Goal: Task Accomplishment & Management: Manage account settings

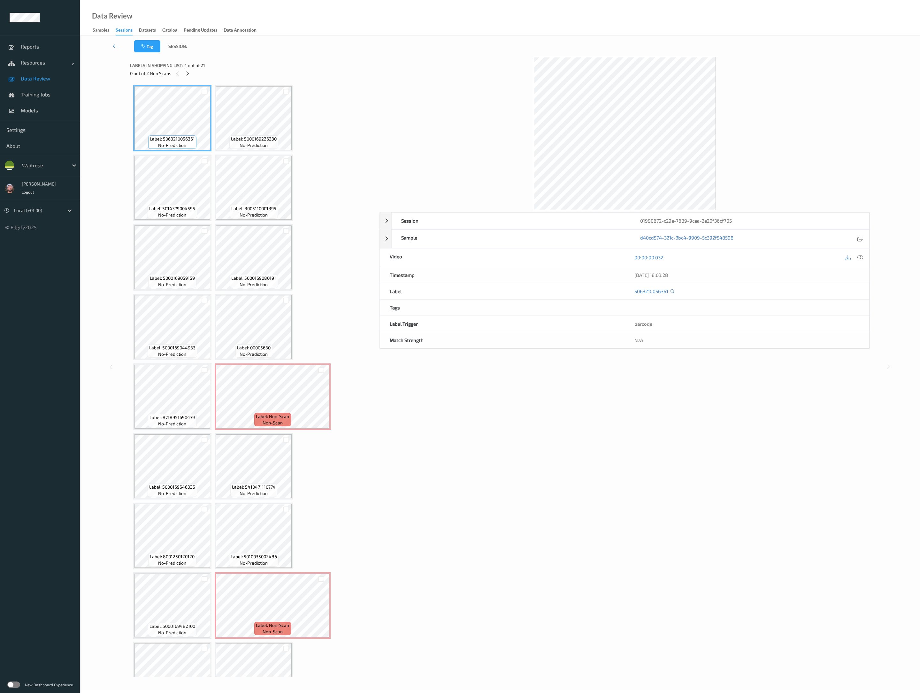
click at [502, 417] on div "Session 01990672-c29e-7689-9cea-2e20f36cf705 Session ID 01990672-c29e-7689-9cea…" at bounding box center [624, 367] width 490 height 620
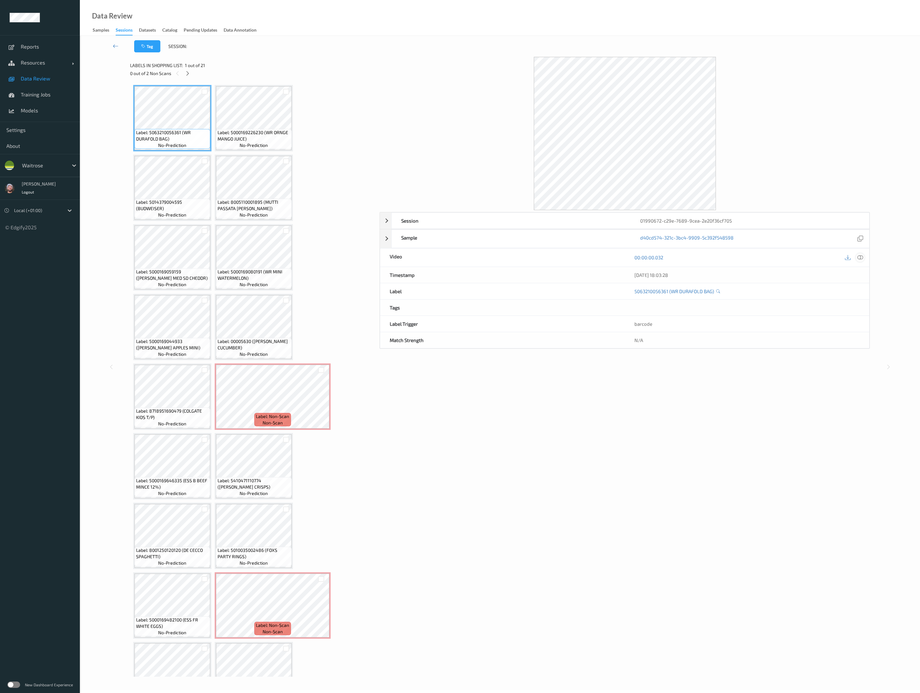
click at [860, 258] on icon at bounding box center [860, 257] width 6 height 6
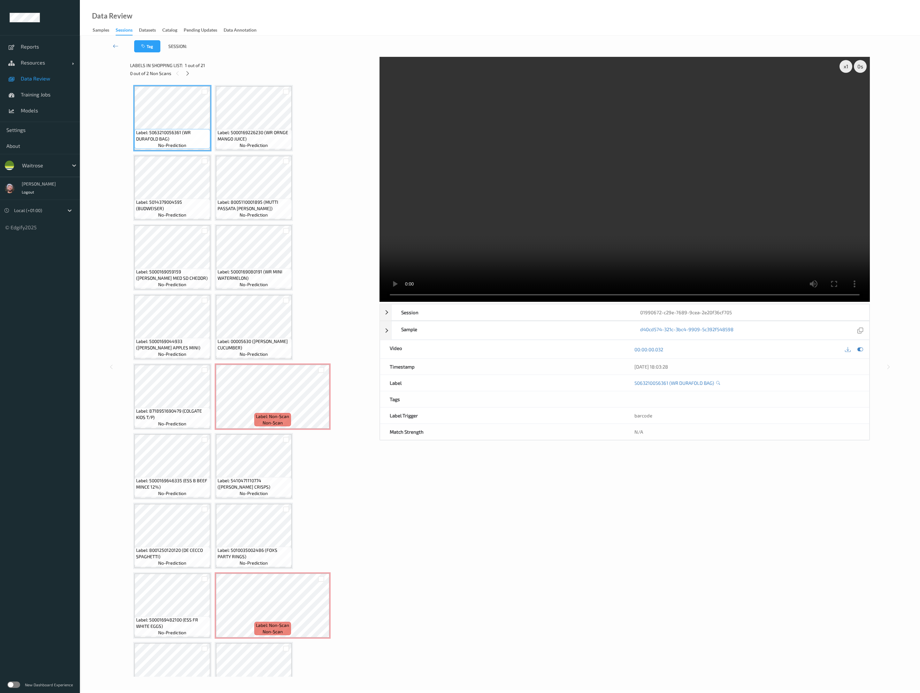
click at [496, 185] on video at bounding box center [624, 179] width 490 height 245
click at [344, 326] on div "Label: 5063210056361 (WR DURAFOLD BAG) no-prediction Label: 5000169226230 (WR O…" at bounding box center [252, 466] width 239 height 762
drag, startPoint x: 415, startPoint y: 32, endPoint x: 403, endPoint y: 54, distance: 25.2
click at [415, 32] on div "Data Review Samples Sessions Datasets Catalog Pending Updates Data Annotation" at bounding box center [500, 18] width 840 height 36
click at [148, 47] on button "Tag" at bounding box center [147, 46] width 26 height 12
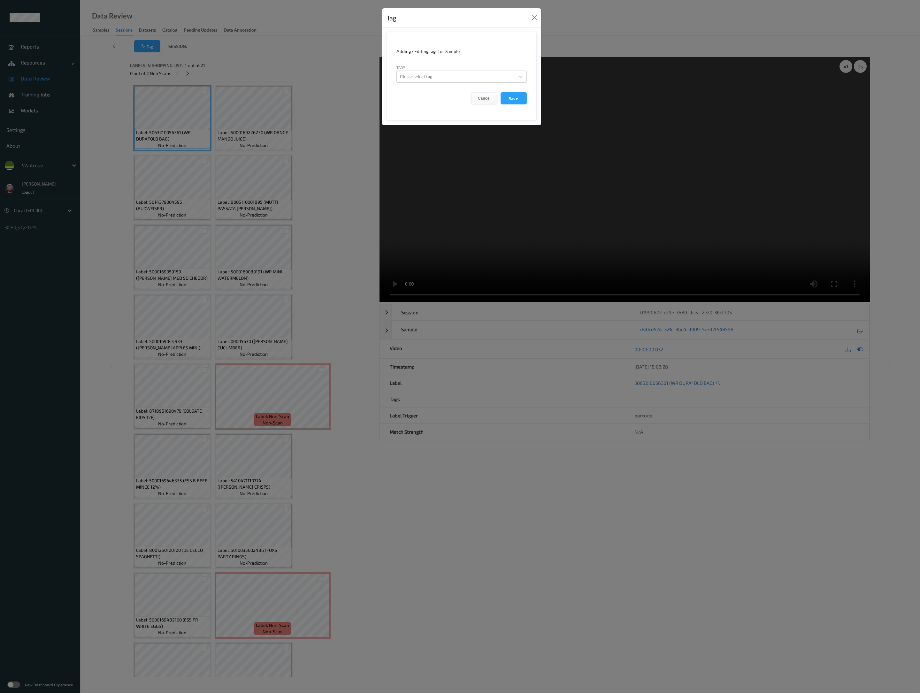
click at [481, 100] on button "Cancel" at bounding box center [484, 98] width 26 height 12
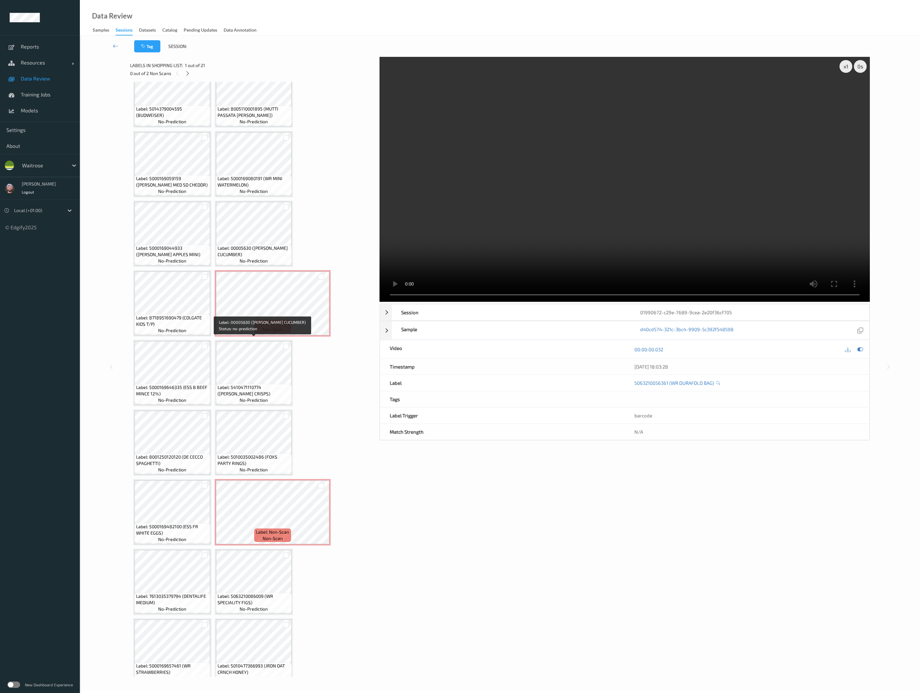
scroll to position [174, 0]
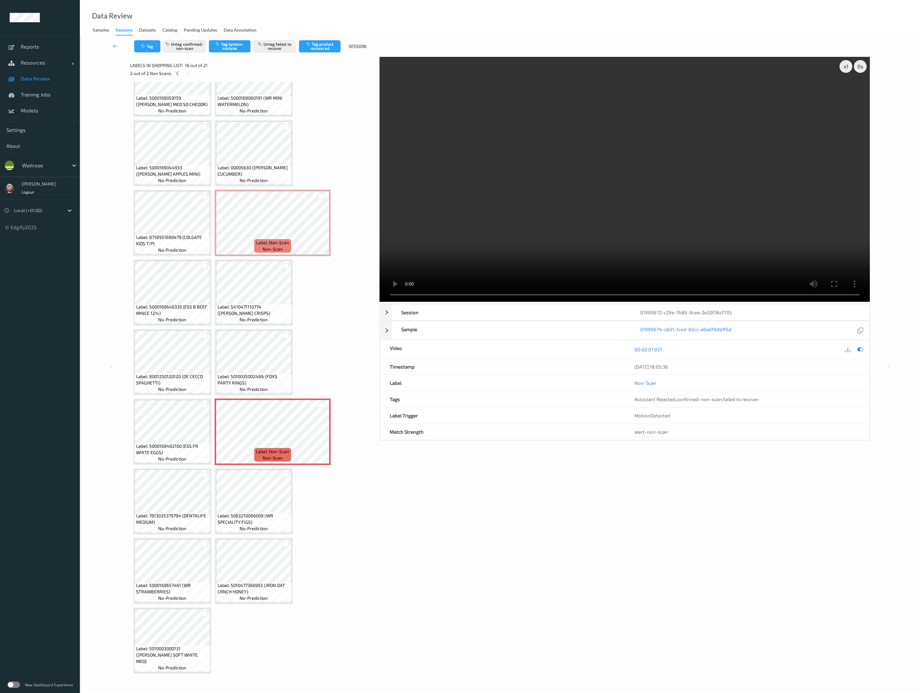
click at [431, 35] on div "Data Review Samples Sessions Datasets Catalog Pending Updates Data Annotation" at bounding box center [500, 18] width 840 height 36
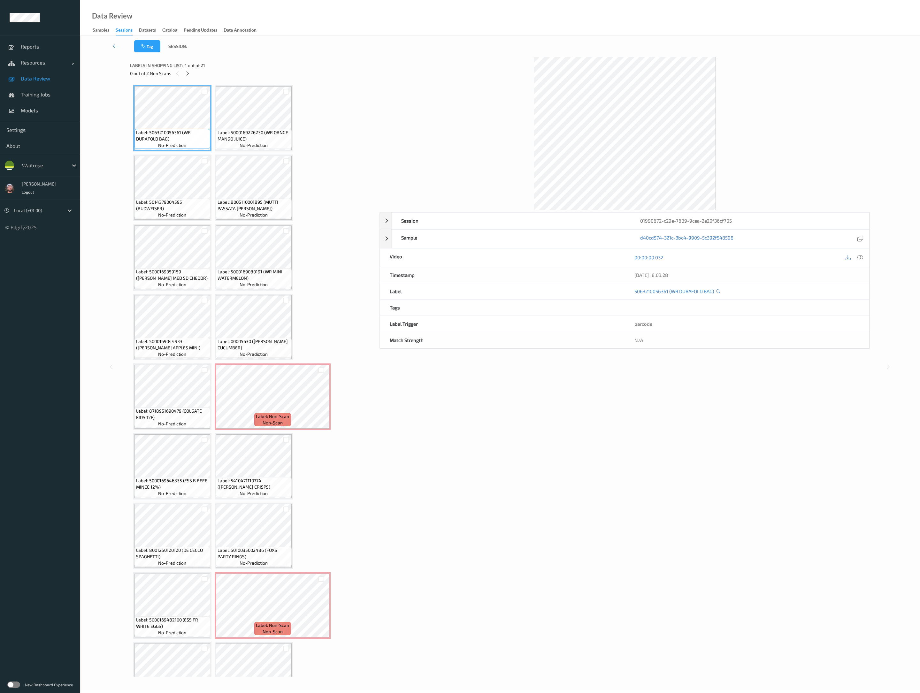
click at [417, 568] on div "Session 01990672-c29e-7689-9cea-2e20f36cf705 Session ID 01990672-c29e-7689-9cea…" at bounding box center [624, 367] width 490 height 620
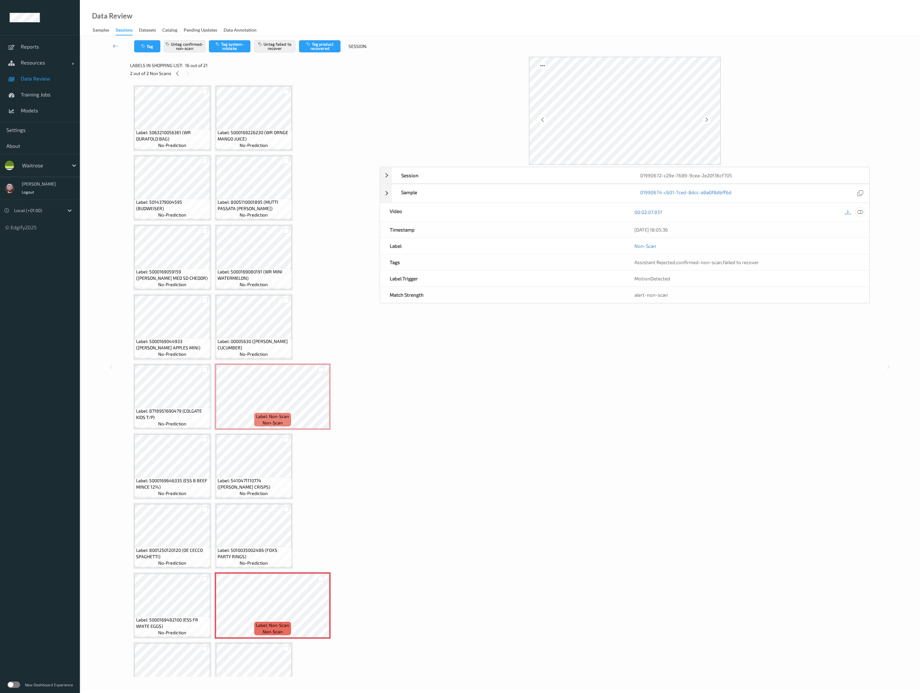
click at [863, 210] on div at bounding box center [859, 212] width 9 height 9
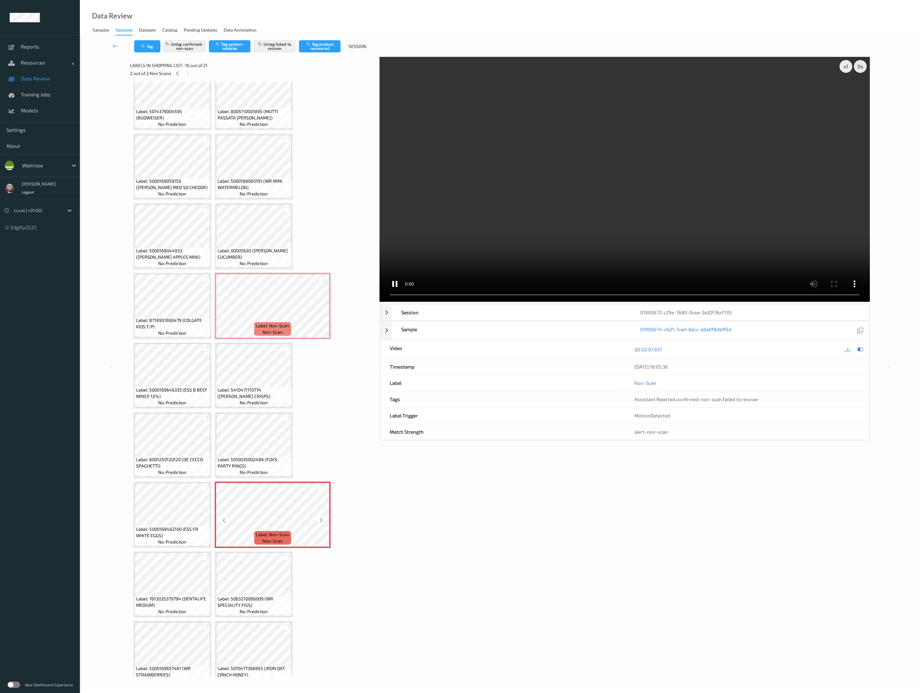
scroll to position [105, 0]
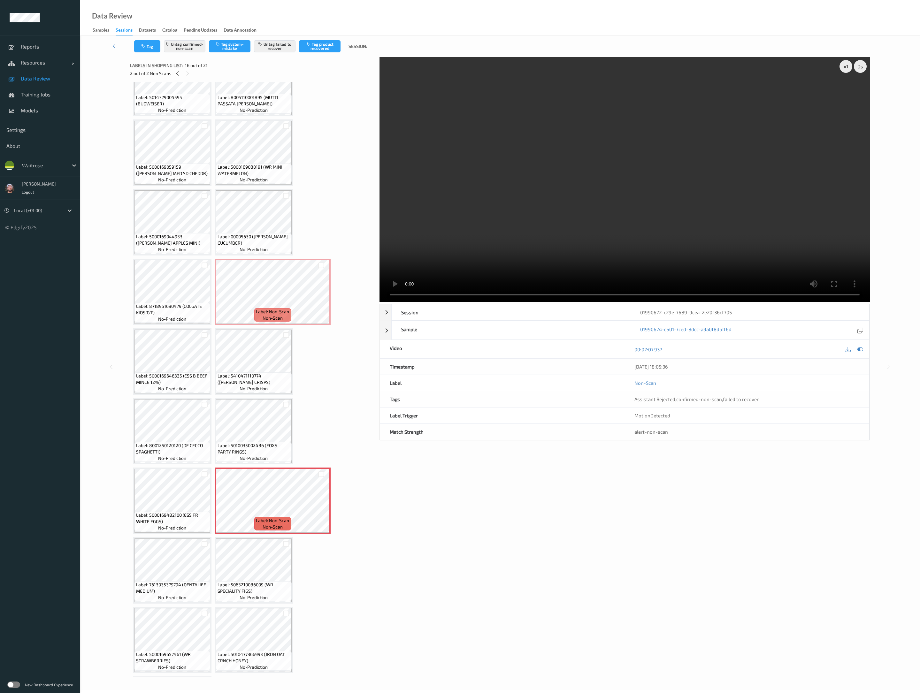
drag, startPoint x: 574, startPoint y: 485, endPoint x: 340, endPoint y: 262, distance: 323.2
click at [573, 485] on div "x 1 0 s Session 01990672-c29e-7689-9cea-2e20f36cf705 Session ID 01990672-c29e-7…" at bounding box center [624, 367] width 490 height 620
click at [395, 35] on div "Data Review Samples Sessions Datasets Catalog Pending Updates Data Annotation" at bounding box center [500, 18] width 840 height 36
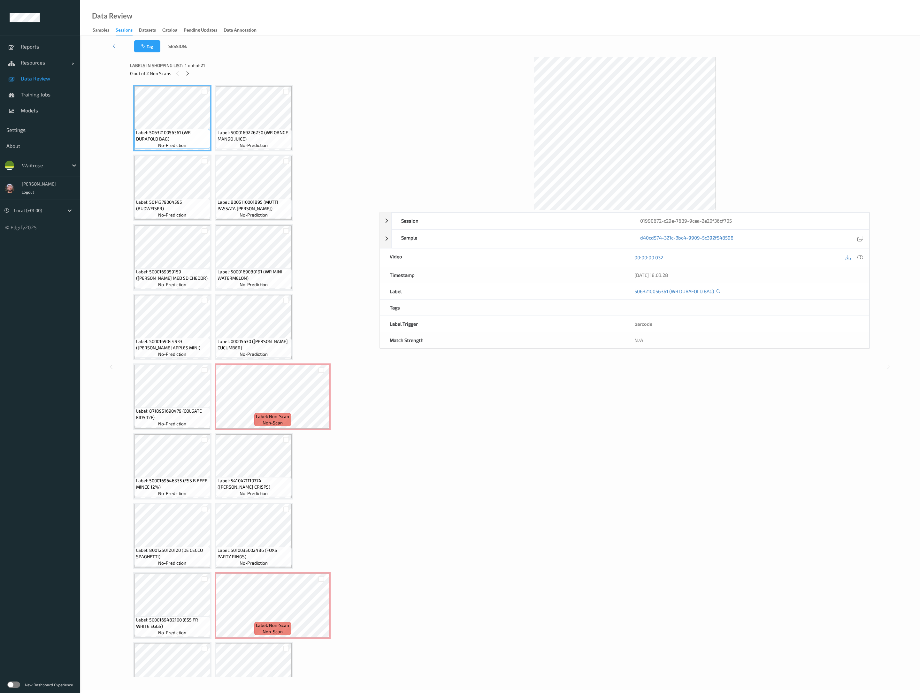
scroll to position [174, 0]
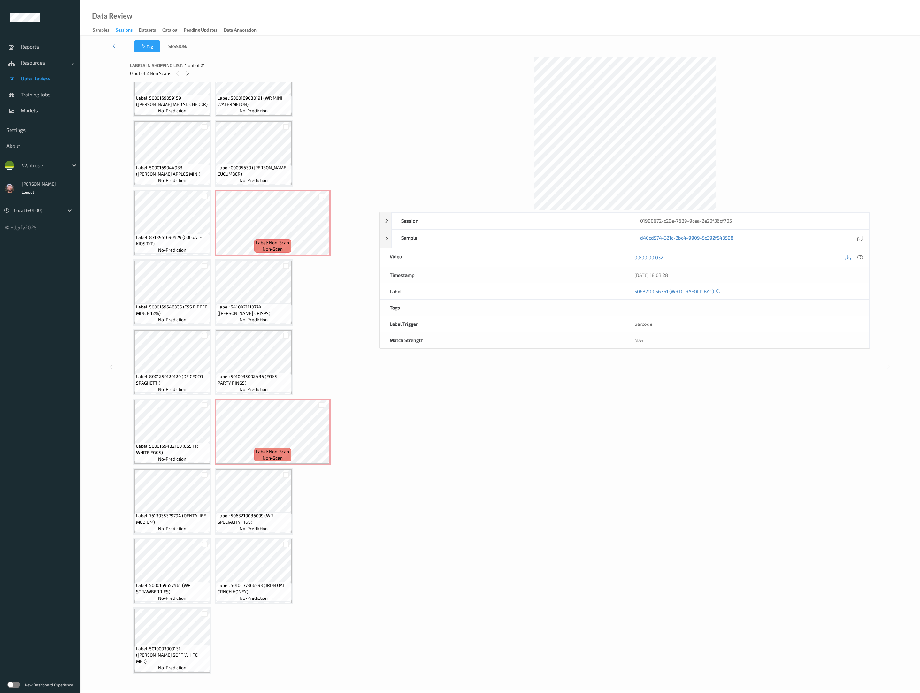
drag, startPoint x: 312, startPoint y: 510, endPoint x: 255, endPoint y: 460, distance: 75.8
click at [312, 510] on div "Label: 5063210056361 (WR DURAFOLD BAG) no-prediction Label: 5000169226230 (WR O…" at bounding box center [252, 292] width 239 height 762
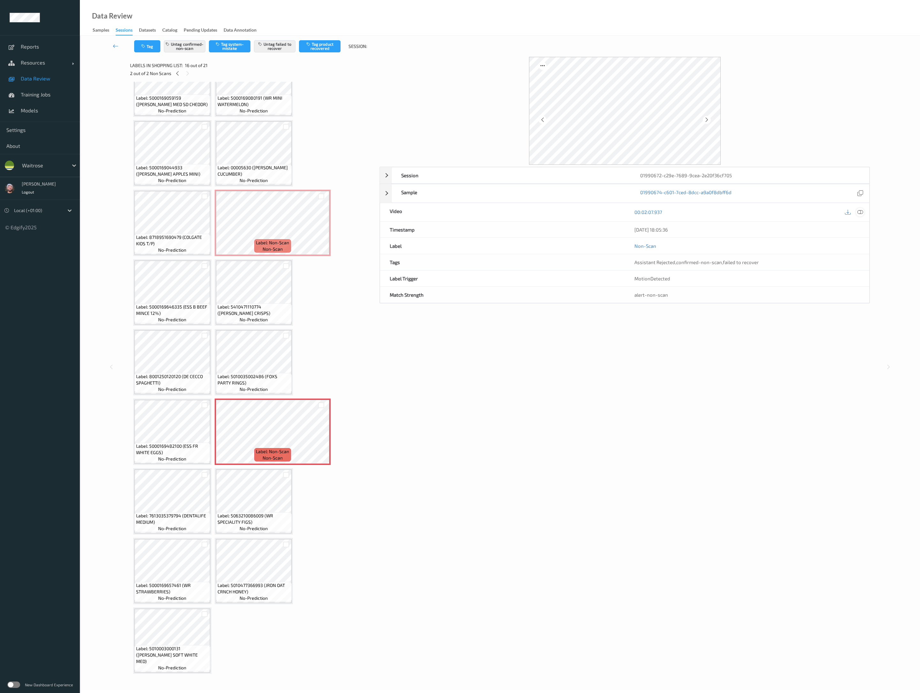
click at [861, 216] on div at bounding box center [859, 212] width 9 height 9
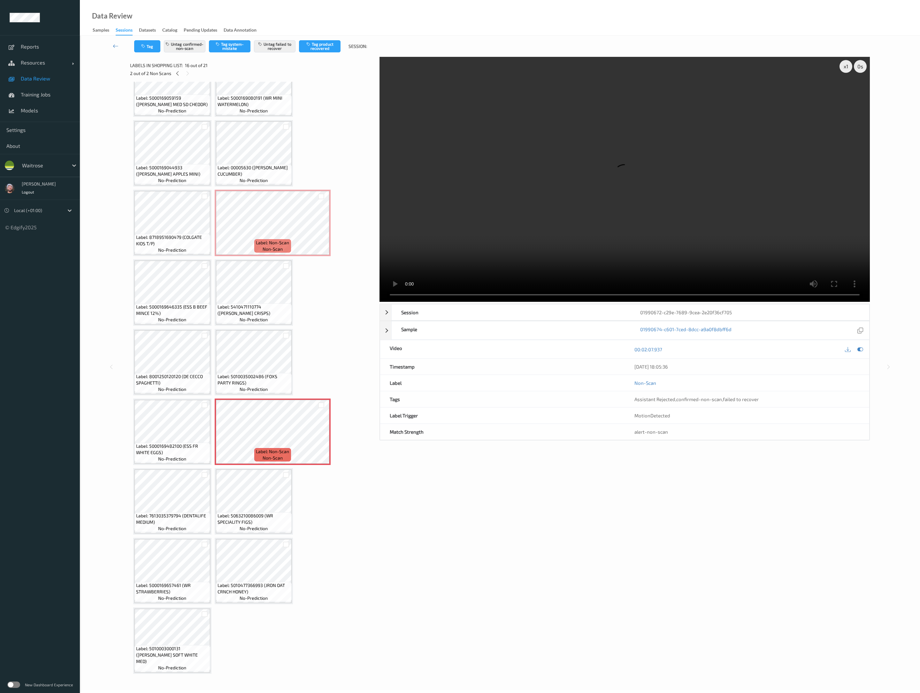
click at [460, 507] on div "x 1 0 s Session 01990672-c29e-7689-9cea-2e20f36cf705 Session ID 01990672-c29e-7…" at bounding box center [624, 367] width 490 height 620
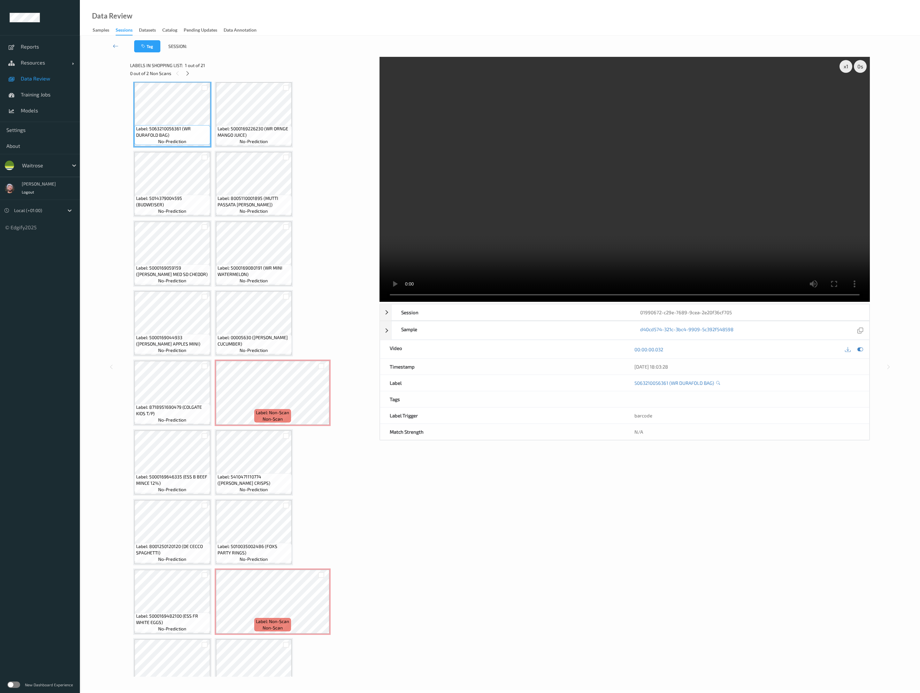
scroll to position [0, 0]
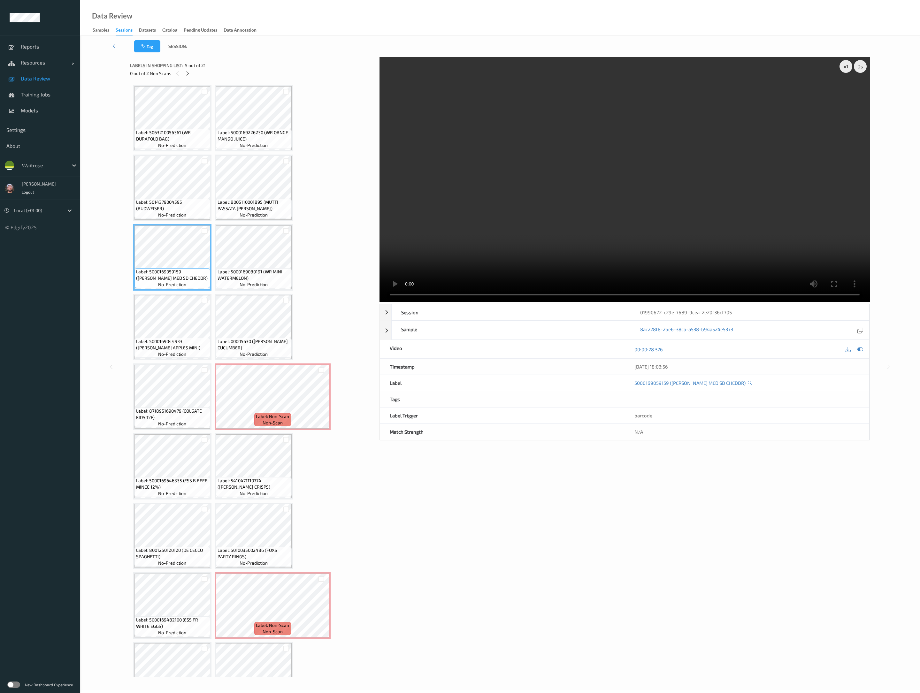
click at [273, 285] on div "Label: 5000169080191 (WR MINI WATERMELON) no-prediction" at bounding box center [254, 278] width 76 height 20
click at [489, 608] on div "x 1 0 s Session 01990672-c29e-7689-9cea-2e20f36cf705 Session ID 01990672-c29e-7…" at bounding box center [624, 367] width 490 height 620
click at [500, 283] on video at bounding box center [624, 179] width 490 height 245
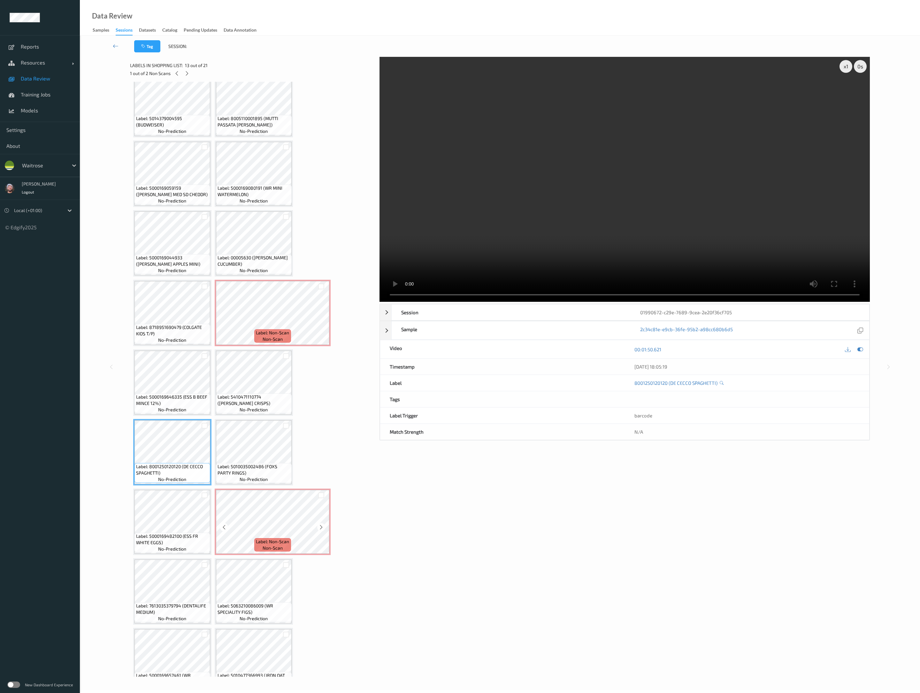
scroll to position [174, 0]
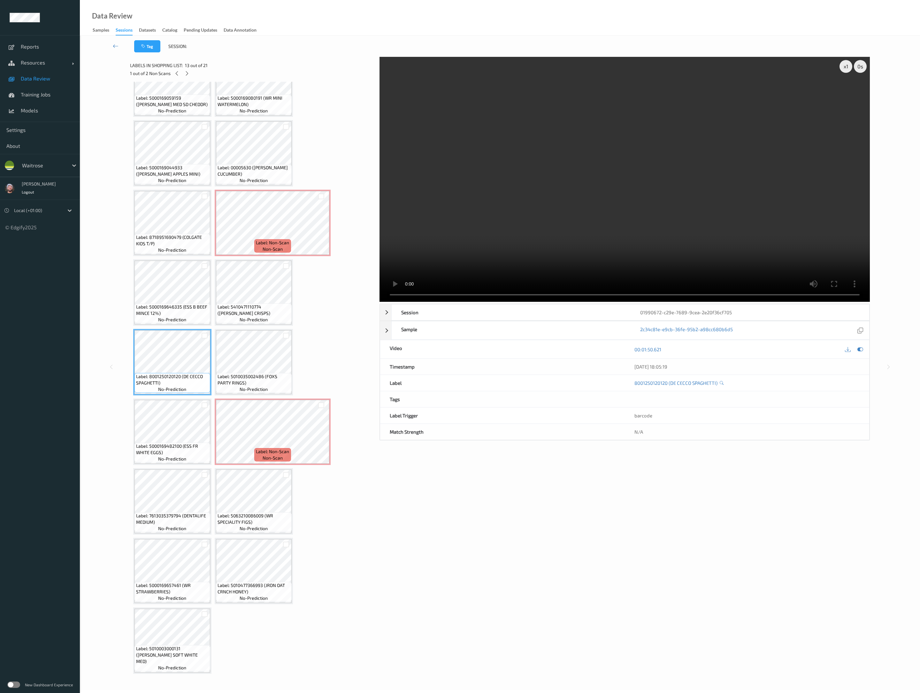
click at [611, 171] on video at bounding box center [624, 179] width 490 height 245
click at [298, 356] on div "Label: 5063210056361 (WR DURAFOLD BAG) no-prediction Label: 5000169226230 (WR O…" at bounding box center [252, 292] width 239 height 762
click at [408, 590] on div "x 1 0 s Session 01990672-c29e-7689-9cea-2e20f36cf705 Session ID 01990672-c29e-7…" at bounding box center [624, 367] width 490 height 620
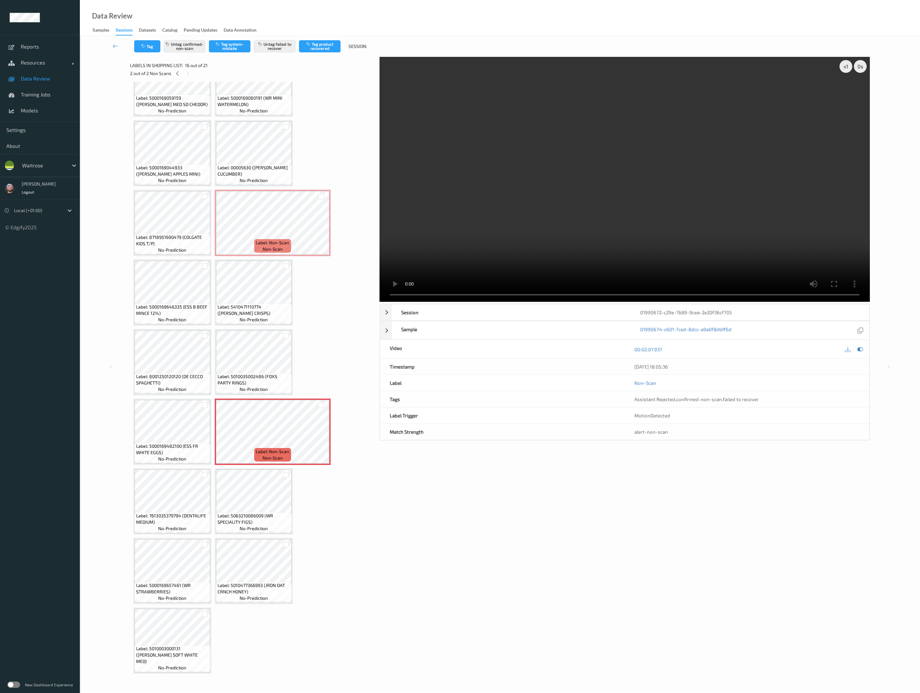
click at [496, 27] on div "Data Review Samples Sessions Datasets Catalog Pending Updates Data Annotation" at bounding box center [500, 18] width 840 height 36
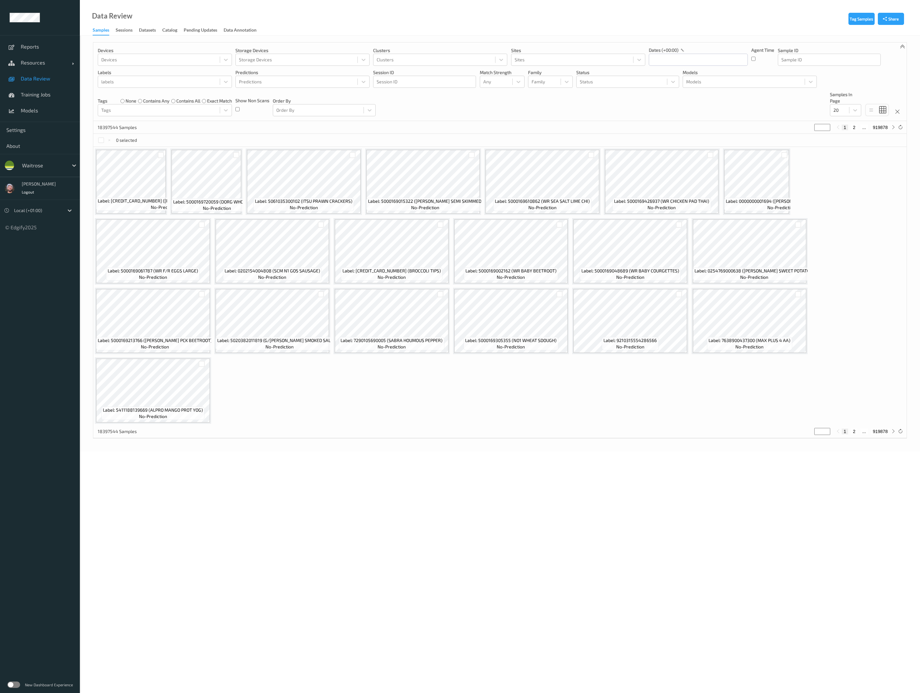
drag, startPoint x: 173, startPoint y: 540, endPoint x: 72, endPoint y: 300, distance: 260.5
click at [173, 540] on body "Reports Resources Devices Clusters Sites Data Review Training Jobs Models Setti…" at bounding box center [460, 346] width 920 height 693
click at [40, 164] on div at bounding box center [43, 166] width 43 height 8
type input "VT"
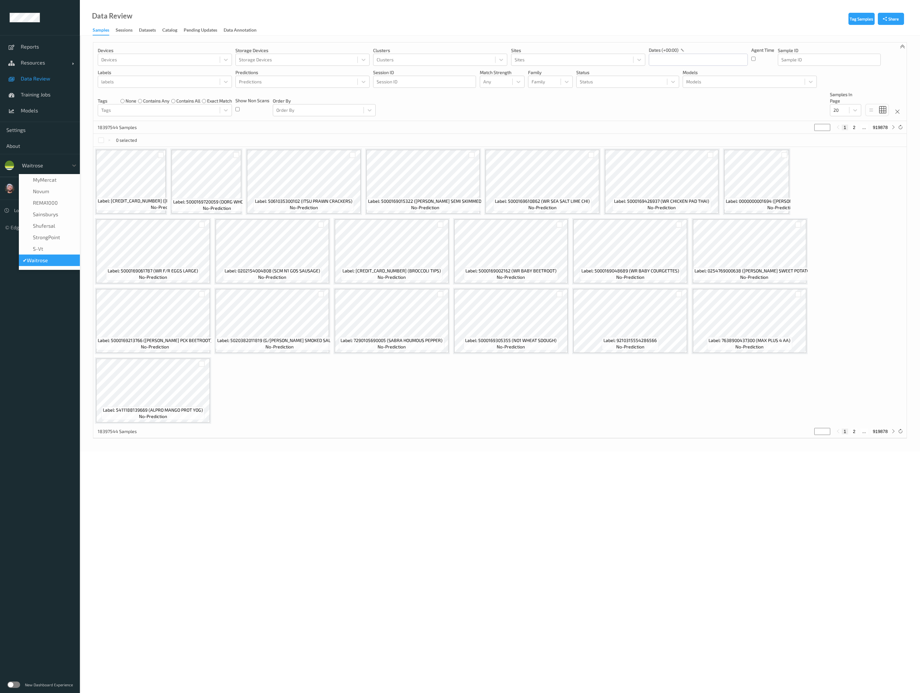
scroll to position [0, 0]
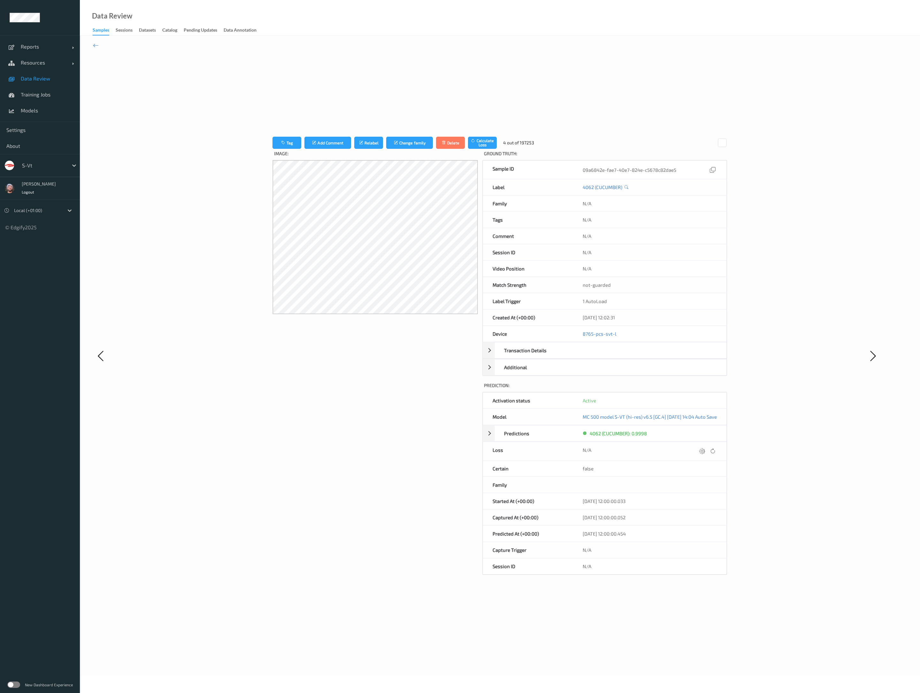
click at [332, 90] on div "Tag Add Comment Relabel Change family Delete Calculate Loss 4 out of 197253 Ima…" at bounding box center [500, 355] width 678 height 613
click at [69, 76] on span "Data Review" at bounding box center [47, 78] width 53 height 6
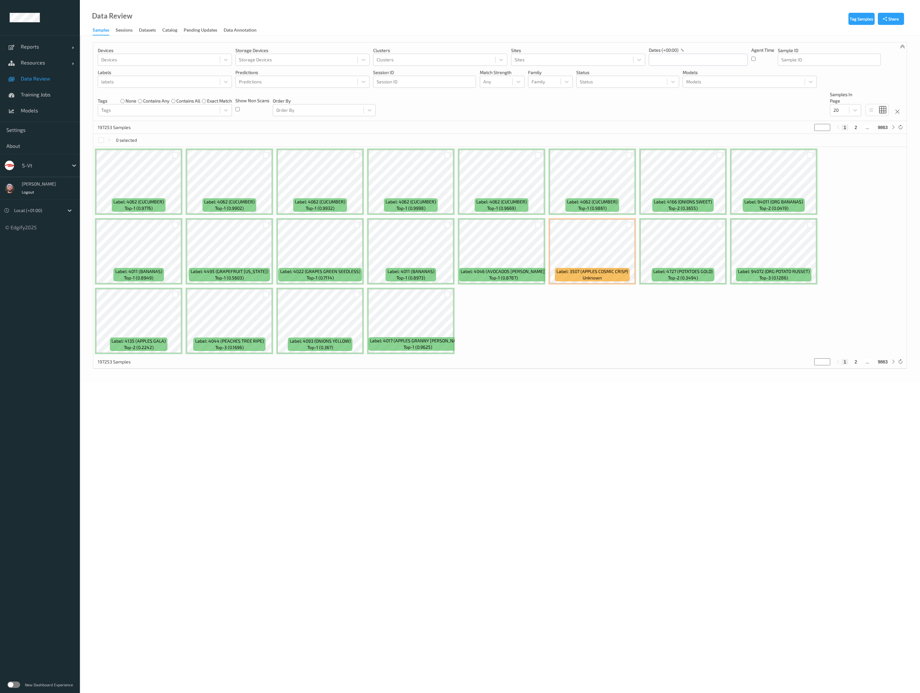
click at [598, 29] on div "Data Review Samples Sessions Datasets Catalog Pending Updates Data Annotation" at bounding box center [500, 18] width 840 height 36
click at [43, 166] on div at bounding box center [43, 166] width 43 height 8
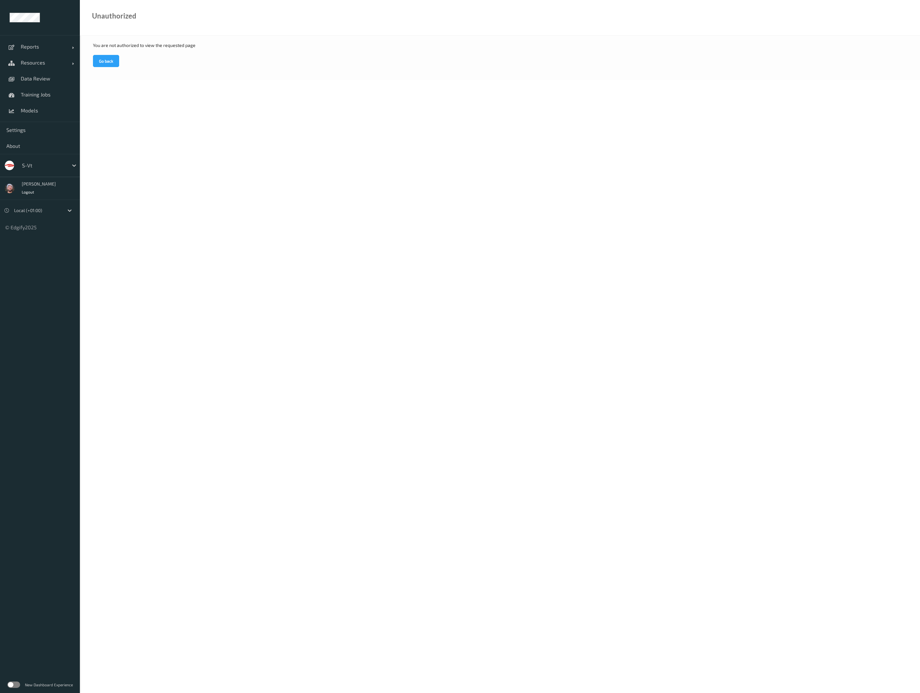
click at [463, 328] on body "Reports Default Report Customized Report Resources Devices Clusters Sites Data …" at bounding box center [460, 346] width 920 height 693
click at [54, 165] on div at bounding box center [43, 166] width 43 height 8
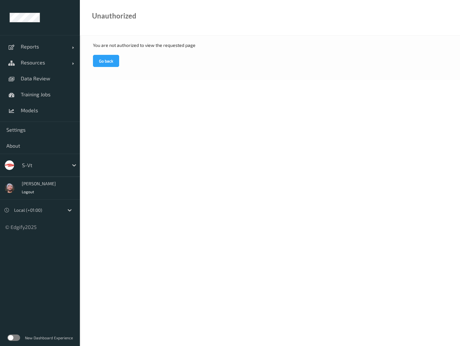
click at [146, 263] on body "Reports Default Report Customized Report Resources Devices Clusters Sites Data …" at bounding box center [230, 173] width 460 height 346
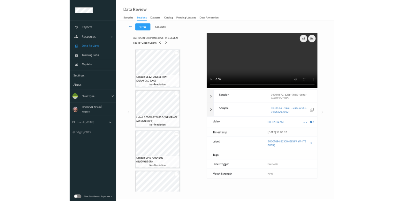
scroll to position [174, 0]
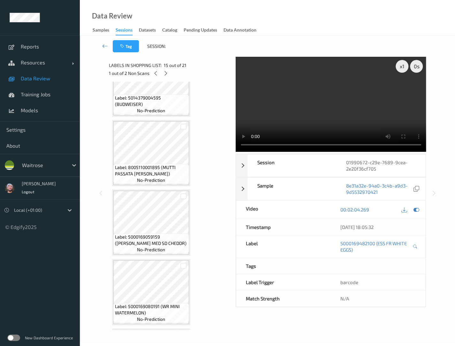
click at [57, 261] on ul "Reports Resources Devices Clusters Sites Data Review Training Jobs Models Setti…" at bounding box center [40, 173] width 80 height 346
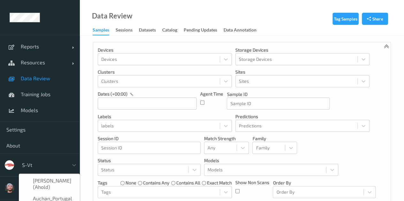
click at [43, 163] on div at bounding box center [43, 166] width 43 height 8
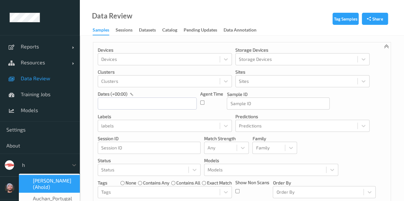
type input "h-"
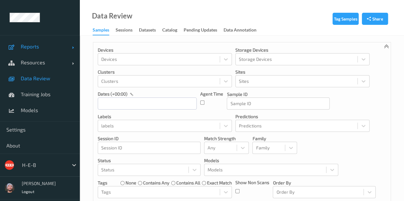
click at [44, 44] on span "Reports" at bounding box center [46, 46] width 51 height 6
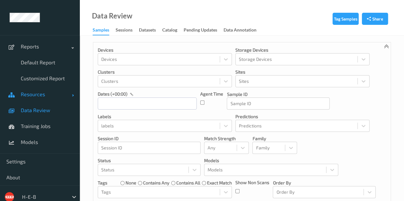
click at [41, 95] on span "Resources" at bounding box center [46, 94] width 51 height 6
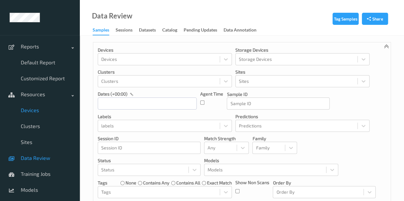
click at [42, 114] on link "Devices" at bounding box center [40, 110] width 80 height 16
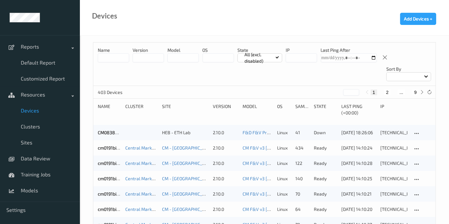
click at [303, 60] on input "string" at bounding box center [300, 57] width 31 height 9
paste input "*********"
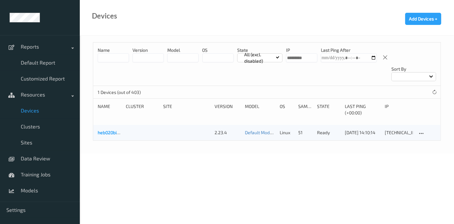
type input "*********"
click at [104, 130] on link "heb020bizedg44" at bounding box center [115, 132] width 34 height 5
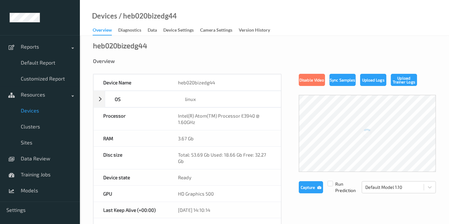
click at [136, 18] on div "/ heb020bizedg44" at bounding box center [146, 16] width 59 height 6
copy div "heb020bizedg44"
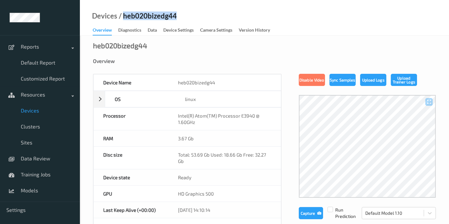
click at [136, 18] on div "/ heb020bizedg44" at bounding box center [146, 16] width 59 height 6
click at [40, 186] on link "Models" at bounding box center [40, 190] width 80 height 16
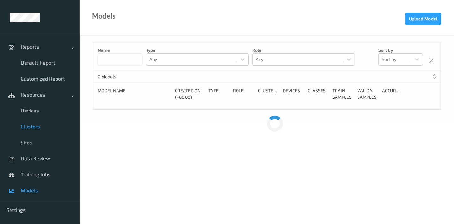
click at [37, 133] on link "Clusters" at bounding box center [40, 126] width 80 height 16
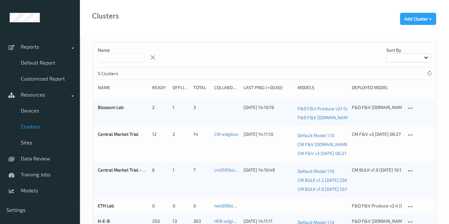
click at [114, 57] on input at bounding box center [121, 57] width 47 height 9
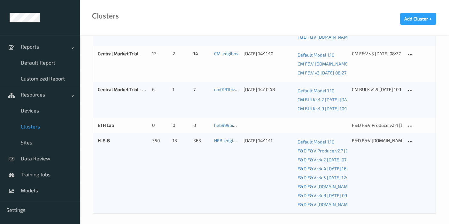
scroll to position [83, 0]
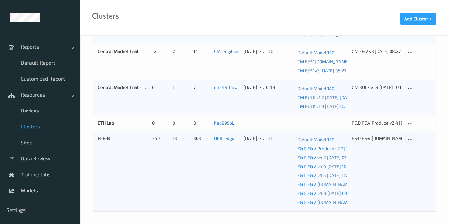
click at [408, 139] on icon at bounding box center [409, 139] width 5 height 6
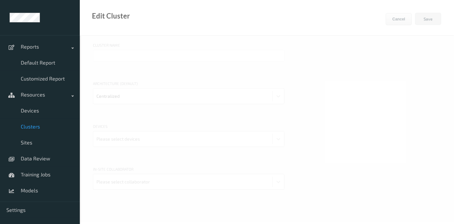
type input "H-E-B"
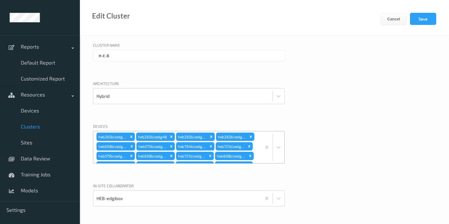
click at [256, 147] on div "heb265bizedg47 heb265bizedg48 heb265bizedg49 heb265bizedg46 heb698bizedg33 heb0…" at bounding box center [177, 147] width 168 height 32
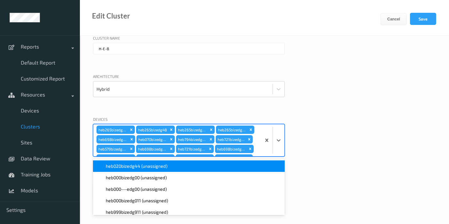
scroll to position [854, 0]
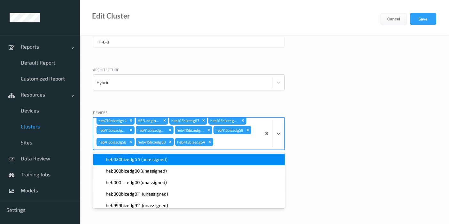
click at [200, 159] on div "heb020bizedg44 (unassigned)" at bounding box center [189, 159] width 184 height 6
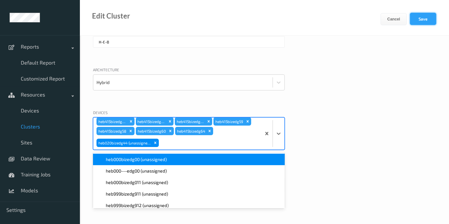
click at [408, 15] on button "Save" at bounding box center [423, 19] width 26 height 12
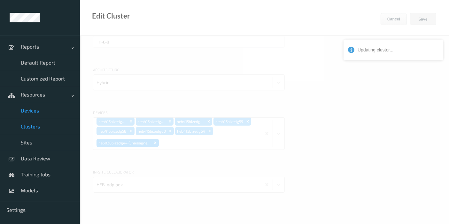
click at [32, 107] on span "Devices" at bounding box center [47, 110] width 53 height 6
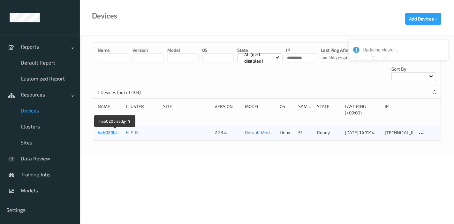
click at [113, 130] on link "heb020bizedg44" at bounding box center [115, 132] width 34 height 5
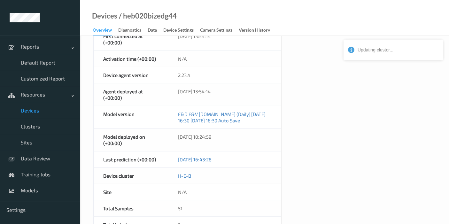
scroll to position [223, 0]
click at [50, 142] on span "Sites" at bounding box center [47, 142] width 53 height 6
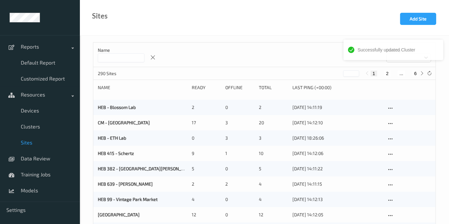
click at [121, 61] on input at bounding box center [121, 57] width 47 height 9
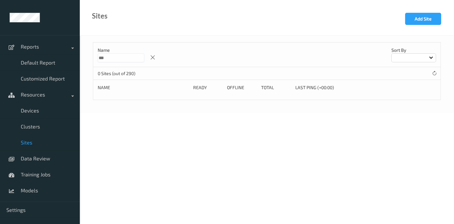
type input "*"
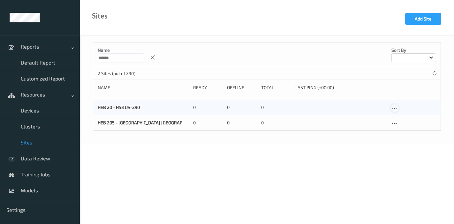
type input "******"
click at [396, 108] on icon at bounding box center [394, 108] width 5 height 6
click at [401, 118] on link "Edit Site" at bounding box center [408, 119] width 34 height 12
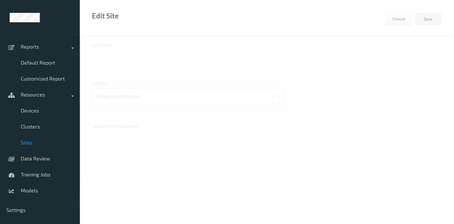
type input "HEB 20 - H53 US-290"
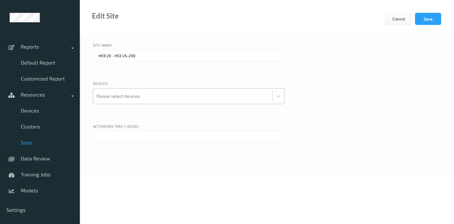
click at [150, 98] on div at bounding box center [182, 96] width 173 height 13
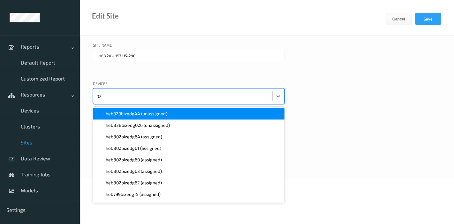
type input "020"
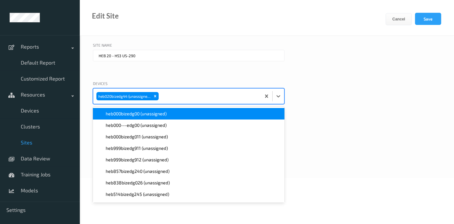
click at [183, 74] on div at bounding box center [140, 74] width 94 height 6
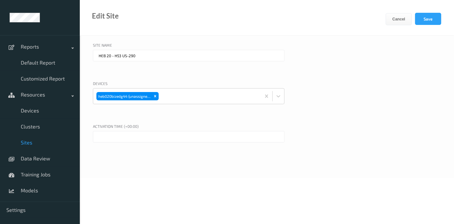
click at [149, 133] on input "text" at bounding box center [189, 136] width 192 height 11
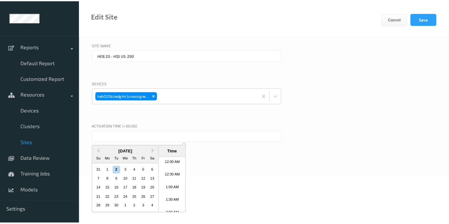
scroll to position [361, 0]
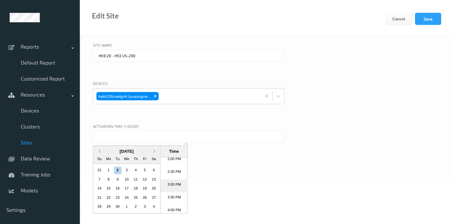
click at [171, 188] on li "3:00 PM" at bounding box center [174, 185] width 27 height 13
type input "[DATE] 3:00 PM"
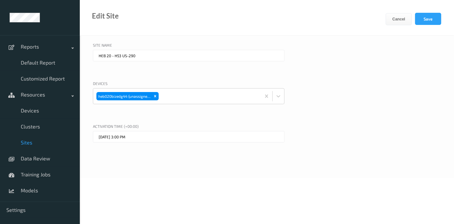
click at [408, 25] on div "Cancel Save" at bounding box center [420, 24] width 68 height 23
click at [408, 18] on button "Save" at bounding box center [428, 19] width 26 height 12
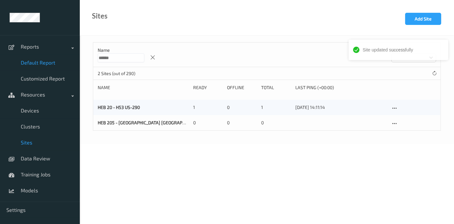
click at [28, 62] on span "Default Report" at bounding box center [47, 62] width 53 height 6
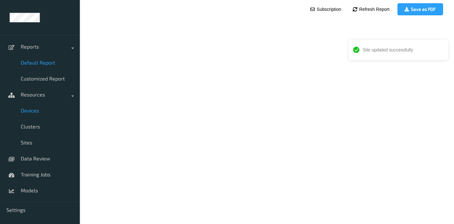
click at [38, 112] on span "Devices" at bounding box center [47, 110] width 53 height 6
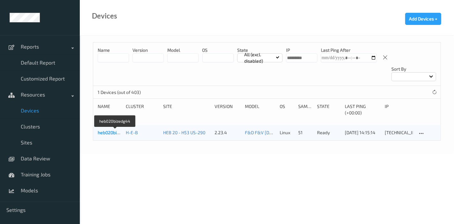
click at [111, 130] on link "heb020bizedg44" at bounding box center [115, 132] width 34 height 5
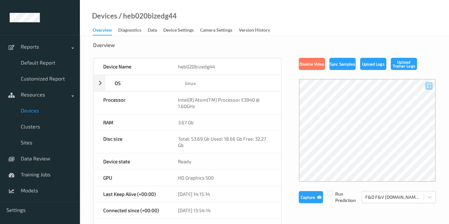
scroll to position [17, 0]
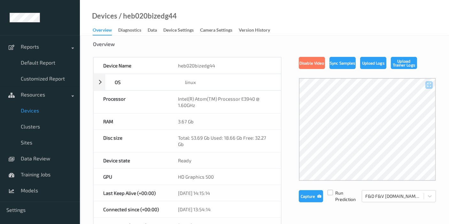
click at [332, 190] on label at bounding box center [329, 190] width 5 height 0
click at [314, 196] on button "Capture" at bounding box center [311, 196] width 24 height 12
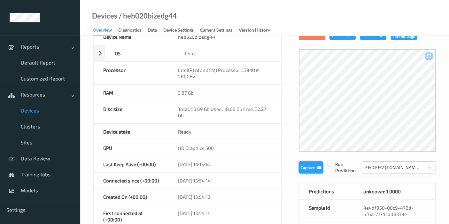
scroll to position [47, 0]
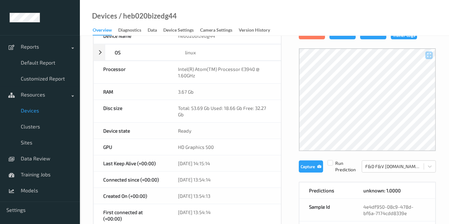
click at [43, 108] on span "Devices" at bounding box center [47, 110] width 53 height 6
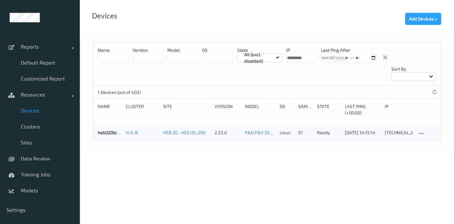
click at [308, 57] on input "string" at bounding box center [301, 57] width 31 height 9
type input "******"
click at [408, 89] on div at bounding box center [434, 92] width 7 height 7
click at [408, 90] on icon at bounding box center [434, 92] width 5 height 5
click at [298, 57] on input "string" at bounding box center [301, 57] width 31 height 9
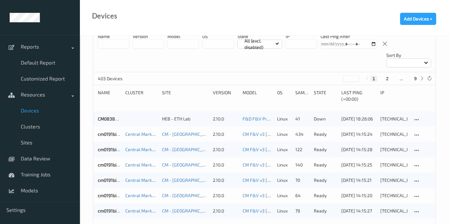
scroll to position [7, 0]
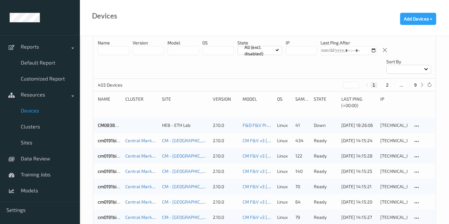
click at [408, 82] on button "9" at bounding box center [415, 85] width 6 height 6
type input "*"
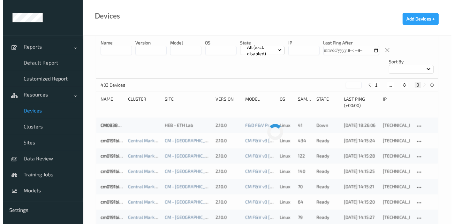
scroll to position [0, 0]
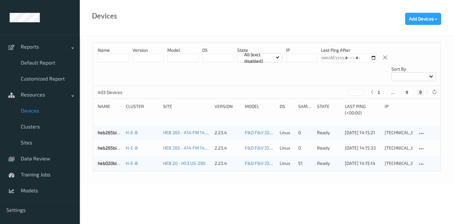
click at [408, 44] on div "Name version model OS State All (excl. disabled) IP Last Ping After Sort by" at bounding box center [266, 63] width 347 height 43
click at [37, 112] on span "Devices" at bounding box center [47, 110] width 53 height 6
click at [408, 89] on div at bounding box center [434, 92] width 7 height 7
click at [115, 56] on input at bounding box center [113, 57] width 31 height 9
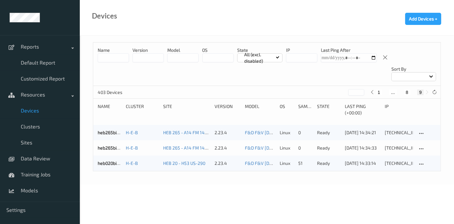
click at [115, 56] on input at bounding box center [113, 57] width 31 height 9
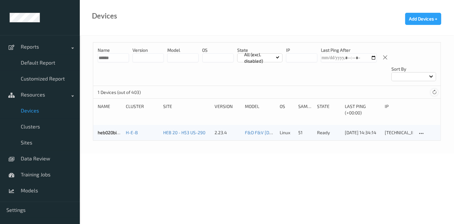
type input "******"
click at [408, 90] on icon at bounding box center [434, 92] width 5 height 5
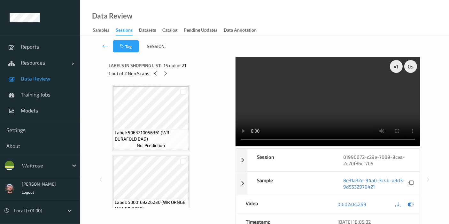
scroll to position [173, 0]
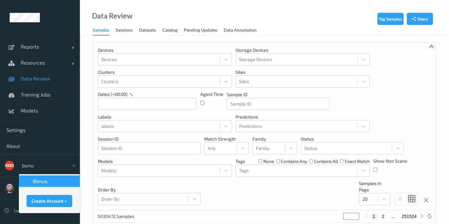
type input "bonus"
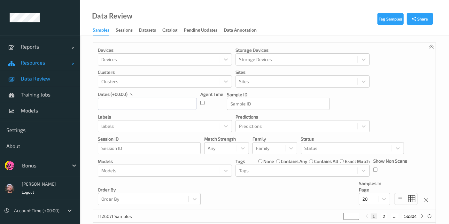
click at [43, 58] on link "Resources" at bounding box center [40, 63] width 80 height 16
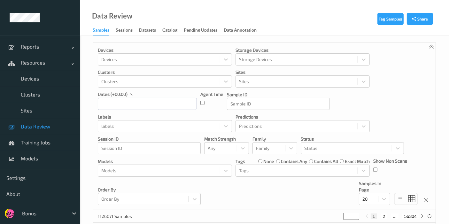
click at [46, 125] on span "Data Review" at bounding box center [47, 126] width 53 height 6
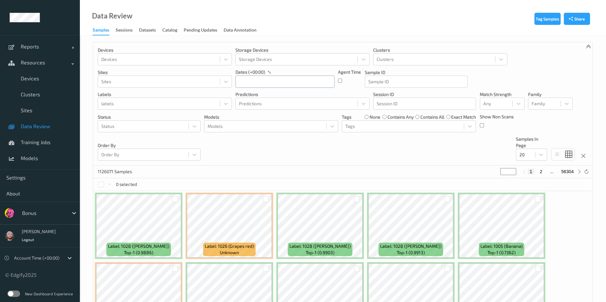
click at [274, 78] on input "text" at bounding box center [284, 82] width 99 height 12
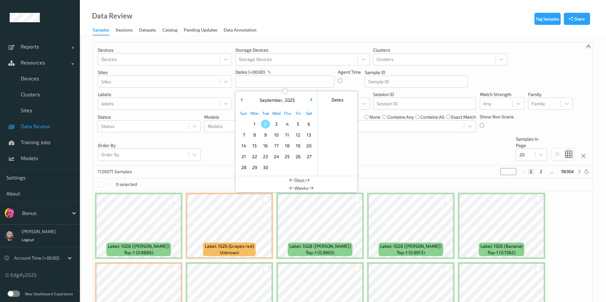
click at [257, 125] on span "1" at bounding box center [254, 124] width 9 height 9
type input "01/09/2025 00:00 -> 01/09/2025 23:59"
click at [416, 168] on div "~987994 Samples (out of 1126071) * 1 2 ..." at bounding box center [342, 172] width 499 height 13
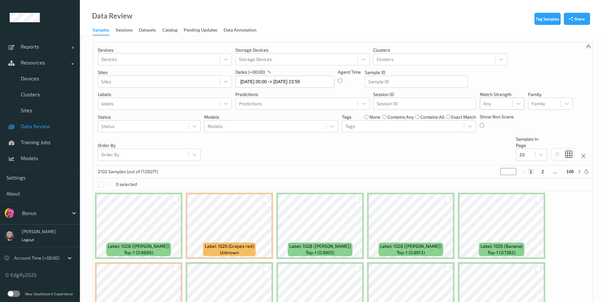
click at [454, 107] on div at bounding box center [496, 104] width 26 height 8
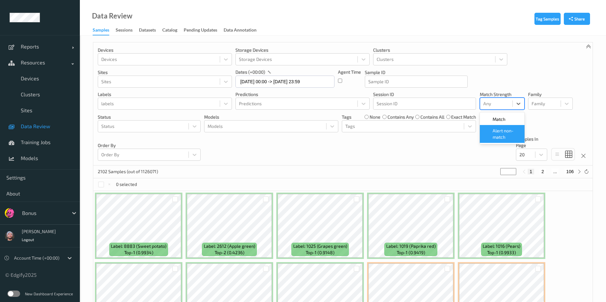
click at [319, 155] on div "Devices Devices Storage Devices Storage Devices Clusters Clusters Sites Sites d…" at bounding box center [342, 103] width 499 height 123
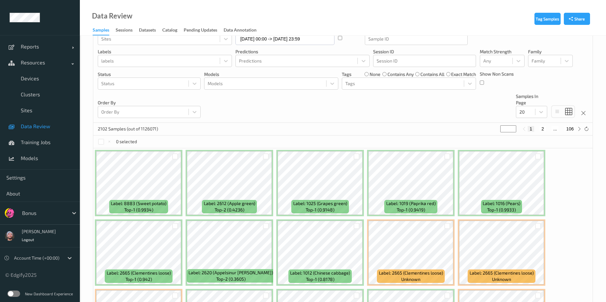
scroll to position [33, 0]
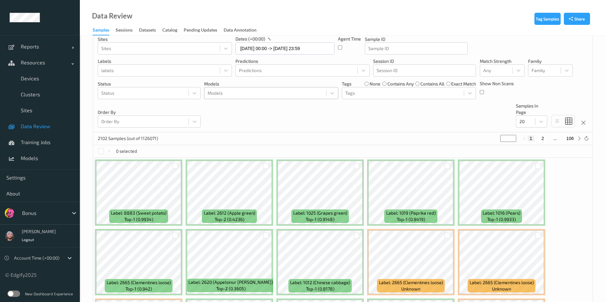
click at [285, 88] on div "Models" at bounding box center [265, 93] width 122 height 10
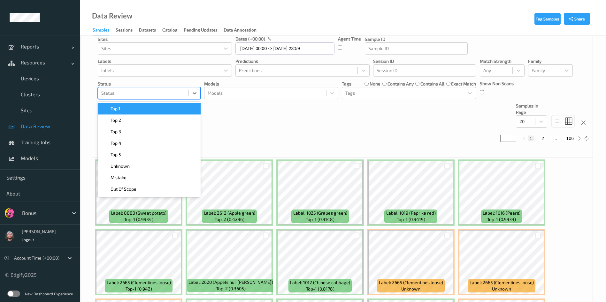
click at [171, 95] on div at bounding box center [143, 93] width 84 height 8
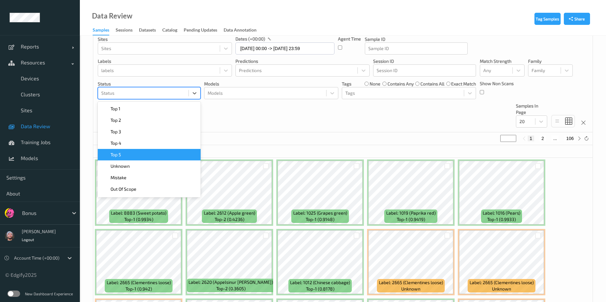
click at [370, 113] on div "Devices Devices Storage Devices Storage Devices Clusters Clusters Sites Sites d…" at bounding box center [342, 70] width 499 height 123
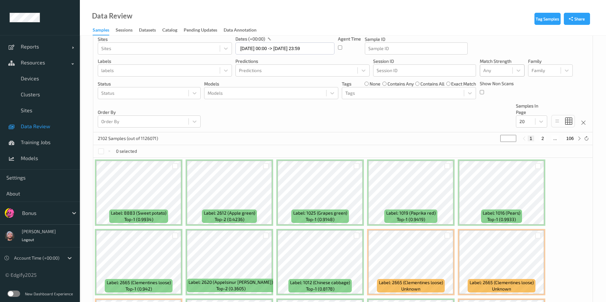
click at [454, 66] on div "Any" at bounding box center [496, 70] width 32 height 10
click at [454, 96] on span "Alert non-match" at bounding box center [506, 101] width 28 height 13
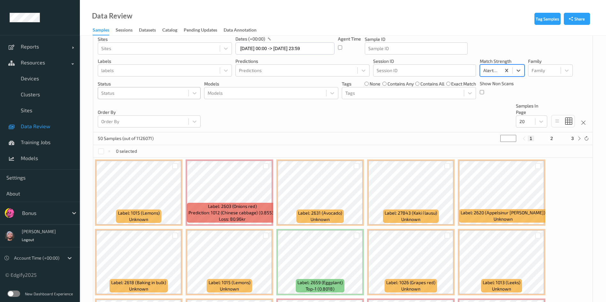
click at [148, 93] on div at bounding box center [143, 93] width 84 height 8
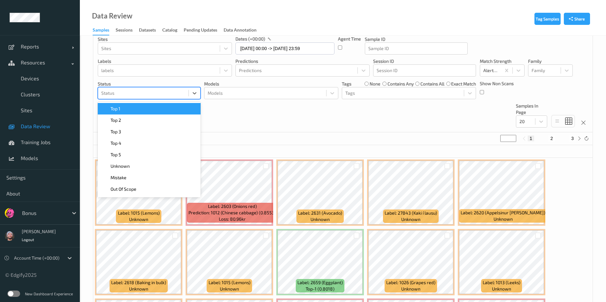
click at [150, 108] on div "Top 1" at bounding box center [149, 109] width 95 height 6
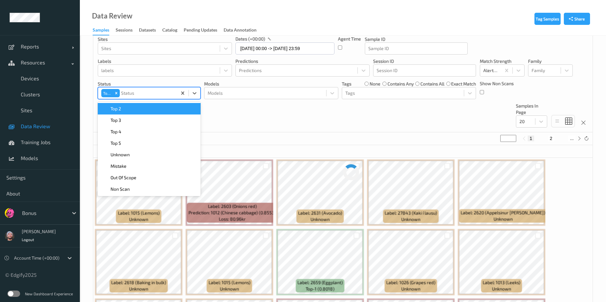
click at [150, 76] on div "labels" at bounding box center [159, 70] width 122 height 10
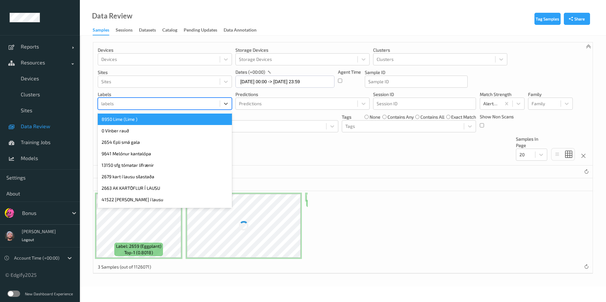
scroll to position [0, 0]
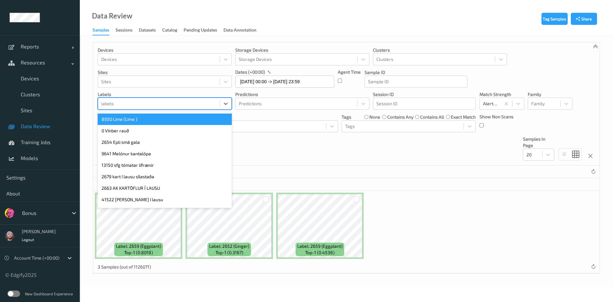
click at [183, 106] on div at bounding box center [158, 104] width 115 height 8
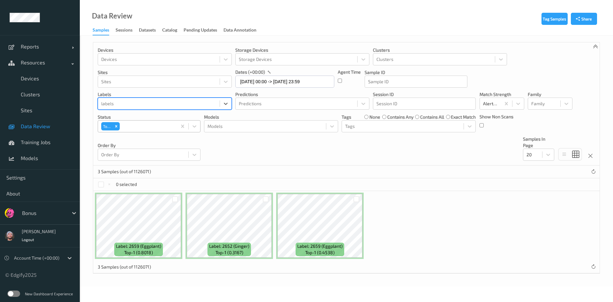
click at [149, 127] on div at bounding box center [147, 127] width 53 height 8
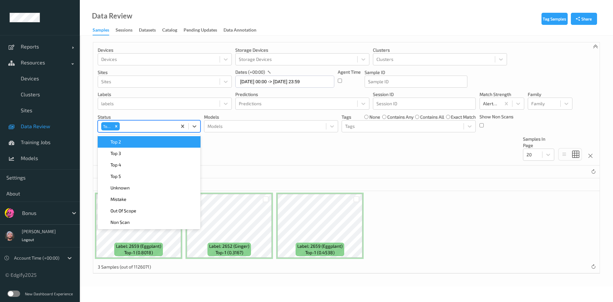
click at [141, 141] on div "Top 2" at bounding box center [149, 142] width 95 height 6
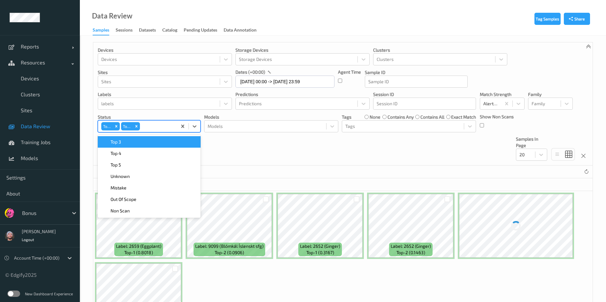
click at [141, 141] on div "Top 3" at bounding box center [149, 142] width 95 height 6
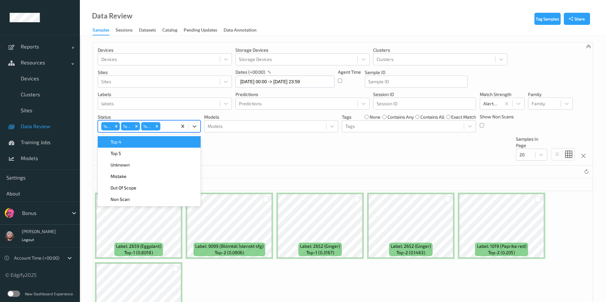
click at [351, 171] on div "6 Samples (out of 1126071)" at bounding box center [342, 172] width 499 height 13
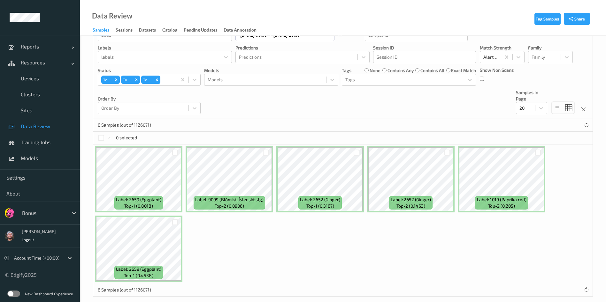
scroll to position [54, 0]
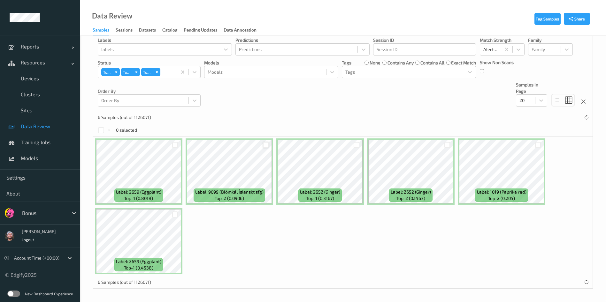
click at [267, 145] on div at bounding box center [266, 145] width 6 height 6
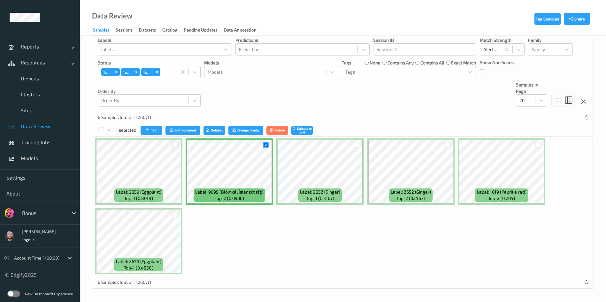
click at [174, 143] on div at bounding box center [175, 145] width 6 height 6
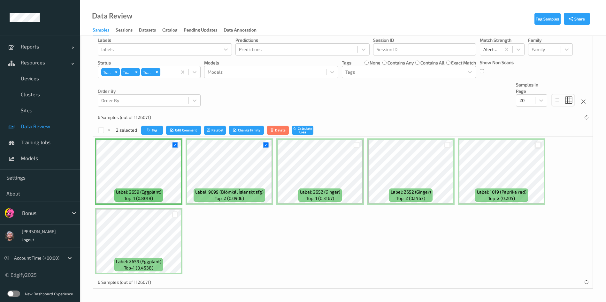
click at [454, 146] on div at bounding box center [538, 145] width 6 height 6
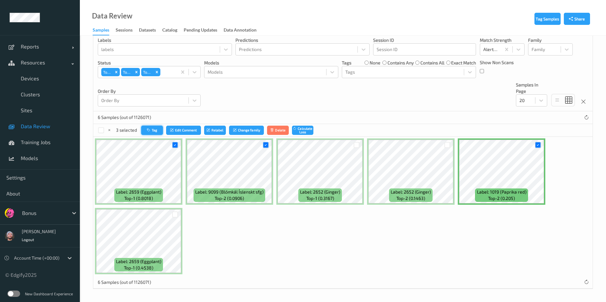
click at [155, 129] on button "Tag" at bounding box center [152, 130] width 22 height 9
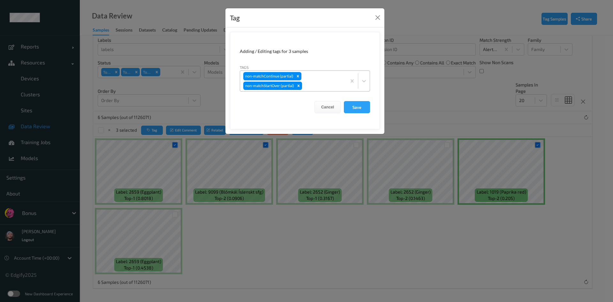
click at [317, 84] on div at bounding box center [323, 86] width 40 height 8
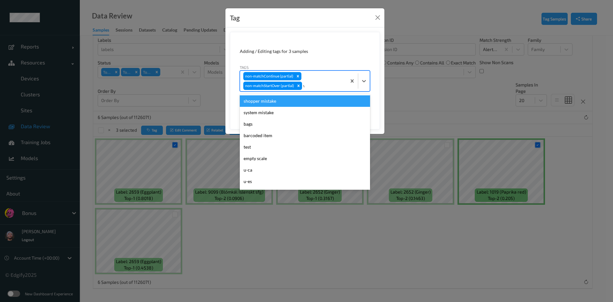
type input "wa"
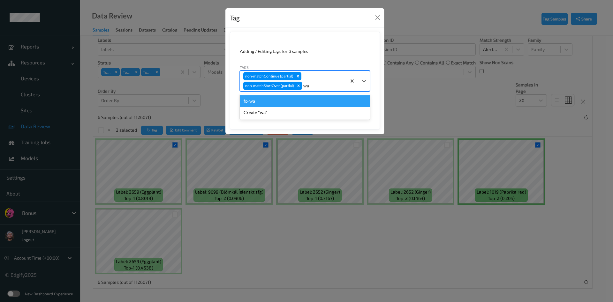
click at [275, 102] on div "fp-wa" at bounding box center [305, 100] width 130 height 11
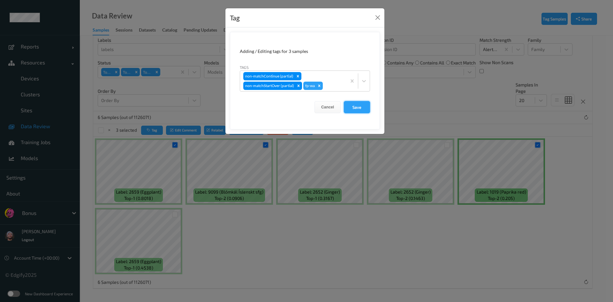
click at [366, 106] on button "Save" at bounding box center [357, 107] width 26 height 12
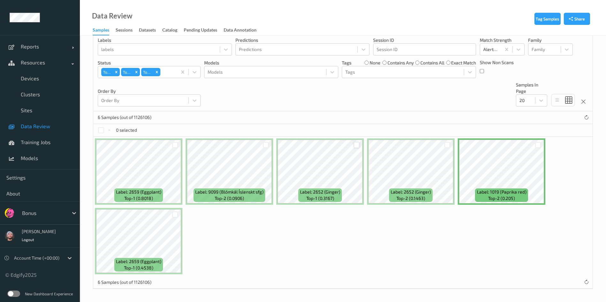
click at [356, 144] on div at bounding box center [356, 145] width 6 height 6
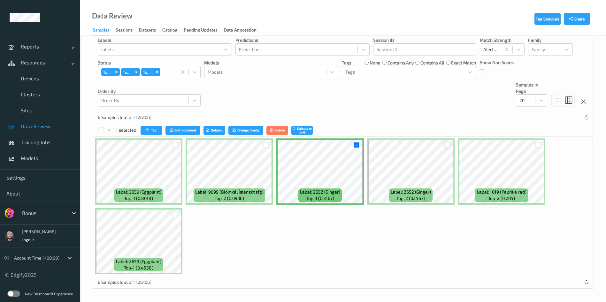
click at [447, 144] on div at bounding box center [447, 145] width 6 height 6
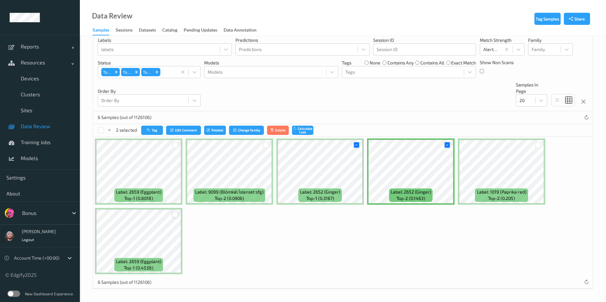
click at [176, 214] on div at bounding box center [175, 215] width 6 height 6
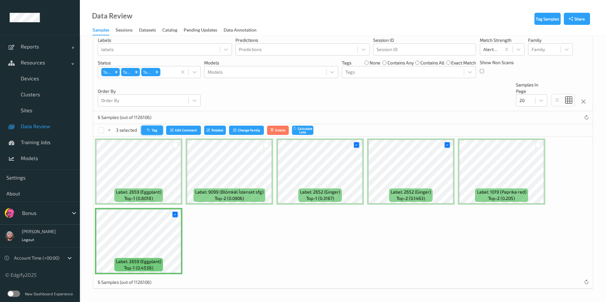
click at [150, 133] on button "Tag" at bounding box center [152, 130] width 22 height 9
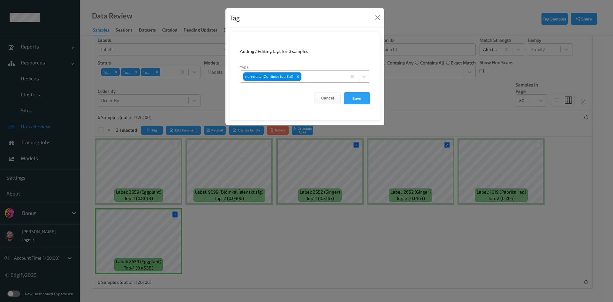
click at [339, 79] on div at bounding box center [323, 77] width 41 height 8
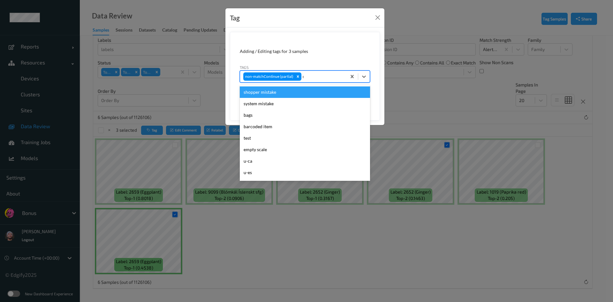
type input "ca"
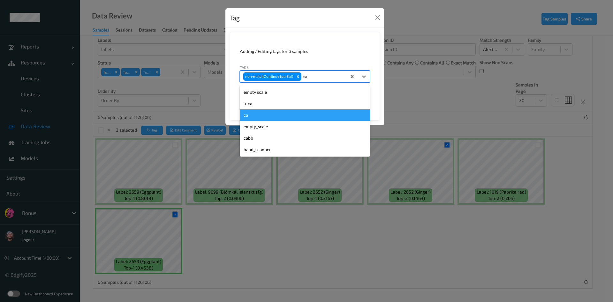
click at [270, 111] on div "ca" at bounding box center [305, 115] width 130 height 11
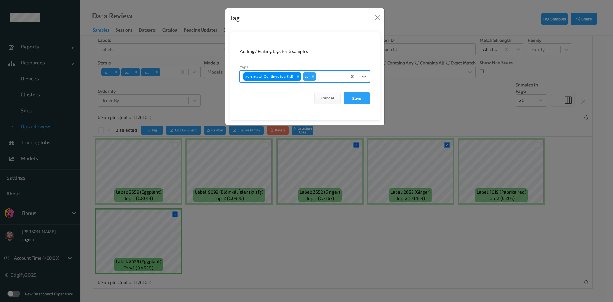
type input "s"
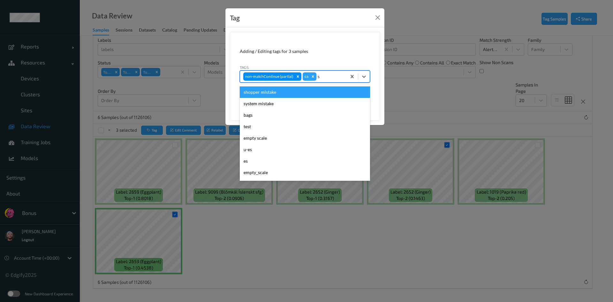
click at [305, 94] on div "shopper mistake" at bounding box center [305, 92] width 130 height 11
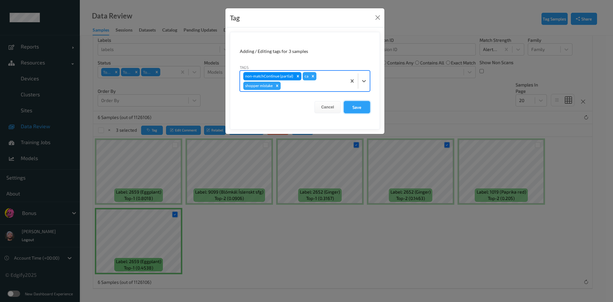
click at [358, 107] on button "Save" at bounding box center [357, 107] width 26 height 12
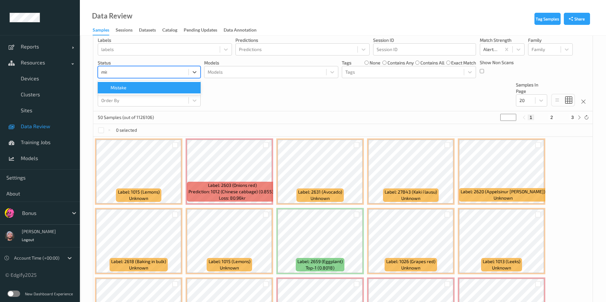
type input "mist"
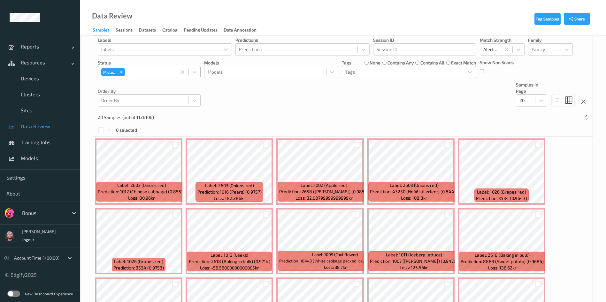
click at [241, 105] on div "Devices Devices Storage Devices Storage Devices Clusters Clusters Sites Sites d…" at bounding box center [342, 49] width 499 height 123
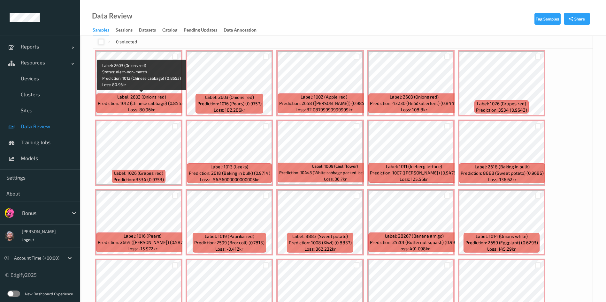
scroll to position [88, 0]
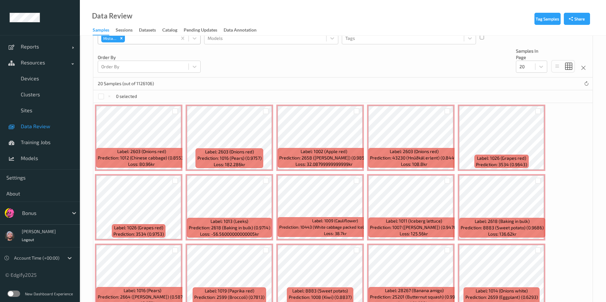
click at [98, 95] on div at bounding box center [101, 97] width 6 height 6
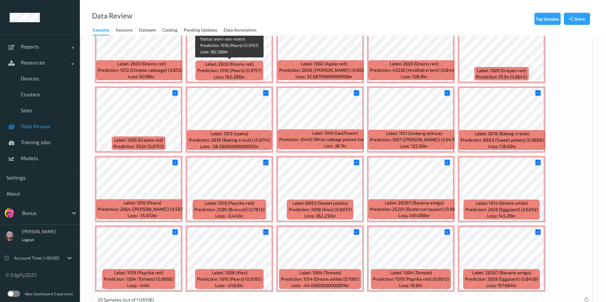
scroll to position [176, 0]
click at [172, 91] on div at bounding box center [175, 93] width 6 height 6
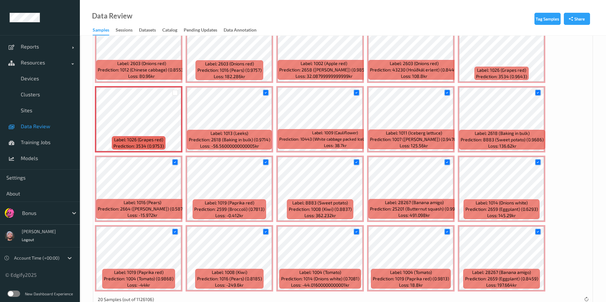
click at [177, 89] on div at bounding box center [175, 92] width 12 height 11
click at [177, 91] on div at bounding box center [175, 93] width 6 height 6
click at [358, 93] on icon at bounding box center [356, 93] width 4 height 4
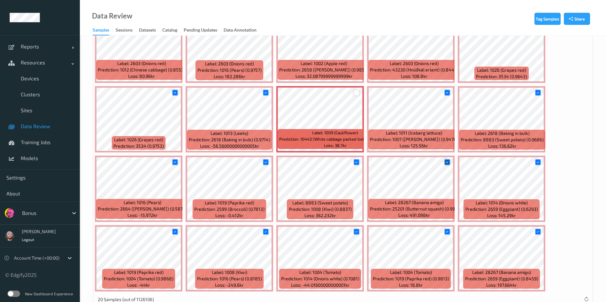
click at [447, 163] on icon at bounding box center [447, 162] width 4 height 4
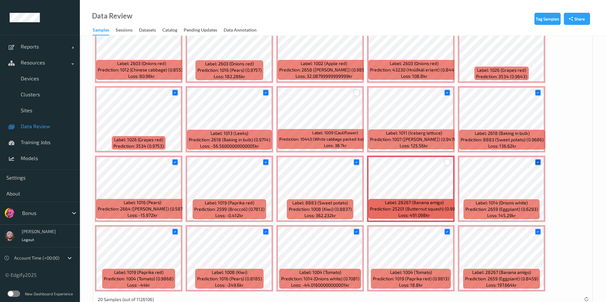
click at [454, 163] on icon at bounding box center [537, 162] width 4 height 4
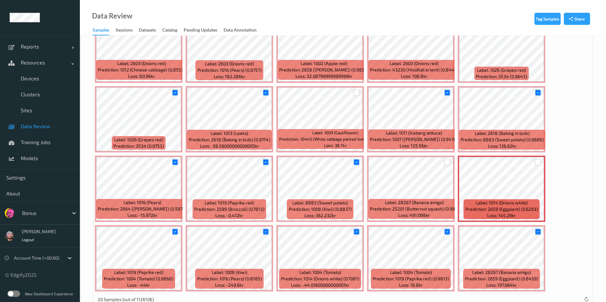
scroll to position [193, 0]
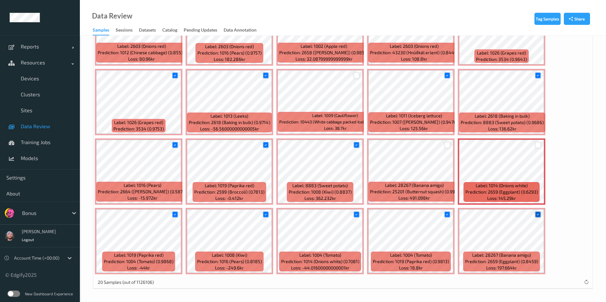
click at [454, 214] on icon at bounding box center [537, 215] width 4 height 4
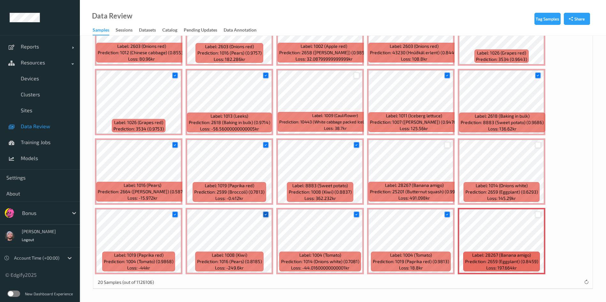
click at [264, 214] on icon at bounding box center [265, 215] width 4 height 4
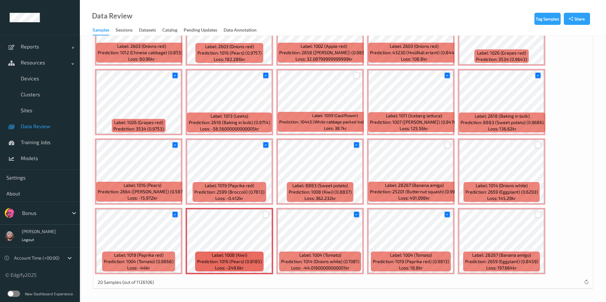
scroll to position [145, 0]
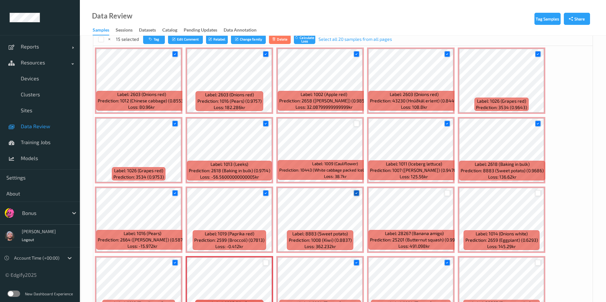
click at [358, 193] on icon at bounding box center [356, 193] width 4 height 4
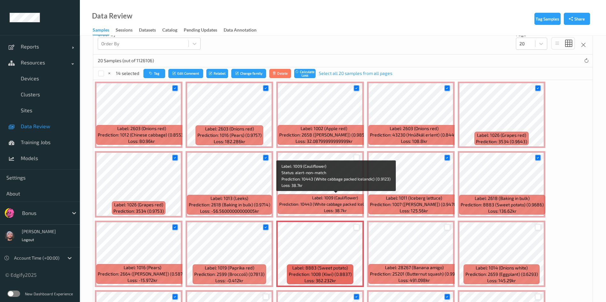
scroll to position [107, 0]
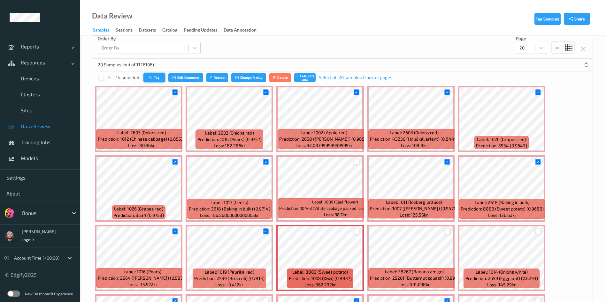
click at [151, 78] on icon "button" at bounding box center [151, 78] width 5 height 4
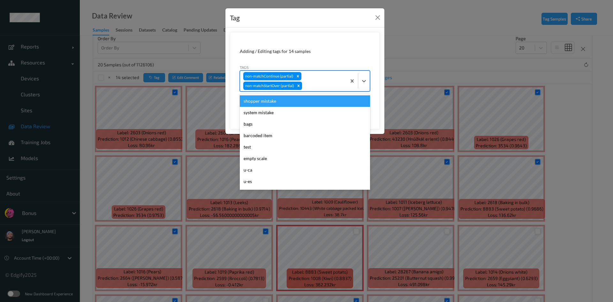
click at [321, 91] on div "non-matchContinue (partial) non-matchStartOver (partial)" at bounding box center [293, 81] width 106 height 20
type input "ca"
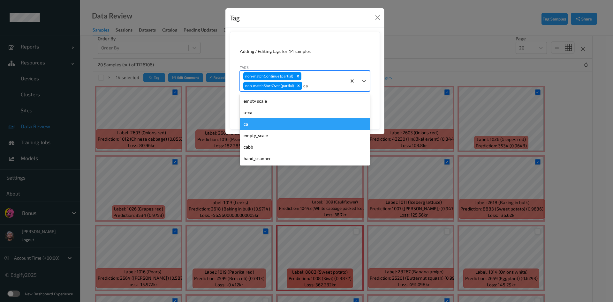
click at [303, 122] on div "ca" at bounding box center [305, 123] width 130 height 11
type input "s"
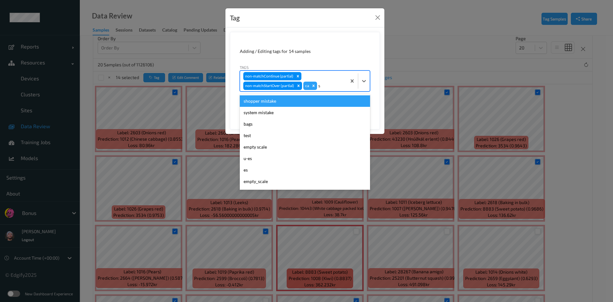
click at [331, 100] on div "shopper mistake" at bounding box center [305, 100] width 130 height 11
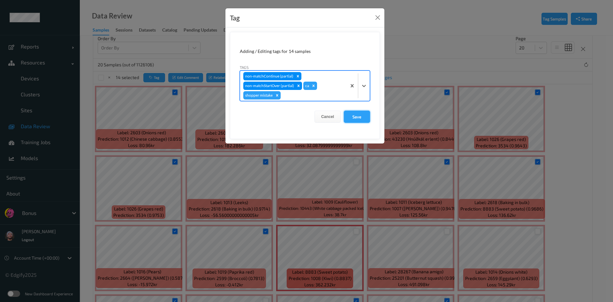
click at [353, 118] on button "Save" at bounding box center [357, 117] width 26 height 12
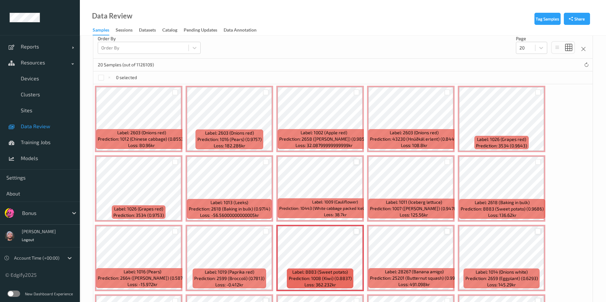
scroll to position [0, 0]
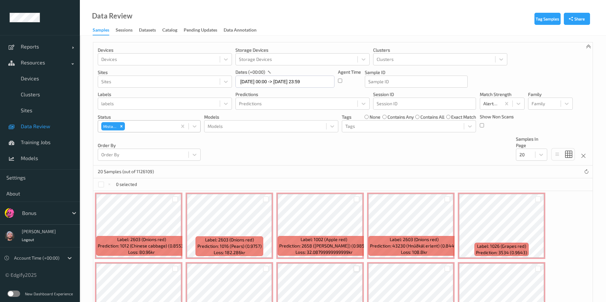
click at [365, 119] on div "none" at bounding box center [372, 117] width 16 height 6
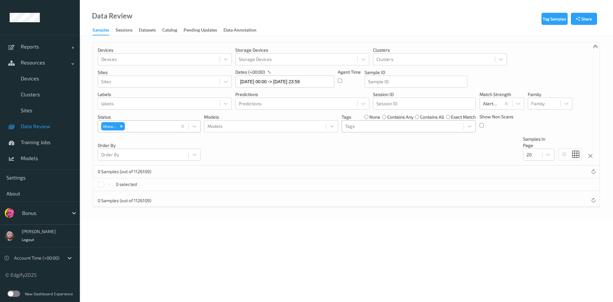
click at [368, 126] on div at bounding box center [402, 127] width 115 height 8
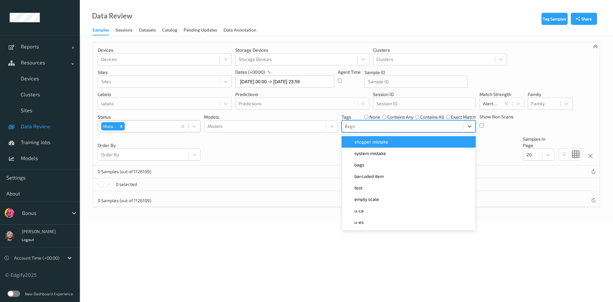
type input "ca"
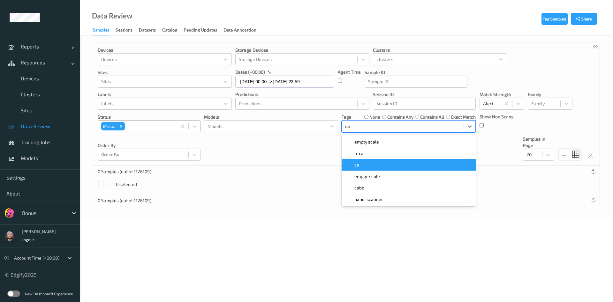
click at [365, 162] on div "ca" at bounding box center [408, 165] width 126 height 6
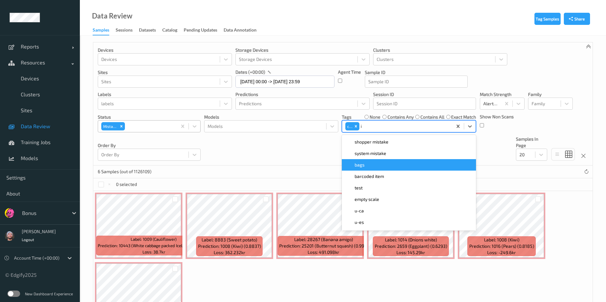
type input "ig"
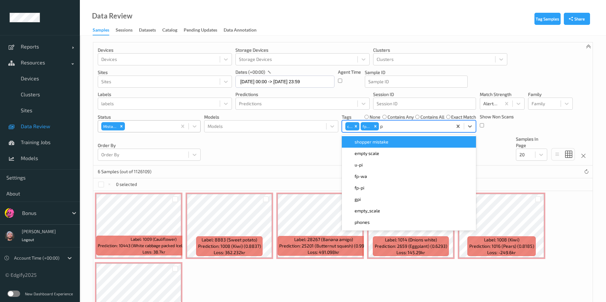
type input "pi"
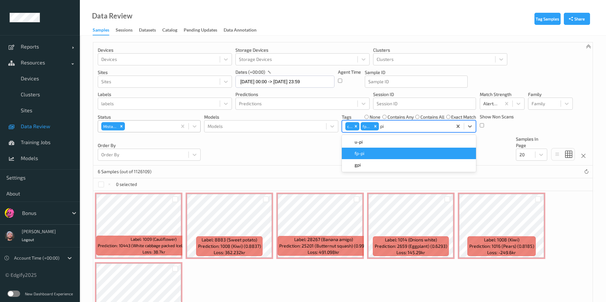
click at [383, 155] on div "fp-pi" at bounding box center [408, 153] width 126 height 6
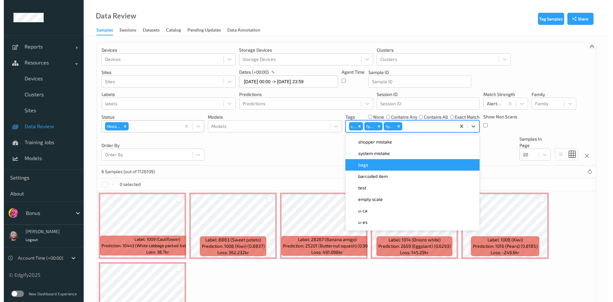
scroll to position [54, 0]
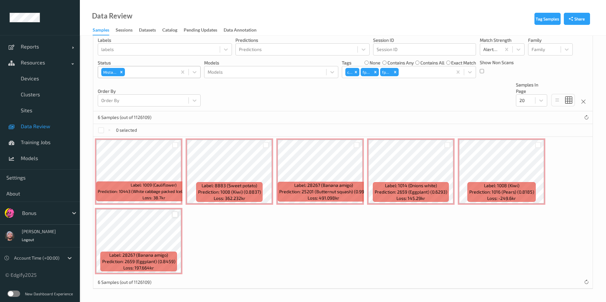
click at [176, 216] on div at bounding box center [175, 215] width 6 height 6
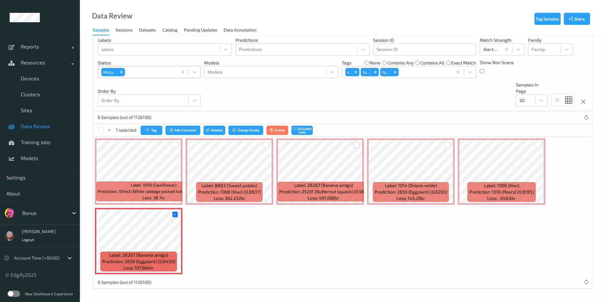
click at [358, 145] on div at bounding box center [356, 145] width 6 height 6
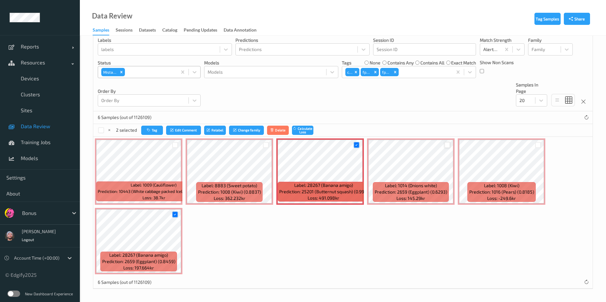
click at [448, 145] on div at bounding box center [447, 145] width 6 height 6
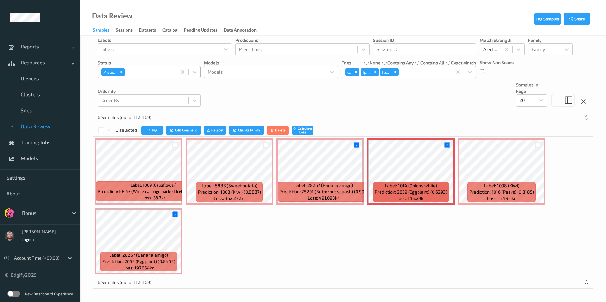
click at [145, 125] on div "3 selected Tag Edit Comment Relabel Change family Delete Calculate Loss" at bounding box center [342, 130] width 499 height 13
click at [150, 127] on button "Tag" at bounding box center [152, 130] width 22 height 9
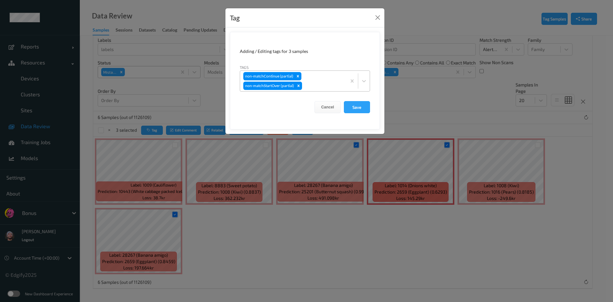
click at [321, 81] on div "non-matchContinue (partial) non-matchStartOver (partial)" at bounding box center [293, 81] width 106 height 20
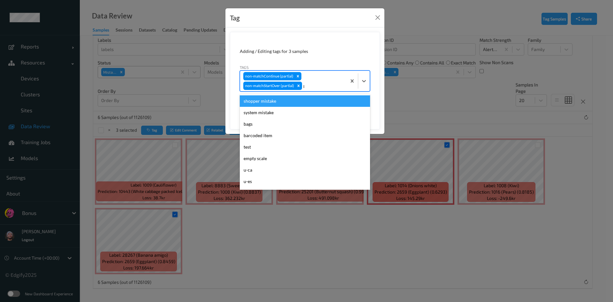
type input "pi"
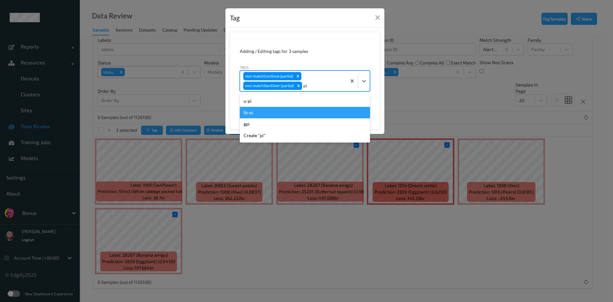
click at [303, 112] on div "fp-pi" at bounding box center [305, 112] width 130 height 11
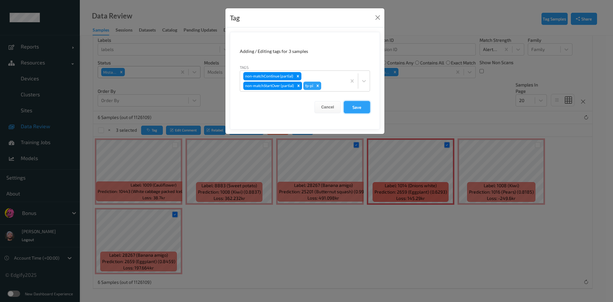
click at [352, 106] on button "Save" at bounding box center [357, 107] width 26 height 12
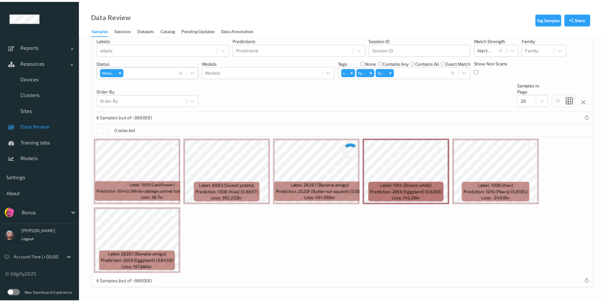
scroll to position [0, 0]
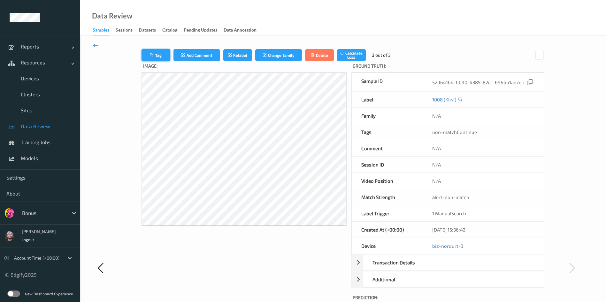
click at [150, 56] on icon "button" at bounding box center [152, 55] width 5 height 4
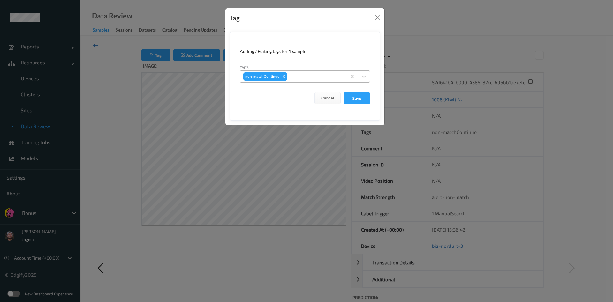
click at [333, 78] on div at bounding box center [316, 77] width 55 height 8
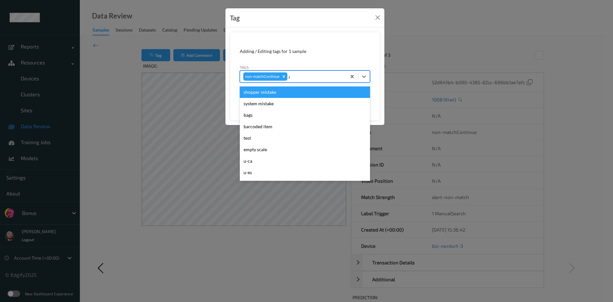
type input "pi"
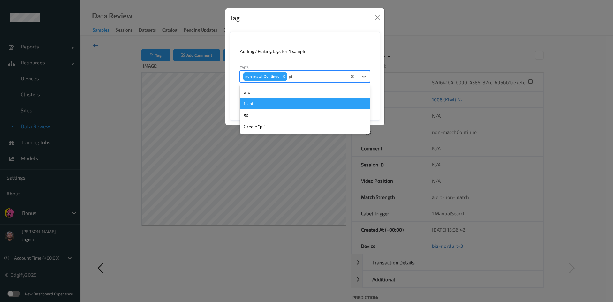
click at [311, 100] on div "fp-pi" at bounding box center [305, 103] width 130 height 11
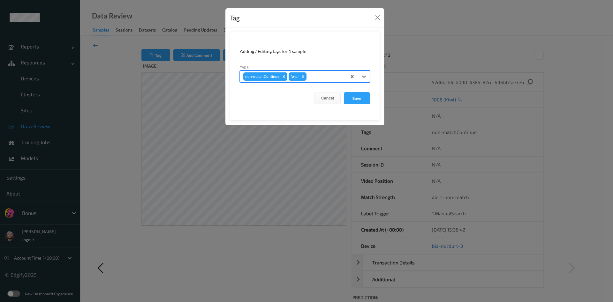
click at [344, 92] on button "Save" at bounding box center [357, 98] width 26 height 12
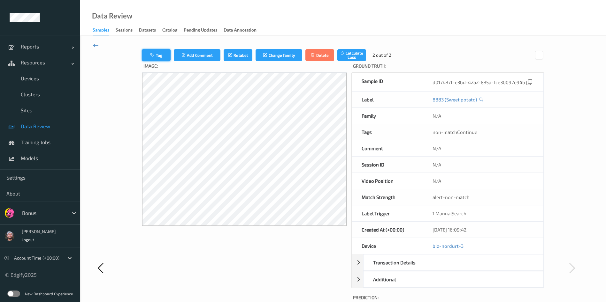
click at [159, 58] on button "Tag" at bounding box center [156, 55] width 29 height 12
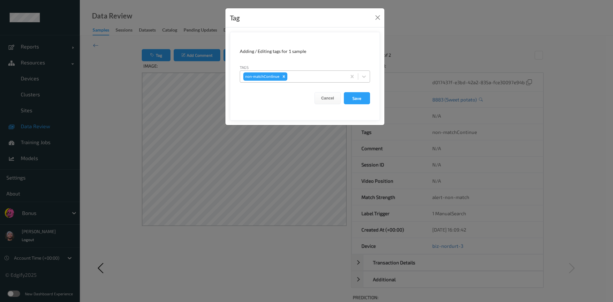
click at [299, 78] on div at bounding box center [316, 77] width 55 height 8
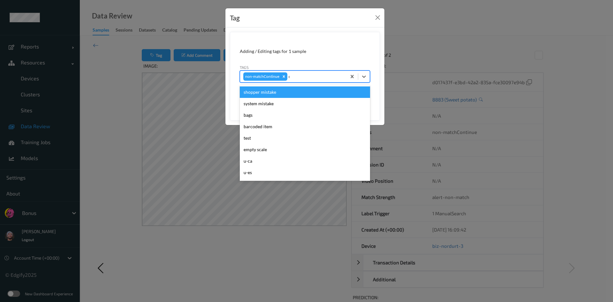
type input "ca"
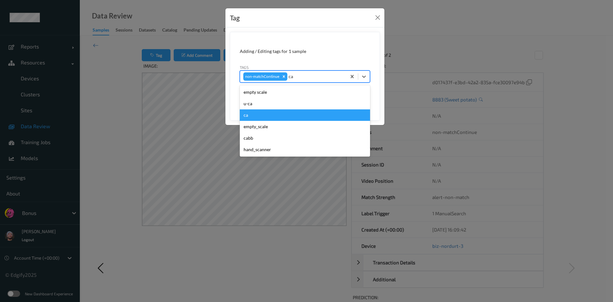
click at [271, 112] on div "ca" at bounding box center [305, 115] width 130 height 11
type input "s"
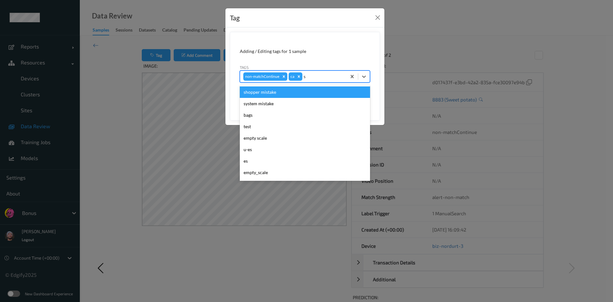
click at [308, 94] on div "shopper mistake" at bounding box center [305, 92] width 130 height 11
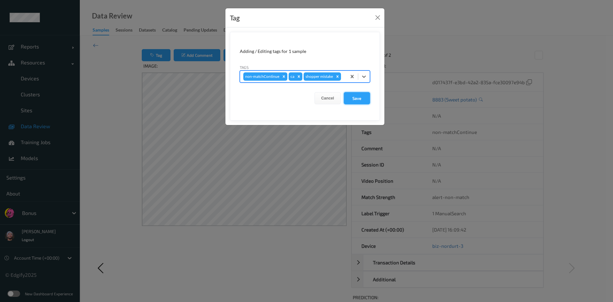
click at [346, 94] on button "Save" at bounding box center [357, 98] width 26 height 12
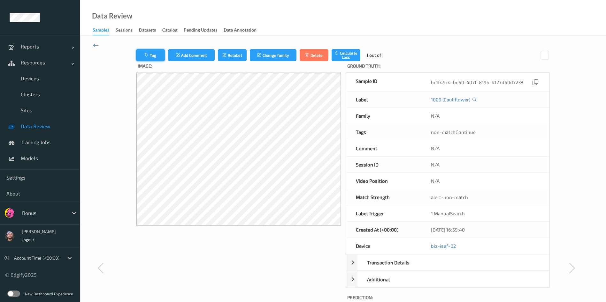
click at [154, 53] on button "Tag" at bounding box center [150, 55] width 29 height 12
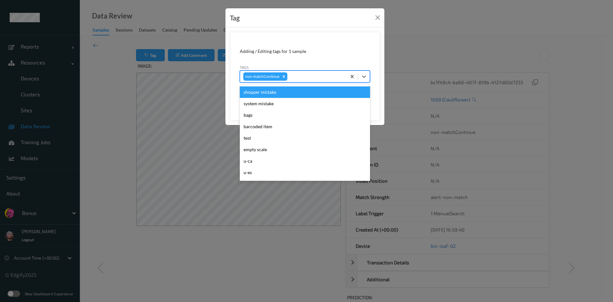
click at [301, 79] on div at bounding box center [316, 77] width 55 height 8
type input "ig"
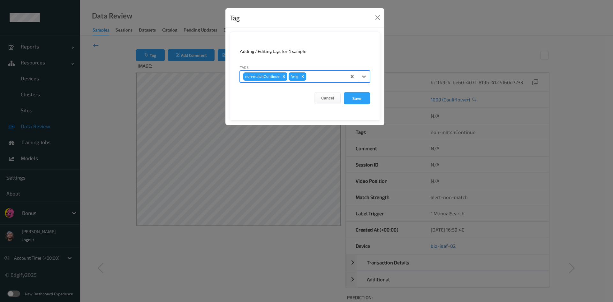
click at [344, 92] on button "Save" at bounding box center [357, 98] width 26 height 12
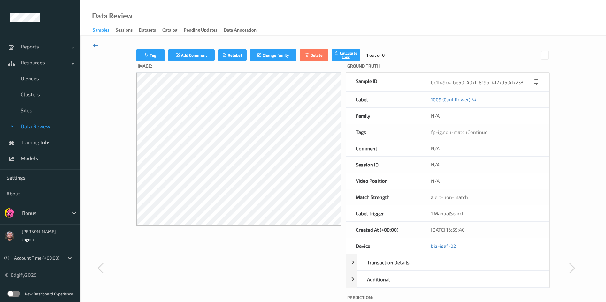
click at [34, 128] on span "Data Review" at bounding box center [47, 126] width 53 height 6
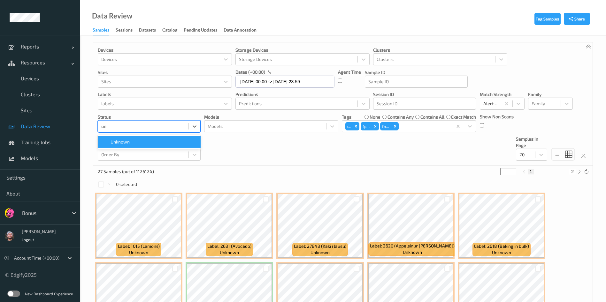
type input "unkn"
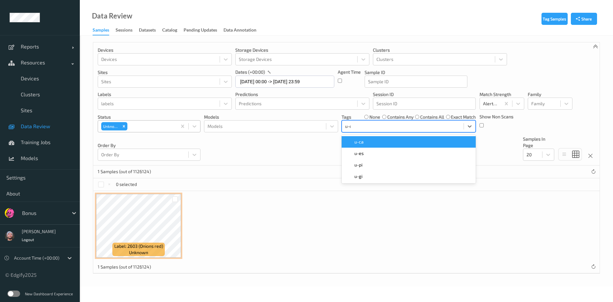
type input "u-ca"
click at [423, 140] on div "u-ca" at bounding box center [408, 142] width 126 height 6
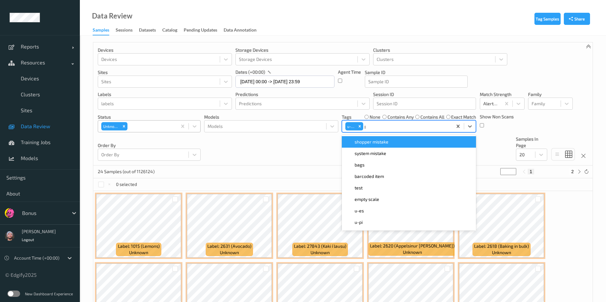
type input "pi"
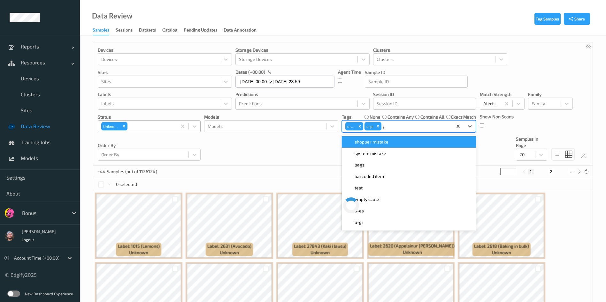
type input "gi"
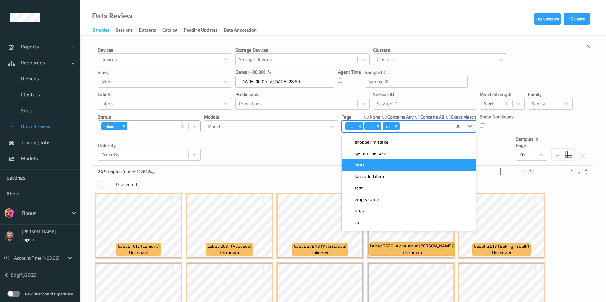
click at [306, 143] on div "Devices Devices Storage Devices Storage Devices Clusters Clusters Sites Sites d…" at bounding box center [342, 103] width 499 height 123
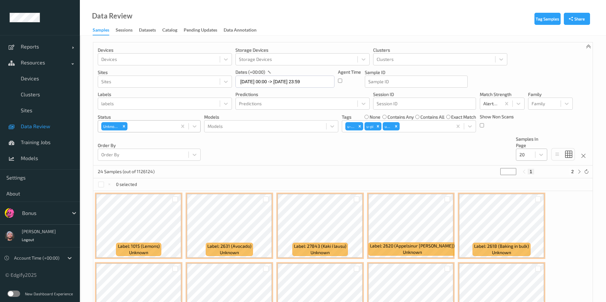
click at [454, 160] on div "20" at bounding box center [531, 155] width 31 height 12
click at [454, 191] on span "50" at bounding box center [530, 193] width 5 height 6
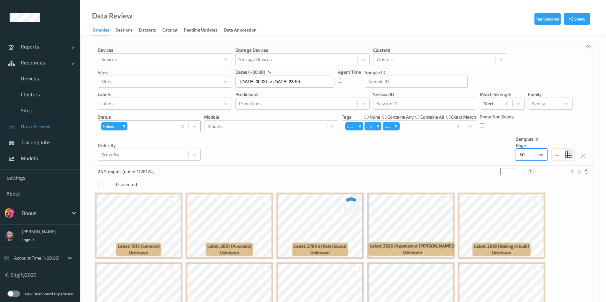
scroll to position [125, 0]
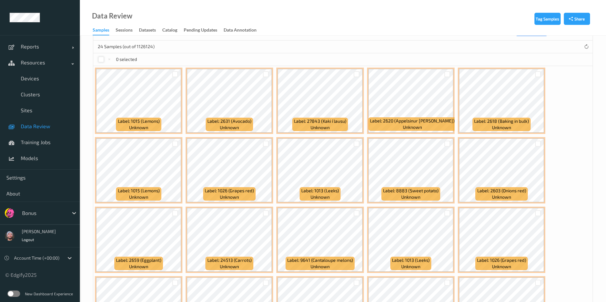
click at [100, 60] on div at bounding box center [101, 60] width 6 height 6
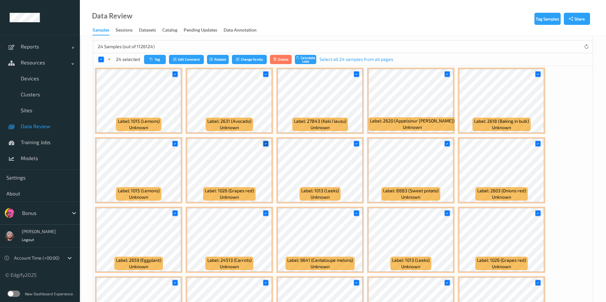
click at [265, 142] on icon at bounding box center [265, 144] width 4 height 4
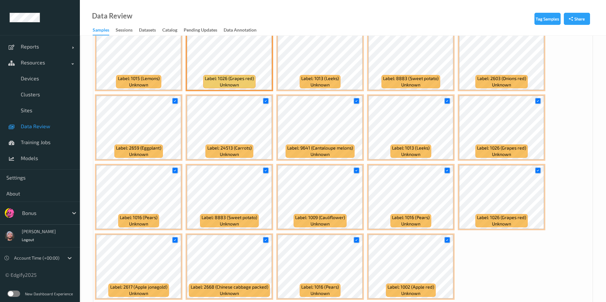
scroll to position [263, 0]
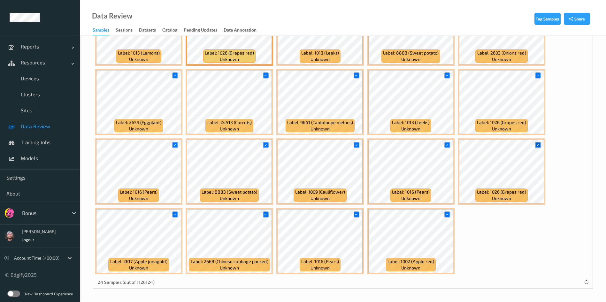
click at [454, 144] on icon at bounding box center [537, 145] width 4 height 4
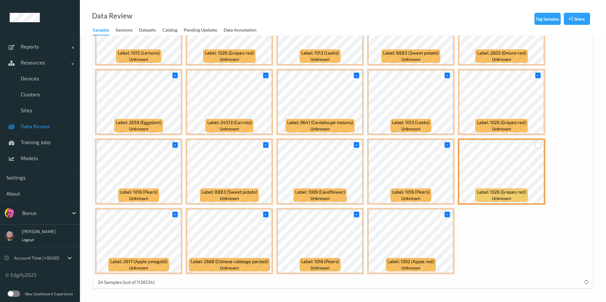
click at [454, 144] on div at bounding box center [538, 145] width 6 height 6
click at [454, 144] on icon at bounding box center [537, 145] width 4 height 4
click at [264, 144] on icon at bounding box center [265, 145] width 4 height 4
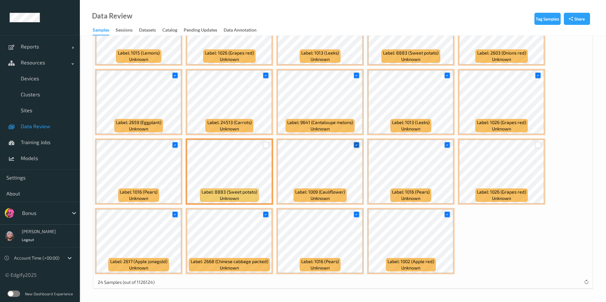
click at [356, 143] on icon at bounding box center [356, 145] width 4 height 4
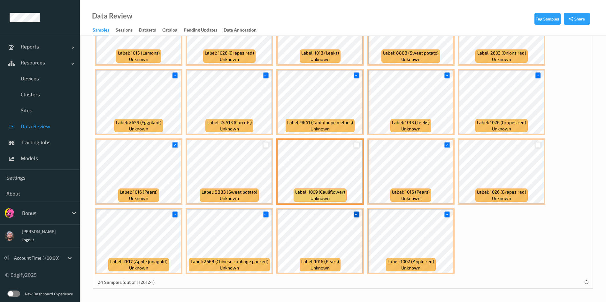
click at [354, 213] on icon at bounding box center [356, 215] width 4 height 4
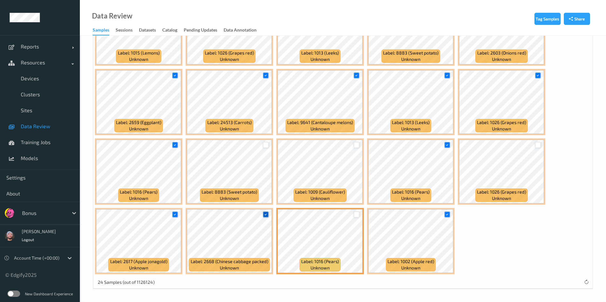
click at [266, 213] on icon at bounding box center [265, 215] width 4 height 4
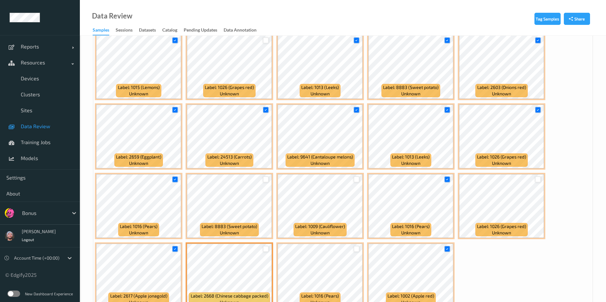
scroll to position [210, 0]
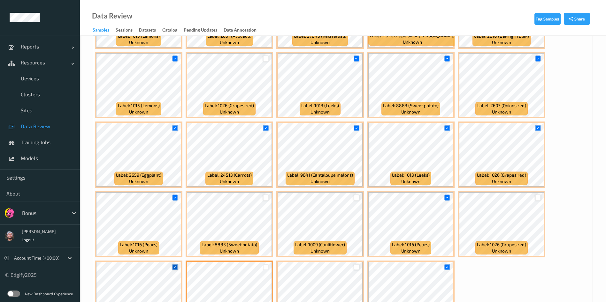
click at [174, 224] on icon at bounding box center [175, 267] width 4 height 4
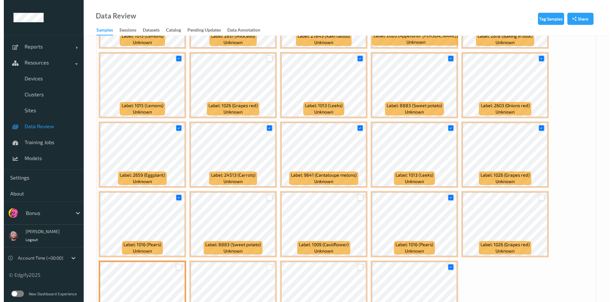
scroll to position [133, 0]
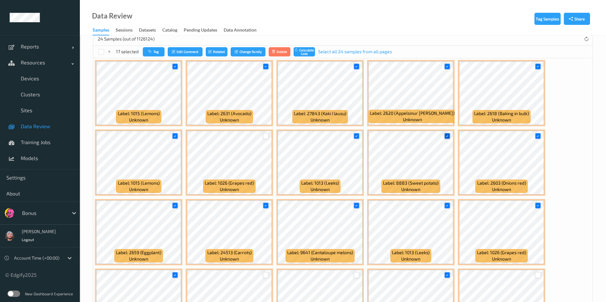
click at [446, 137] on icon at bounding box center [447, 136] width 4 height 4
click at [149, 51] on icon "button" at bounding box center [151, 52] width 5 height 4
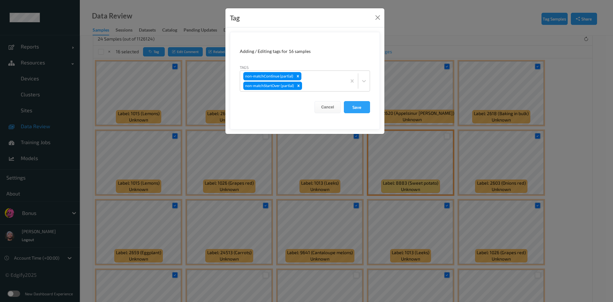
click at [173, 137] on div "Tag Adding / Editing tags for 16 samples Tags non-matchContinue (partial) non-m…" at bounding box center [306, 151] width 613 height 302
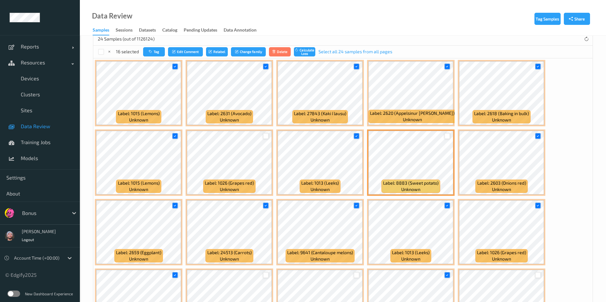
click at [173, 137] on icon at bounding box center [175, 136] width 4 height 4
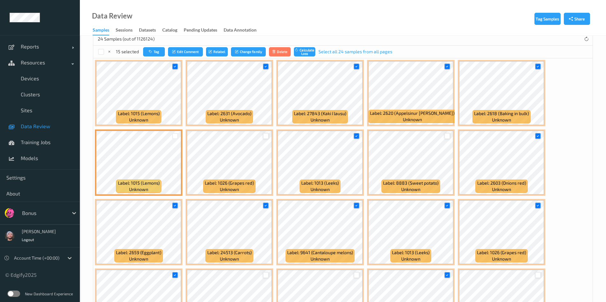
click at [173, 137] on div at bounding box center [175, 136] width 6 height 6
click at [145, 51] on button "Tag" at bounding box center [154, 51] width 22 height 9
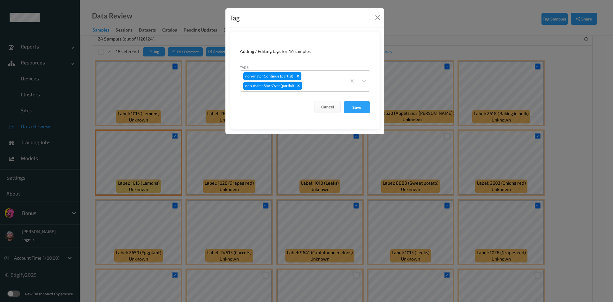
click at [323, 82] on div at bounding box center [323, 86] width 40 height 8
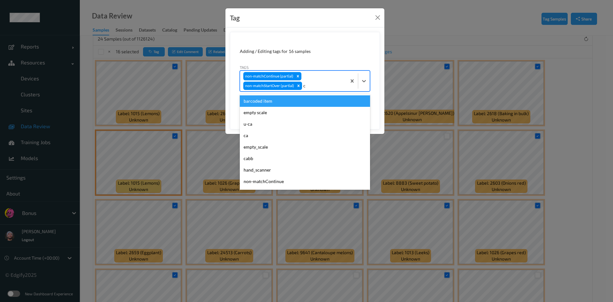
type input "ca"
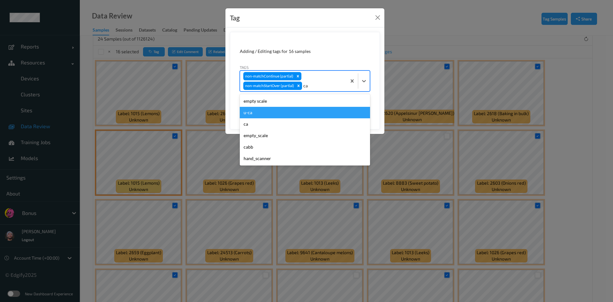
click at [268, 115] on div "u-ca" at bounding box center [305, 112] width 130 height 11
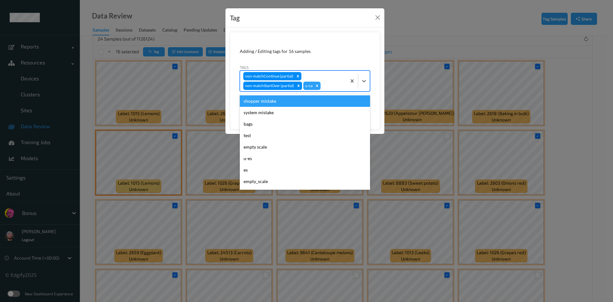
type input "s"
click at [298, 104] on div "shopper mistake" at bounding box center [305, 100] width 130 height 11
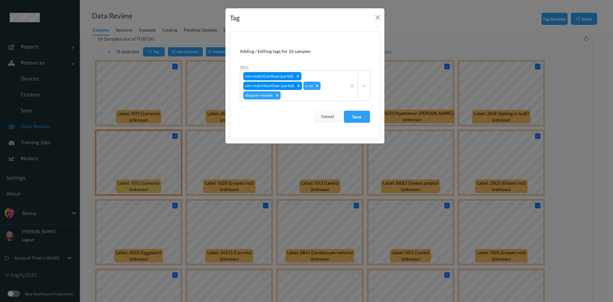
click at [364, 124] on form "Adding / Editing tags for 16 samples Tags non-matchContinue (partial) non-match…" at bounding box center [305, 85] width 150 height 107
click at [357, 108] on form "Adding / Editing tags for 16 samples Tags non-matchContinue (partial) non-match…" at bounding box center [305, 85] width 150 height 107
click at [357, 111] on button "Save" at bounding box center [357, 117] width 26 height 12
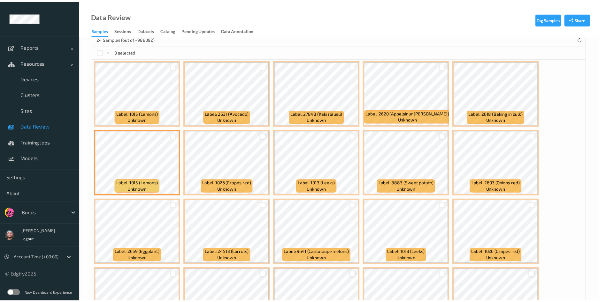
scroll to position [54, 0]
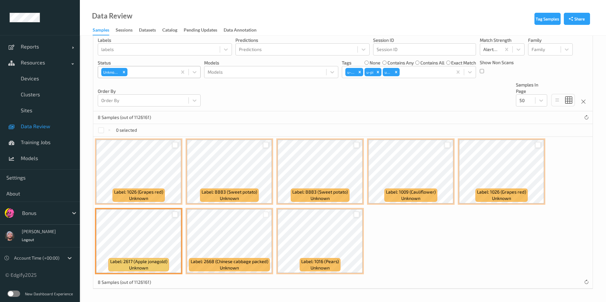
click at [264, 144] on div at bounding box center [266, 145] width 6 height 6
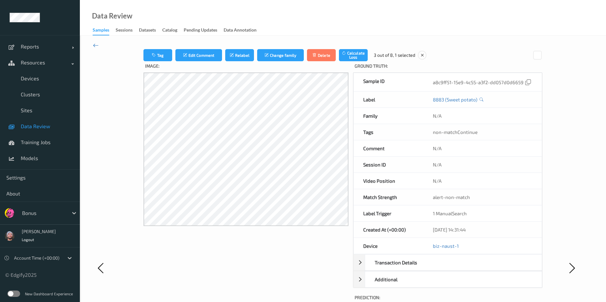
click at [98, 47] on icon at bounding box center [96, 45] width 6 height 7
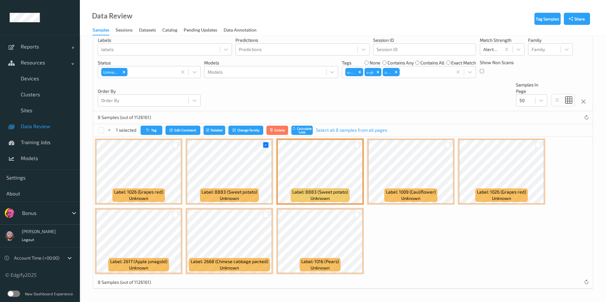
scroll to position [54, 0]
click at [356, 216] on div at bounding box center [356, 215] width 6 height 6
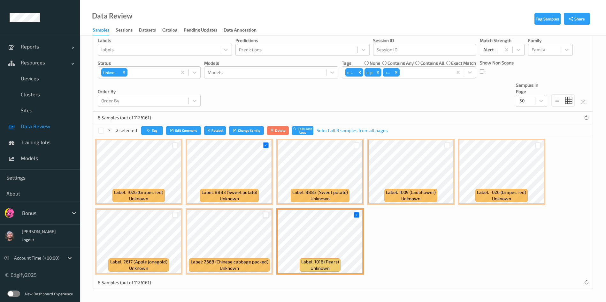
click at [267, 214] on div at bounding box center [266, 215] width 6 height 6
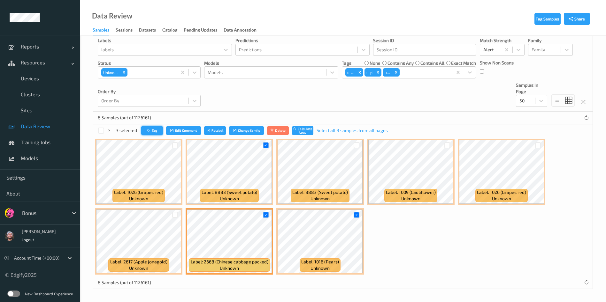
click at [158, 133] on button "Tag" at bounding box center [152, 130] width 22 height 9
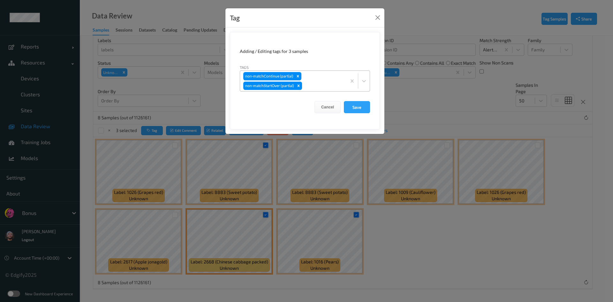
click at [322, 75] on div "non-matchContinue (partial) non-matchStartOver (partial)" at bounding box center [293, 81] width 106 height 20
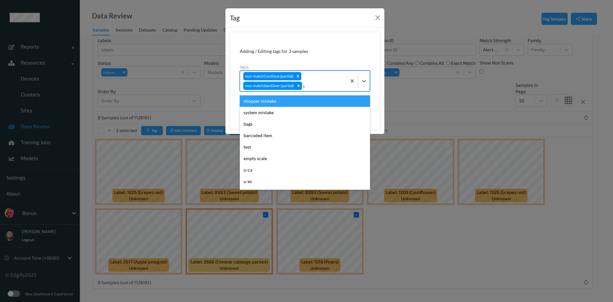
type input "pi"
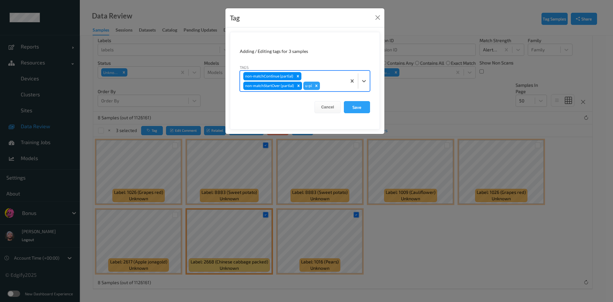
click at [344, 101] on button "Save" at bounding box center [357, 107] width 26 height 12
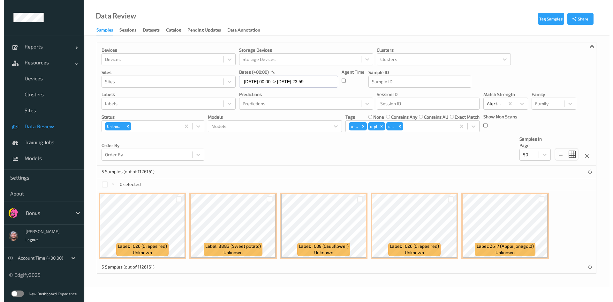
scroll to position [0, 0]
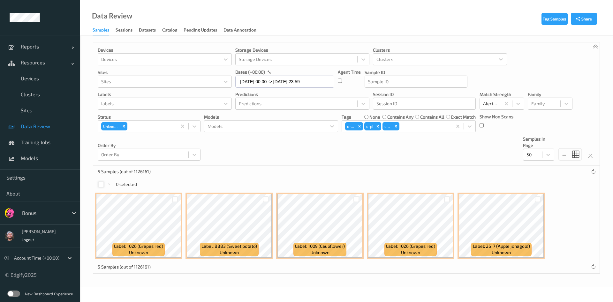
click at [99, 185] on div at bounding box center [101, 185] width 6 height 6
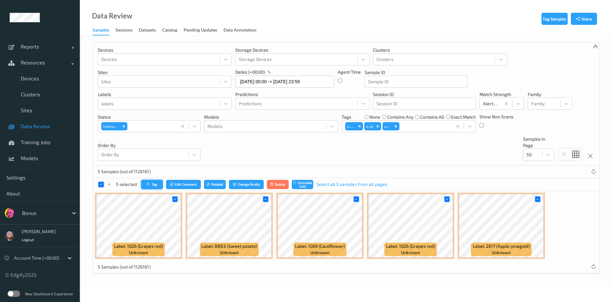
click at [152, 187] on button "Tag" at bounding box center [152, 184] width 22 height 9
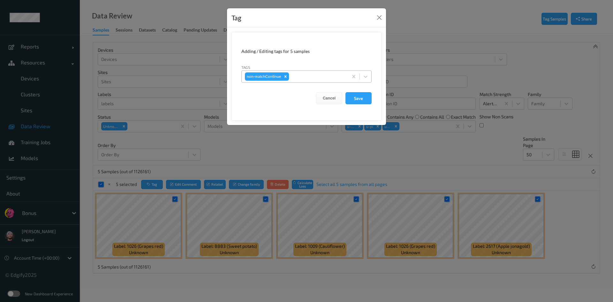
click at [315, 80] on div at bounding box center [317, 77] width 55 height 8
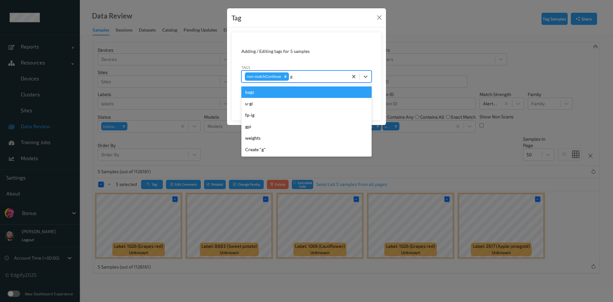
type input "gi"
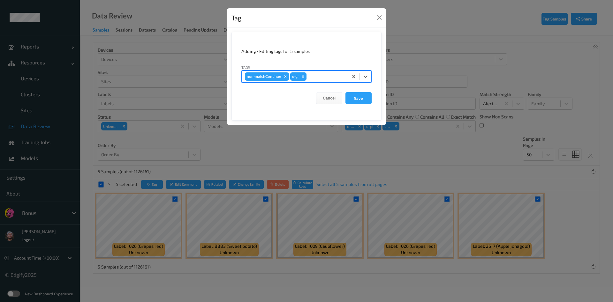
click at [345, 92] on button "Save" at bounding box center [358, 98] width 26 height 12
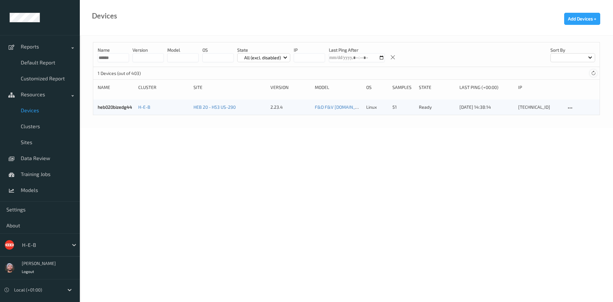
click at [591, 74] on icon at bounding box center [593, 73] width 5 height 5
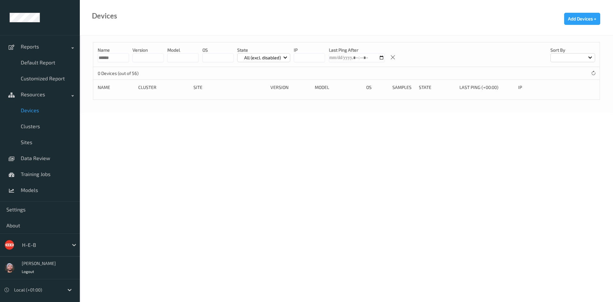
click at [36, 240] on div "H-E-B" at bounding box center [43, 245] width 49 height 10
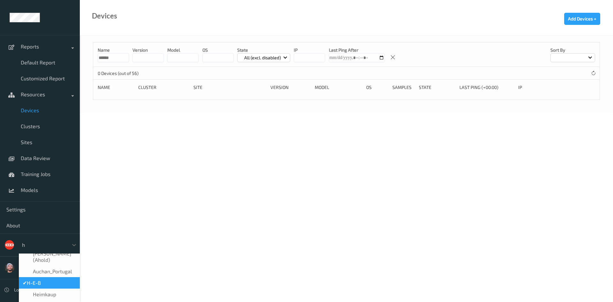
scroll to position [4, 0]
type input "h-"
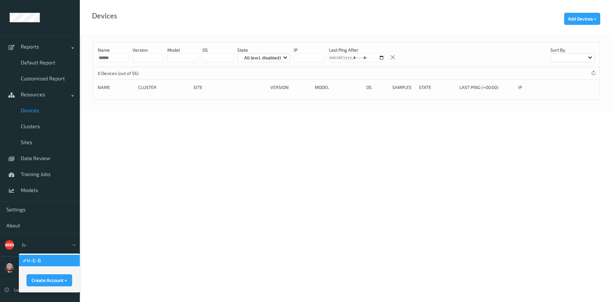
scroll to position [0, 0]
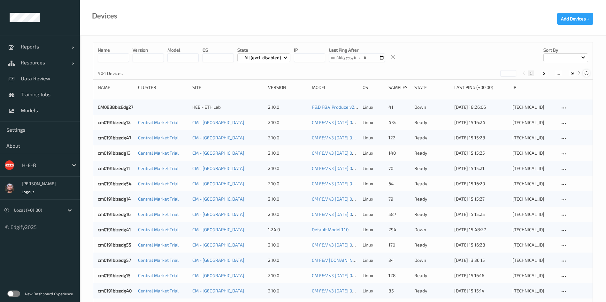
click at [588, 73] on icon at bounding box center [586, 73] width 5 height 5
click at [570, 74] on button "9" at bounding box center [572, 74] width 6 height 6
type input "*"
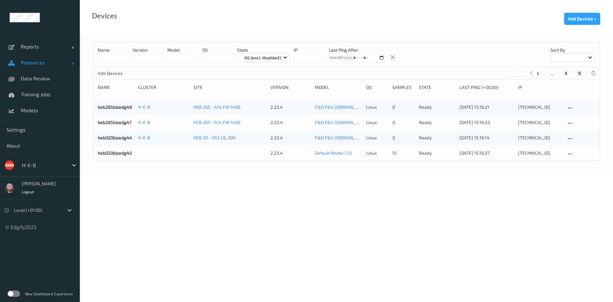
click at [29, 63] on span "Resources" at bounding box center [46, 62] width 51 height 6
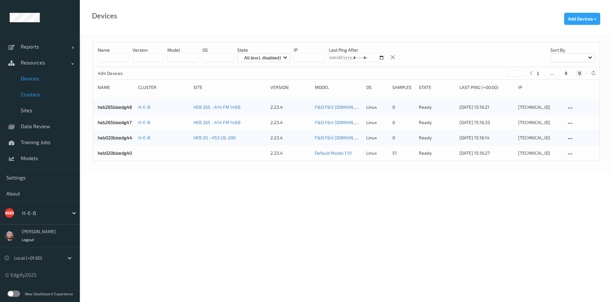
click at [39, 101] on link "Clusters" at bounding box center [40, 95] width 80 height 16
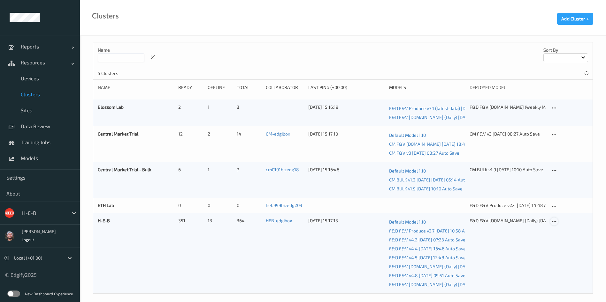
click at [554, 220] on icon at bounding box center [553, 222] width 5 height 6
click at [562, 233] on div "Edit Cluster" at bounding box center [571, 232] width 21 height 6
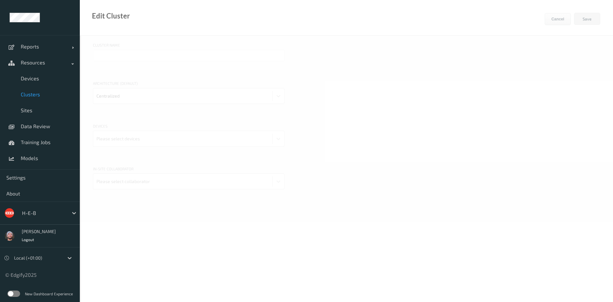
type input "H-E-B"
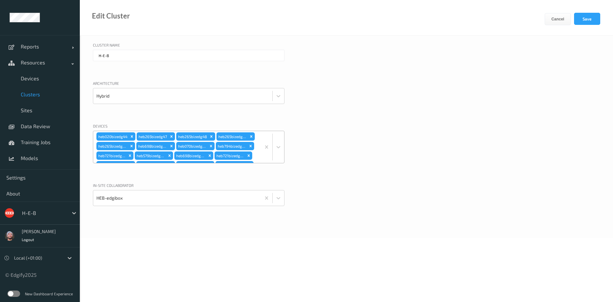
click at [235, 135] on div "heb020bizedg44 heb265bizedg47 heb265bizedg48 heb265bizedg49 heb265bizedg46 heb6…" at bounding box center [177, 147] width 168 height 32
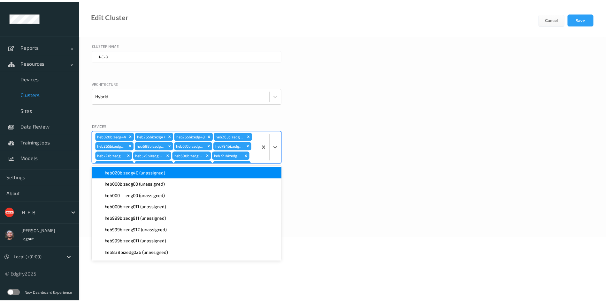
scroll to position [874, 0]
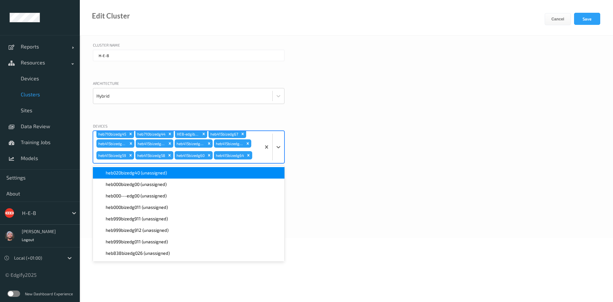
click at [174, 171] on div "heb020bizedg40 (unassigned)" at bounding box center [189, 173] width 184 height 6
click at [586, 17] on button "Save" at bounding box center [587, 19] width 26 height 12
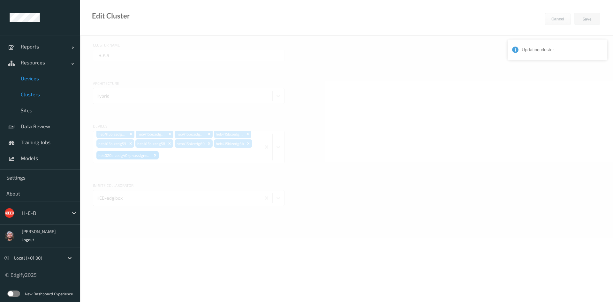
click at [43, 81] on span "Devices" at bounding box center [47, 78] width 53 height 6
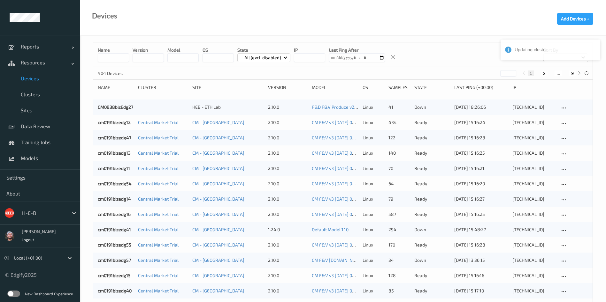
click at [572, 75] on button "9" at bounding box center [572, 74] width 6 height 6
type input "*"
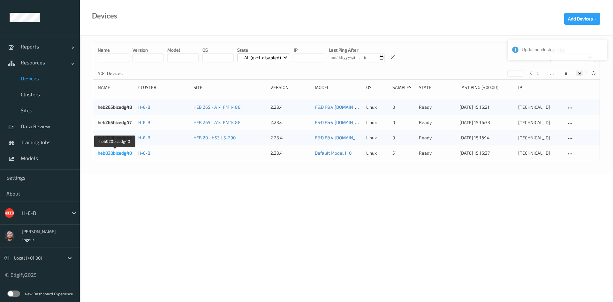
click at [108, 155] on link "heb020bizedg40" at bounding box center [115, 152] width 34 height 5
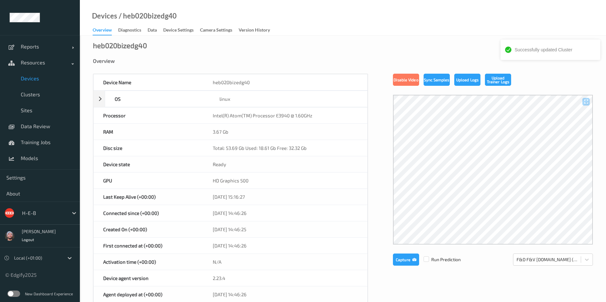
click at [354, 28] on div "Devices / heb020bizedg40 Overview Diagnostics Data Device Settings Camera Setti…" at bounding box center [343, 18] width 526 height 36
click at [271, 64] on div "Overview" at bounding box center [343, 61] width 500 height 6
click at [32, 77] on span "Devices" at bounding box center [47, 78] width 53 height 6
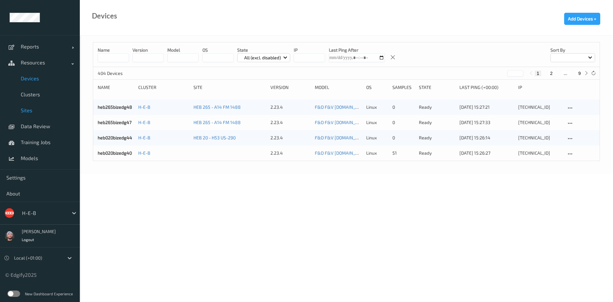
click at [42, 110] on span "Sites" at bounding box center [47, 110] width 53 height 6
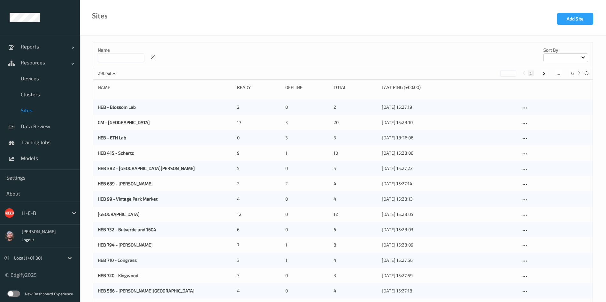
click at [122, 61] on input at bounding box center [121, 57] width 47 height 9
click at [126, 58] on input at bounding box center [121, 57] width 47 height 9
type input "**"
click at [126, 58] on input "**" at bounding box center [121, 57] width 47 height 9
click at [112, 57] on input "**" at bounding box center [121, 57] width 47 height 9
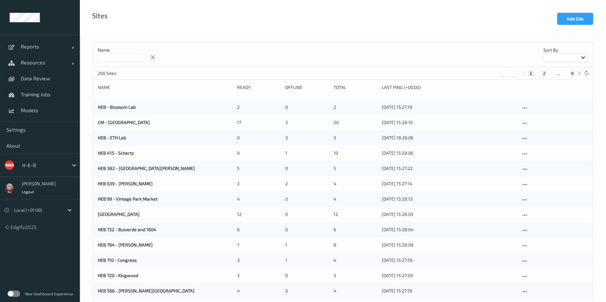
drag, startPoint x: 0, startPoint y: 0, endPoint x: 127, endPoint y: 60, distance: 140.4
click at [127, 60] on input at bounding box center [121, 57] width 47 height 9
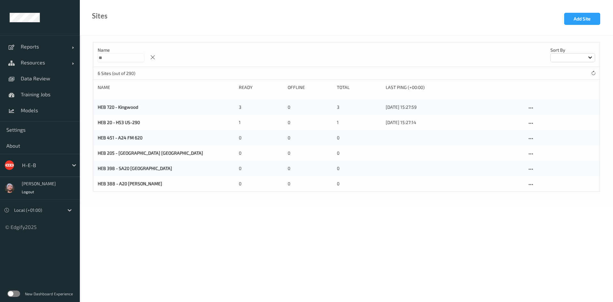
type input "**"
click at [387, 237] on body "Reports Default Report Customized Report Resources Devices Clusters Sites Data …" at bounding box center [306, 151] width 613 height 302
click at [528, 125] on icon at bounding box center [530, 124] width 5 height 6
click at [536, 131] on link "Edit Site" at bounding box center [544, 135] width 34 height 12
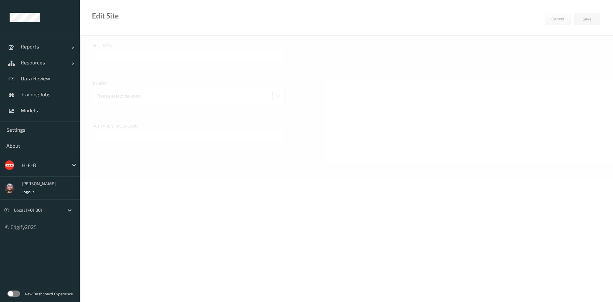
type input "HEB 20 - H53 US-290"
type input "[DATE] 3:00 PM"
click at [164, 99] on div at bounding box center [197, 96] width 121 height 13
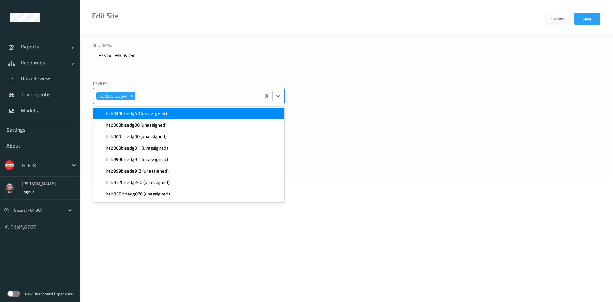
click at [175, 115] on div "heb020bizedg40 (unassigned)" at bounding box center [189, 113] width 184 height 6
click at [583, 22] on button "Save" at bounding box center [587, 19] width 26 height 12
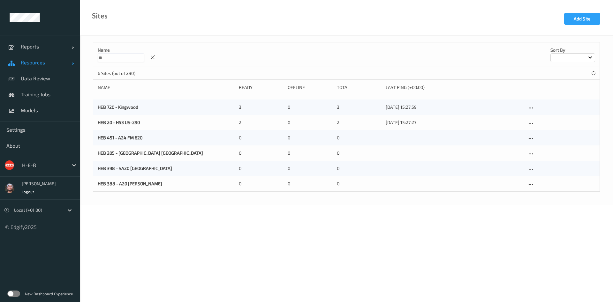
click at [41, 64] on span "Resources" at bounding box center [46, 62] width 51 height 6
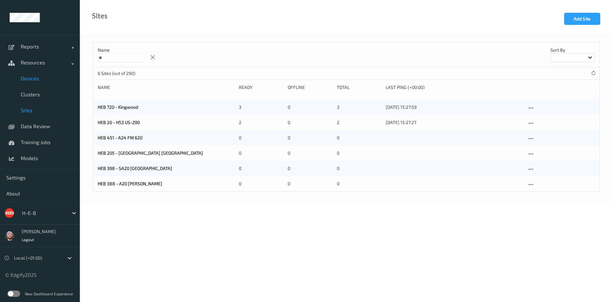
click at [44, 73] on link "Devices" at bounding box center [40, 79] width 80 height 16
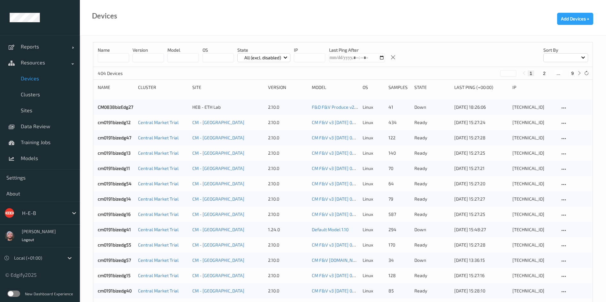
click at [574, 75] on button "9" at bounding box center [572, 74] width 6 height 6
type input "*"
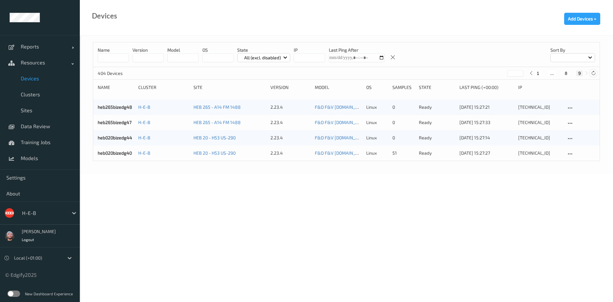
click at [593, 72] on icon at bounding box center [593, 73] width 5 height 5
click at [594, 76] on div at bounding box center [593, 73] width 7 height 7
click at [594, 74] on icon at bounding box center [593, 73] width 5 height 5
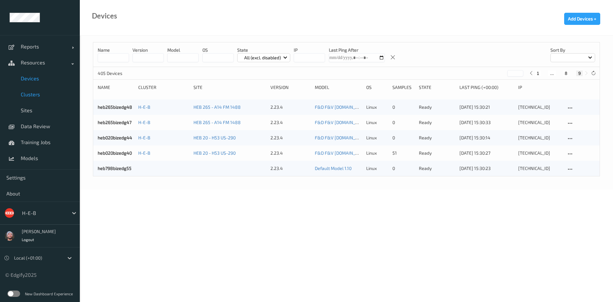
click at [43, 98] on link "Clusters" at bounding box center [40, 95] width 80 height 16
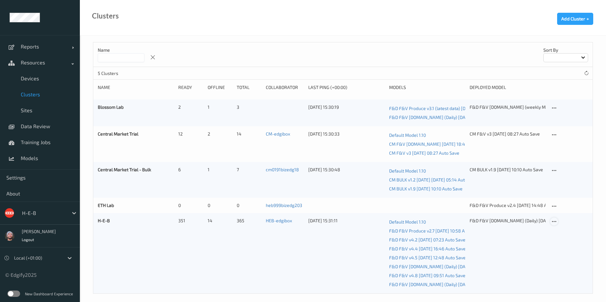
click at [553, 220] on icon at bounding box center [553, 222] width 5 height 6
click at [557, 228] on link "Edit Cluster" at bounding box center [569, 233] width 39 height 12
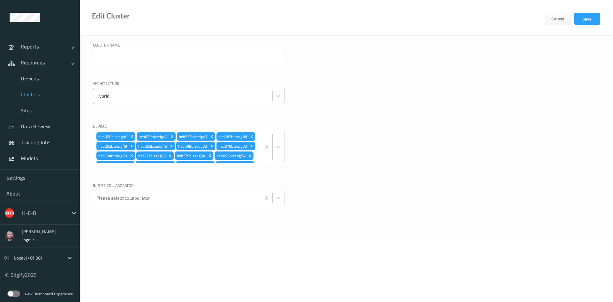
type input "H-E-B"
click at [225, 140] on div "heb020bizedg40 heb020bizedg44 heb265bizedg47 heb265bizedg48 heb265bizedg49 heb2…" at bounding box center [177, 147] width 168 height 32
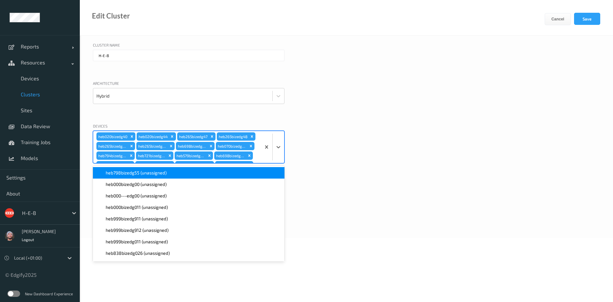
scroll to position [884, 0]
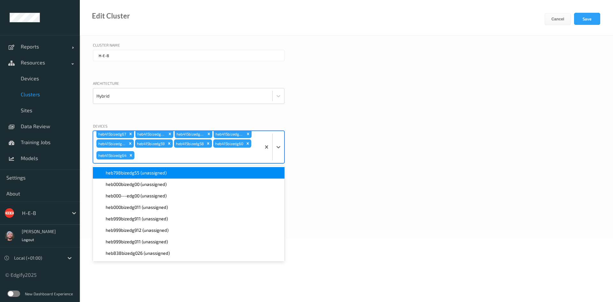
click at [173, 171] on div "heb798bizedg55 (unassigned)" at bounding box center [189, 173] width 184 height 6
click at [583, 21] on button "Save" at bounding box center [587, 19] width 26 height 12
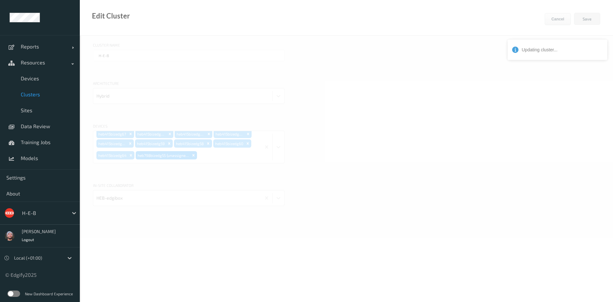
click at [46, 97] on span "Clusters" at bounding box center [47, 94] width 53 height 6
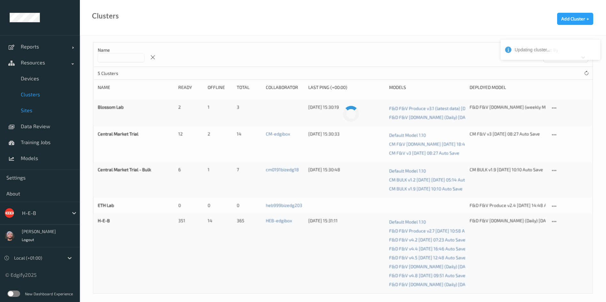
click at [44, 108] on span "Sites" at bounding box center [47, 110] width 53 height 6
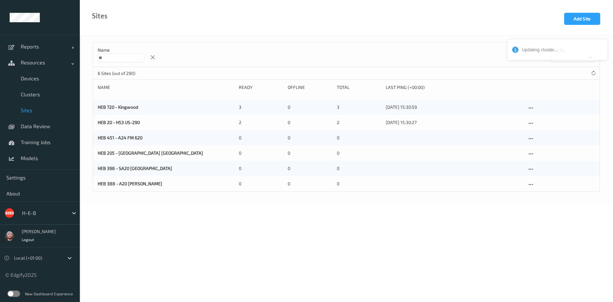
click at [134, 62] on input "**" at bounding box center [121, 57] width 47 height 9
type input "*"
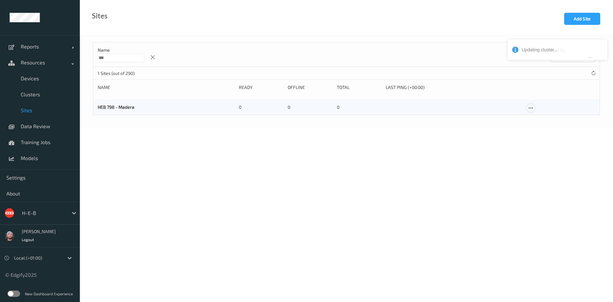
type input "***"
click at [530, 108] on icon at bounding box center [530, 108] width 5 height 6
click at [536, 116] on link "Edit Site" at bounding box center [544, 119] width 34 height 12
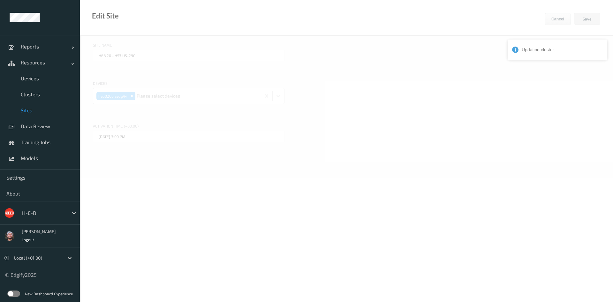
type input "HEB 798 - Madera"
click at [141, 104] on div "Devices Please select devices" at bounding box center [189, 100] width 192 height 40
click at [179, 92] on div at bounding box center [182, 96] width 173 height 13
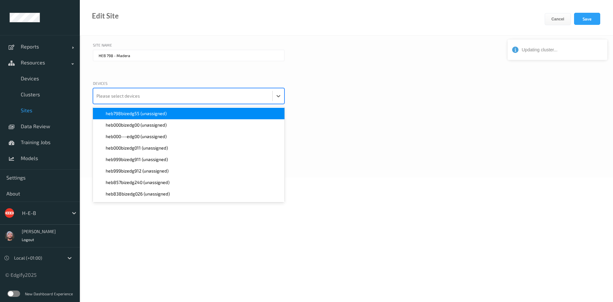
click at [170, 115] on div "heb798bizedg55 (unassigned)" at bounding box center [189, 113] width 184 height 6
click at [384, 123] on div "Activation time (+00:00)" at bounding box center [346, 127] width 507 height 8
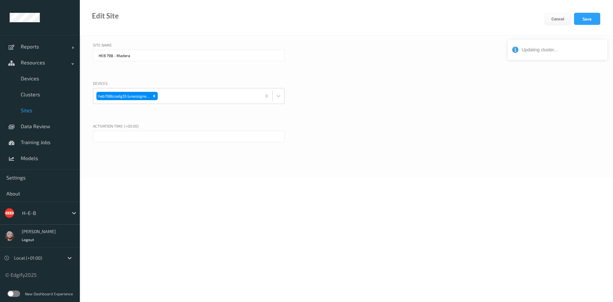
click at [158, 133] on input "text" at bounding box center [189, 136] width 192 height 11
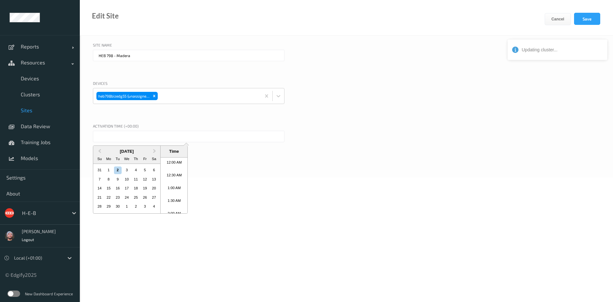
scroll to position [400, 0]
click at [170, 186] on li "4:30 PM" at bounding box center [174, 185] width 27 height 13
type input "02/09/2025 4:30 PM"
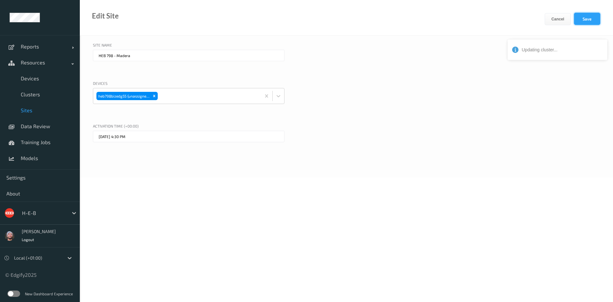
click at [584, 18] on button "Save" at bounding box center [587, 19] width 26 height 12
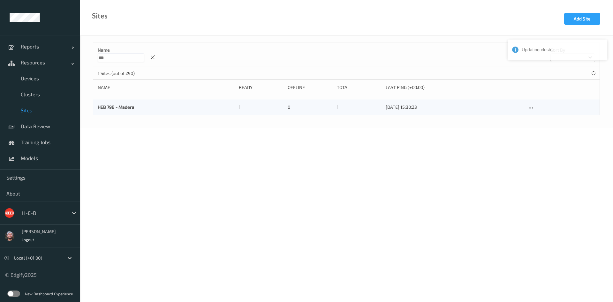
click at [48, 210] on div at bounding box center [43, 213] width 43 height 8
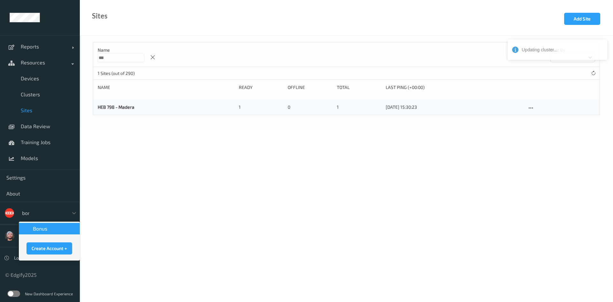
type input "bonu"
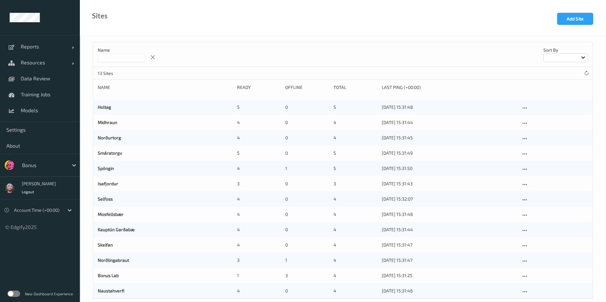
click at [349, 52] on div "Name Sort by" at bounding box center [342, 54] width 499 height 25
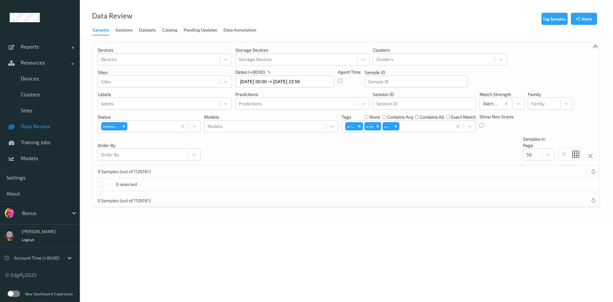
click at [34, 209] on div at bounding box center [43, 213] width 43 height 8
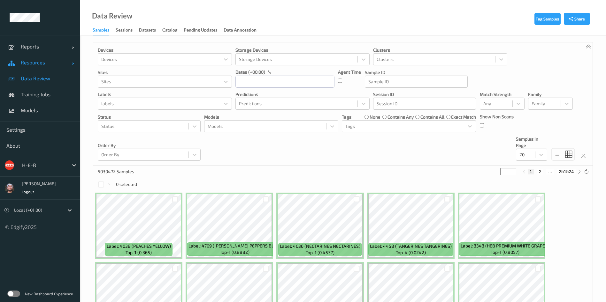
click at [46, 62] on span "Resources" at bounding box center [46, 62] width 51 height 6
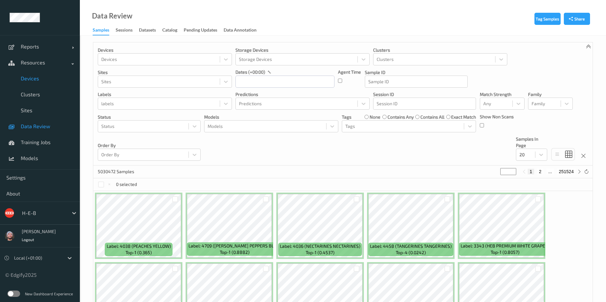
click at [46, 75] on span "Devices" at bounding box center [47, 78] width 53 height 6
click at [42, 215] on div at bounding box center [43, 213] width 43 height 8
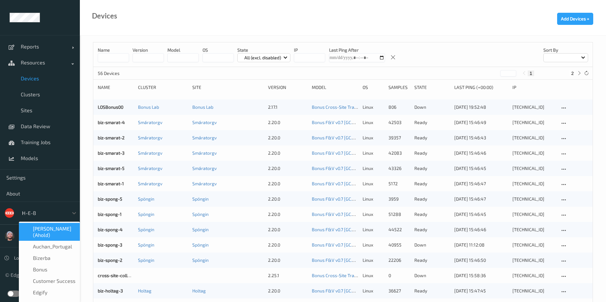
type input "h-"
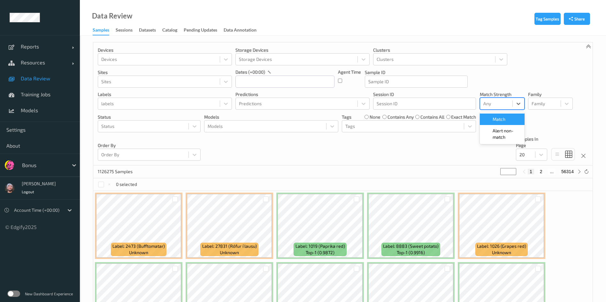
click at [487, 103] on div at bounding box center [496, 104] width 26 height 8
click at [494, 135] on span "Alert non-match" at bounding box center [506, 134] width 28 height 13
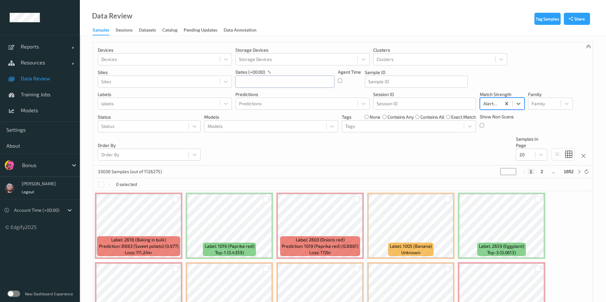
click at [273, 79] on input "text" at bounding box center [284, 82] width 99 height 12
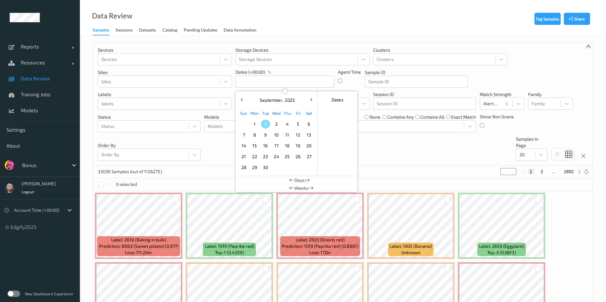
click at [255, 125] on span "1" at bounding box center [254, 124] width 9 height 9
type input "01/09/2025 00:00 -> 01/09/2025 23:59"
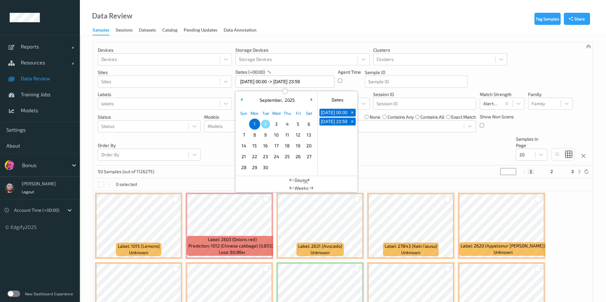
scroll to position [121, 0]
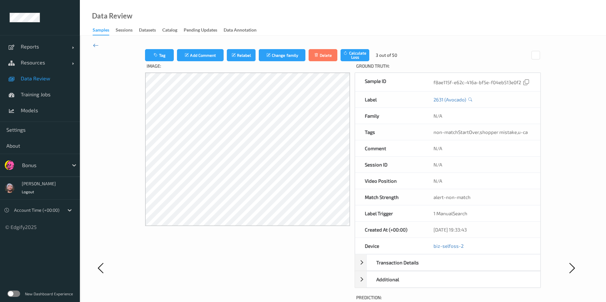
click at [96, 45] on icon at bounding box center [96, 45] width 6 height 7
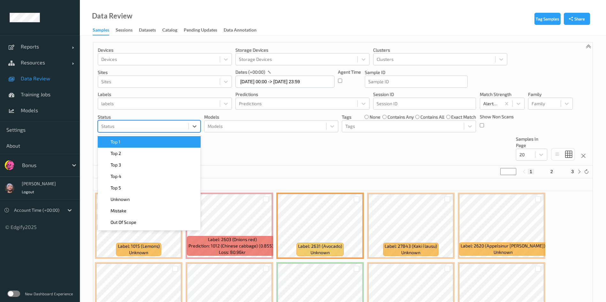
click at [161, 127] on div at bounding box center [143, 127] width 84 height 8
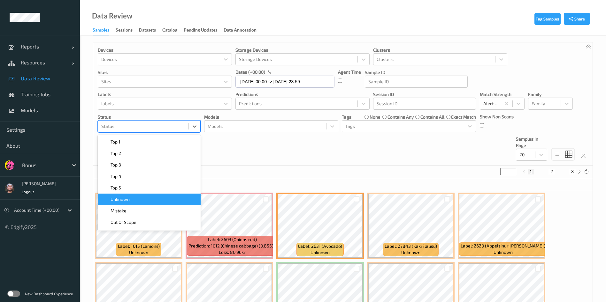
click at [154, 194] on div "Unknown" at bounding box center [149, 199] width 103 height 11
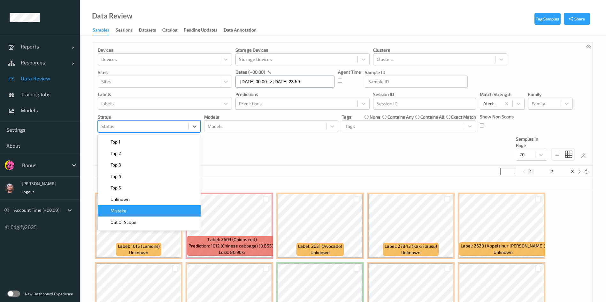
click at [300, 85] on input "01/09/2025 00:00 -> 01/09/2025 23:59" at bounding box center [284, 82] width 99 height 12
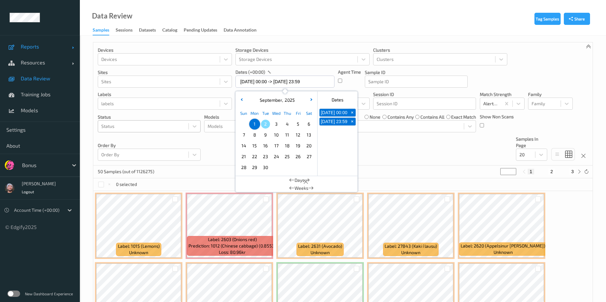
click at [24, 46] on span "Reports" at bounding box center [46, 46] width 51 height 6
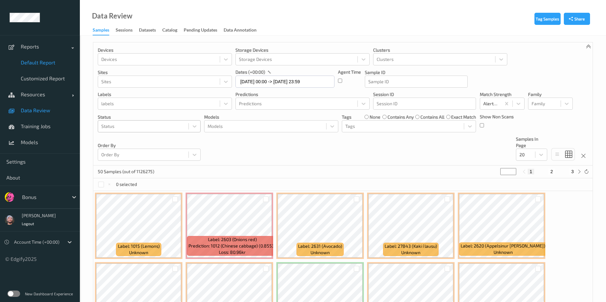
click at [32, 59] on link "Default Report" at bounding box center [40, 63] width 80 height 16
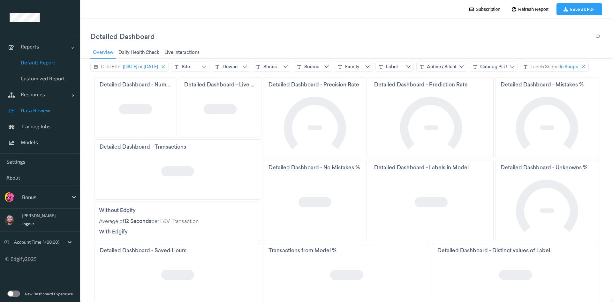
click at [42, 110] on span "Data Review" at bounding box center [47, 110] width 53 height 6
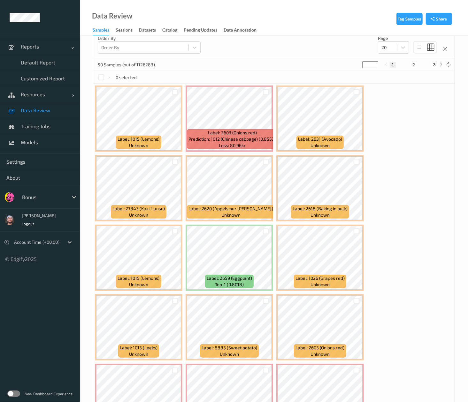
scroll to position [156, 0]
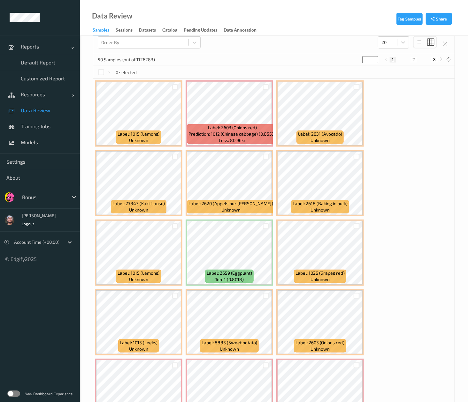
drag, startPoint x: 275, startPoint y: 126, endPoint x: 275, endPoint y: 122, distance: 3.5
click at [275, 122] on div "Label: 1015 (Lemons) unknown Label: 2603 (Onions red) Prediction: 1012 (Chinese…" at bounding box center [273, 322] width 361 height 487
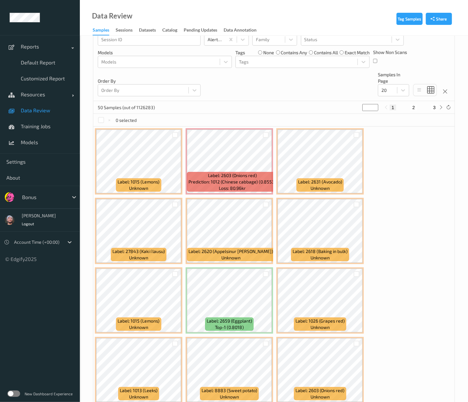
scroll to position [0, 0]
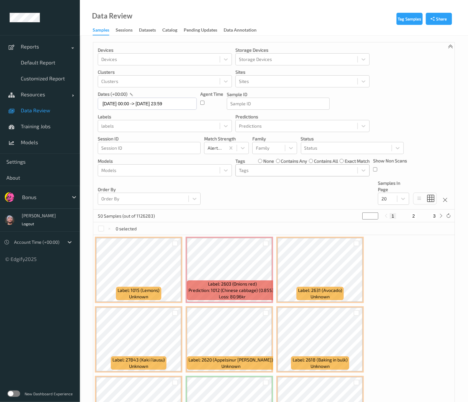
click at [269, 174] on div at bounding box center [296, 171] width 115 height 8
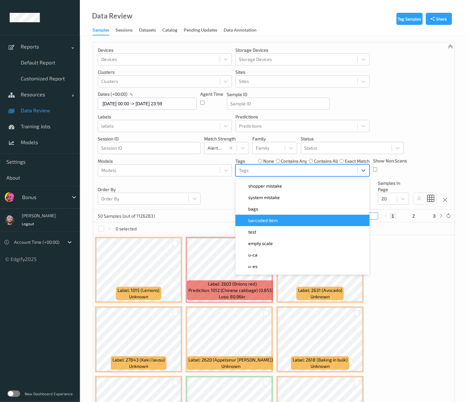
click at [266, 219] on span "barcoded item" at bounding box center [262, 220] width 29 height 6
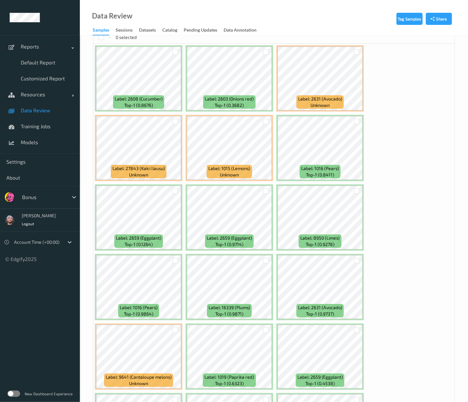
scroll to position [192, 0]
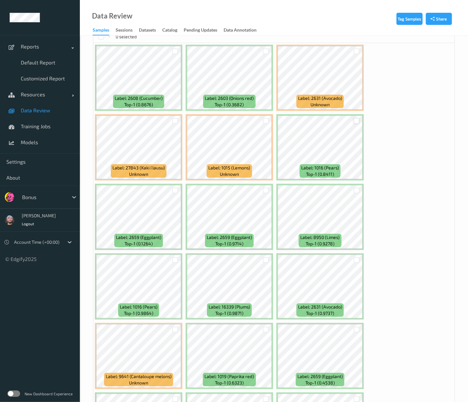
click at [355, 122] on div at bounding box center [356, 121] width 6 height 6
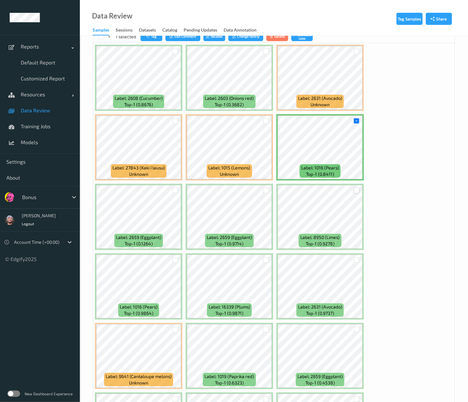
click at [354, 192] on div at bounding box center [356, 191] width 6 height 6
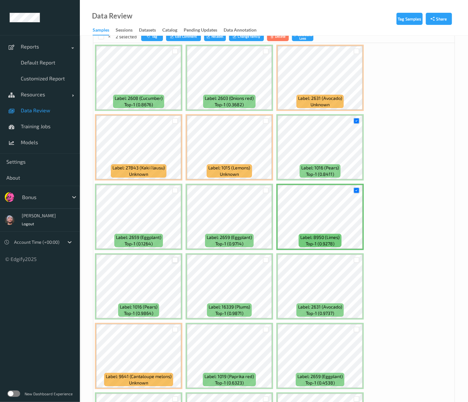
click at [175, 261] on div at bounding box center [175, 260] width 6 height 6
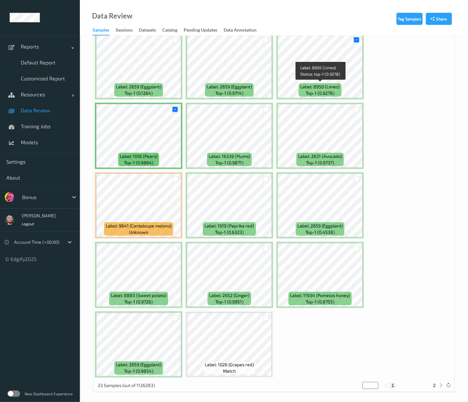
scroll to position [348, 0]
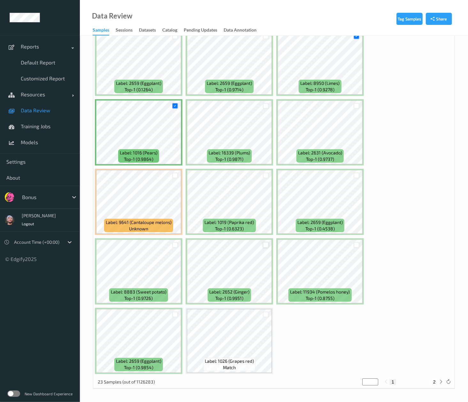
click at [263, 245] on div at bounding box center [266, 245] width 6 height 6
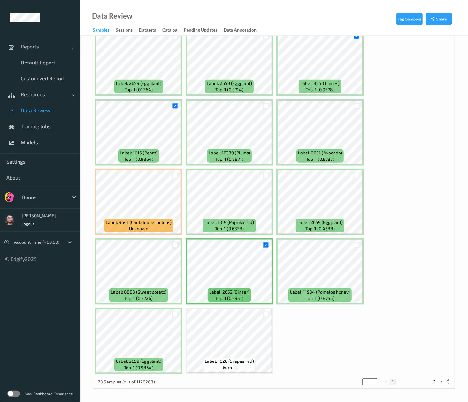
click at [176, 246] on div at bounding box center [175, 245] width 6 height 6
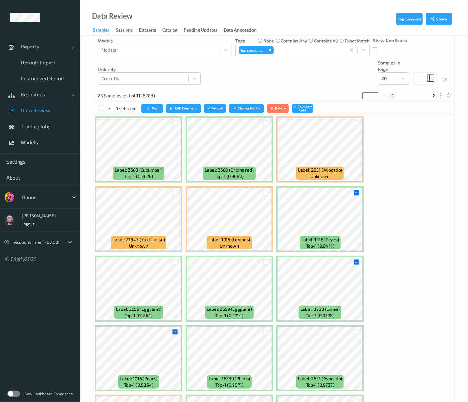
scroll to position [105, 0]
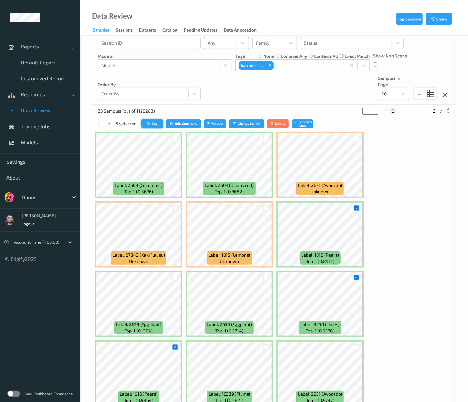
click at [146, 122] on button "Tag" at bounding box center [152, 123] width 22 height 9
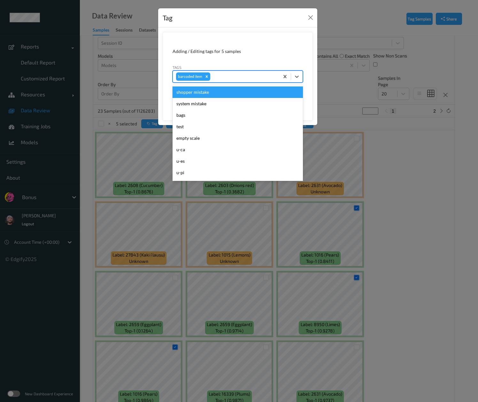
click at [222, 79] on div at bounding box center [243, 77] width 64 height 8
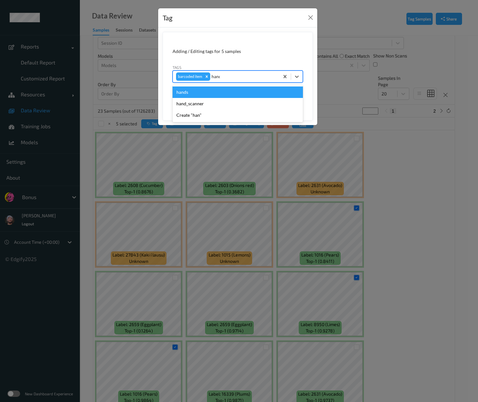
type input "hands"
click at [224, 99] on div "hands" at bounding box center [237, 92] width 130 height 14
click at [204, 95] on div "hands" at bounding box center [237, 92] width 130 height 11
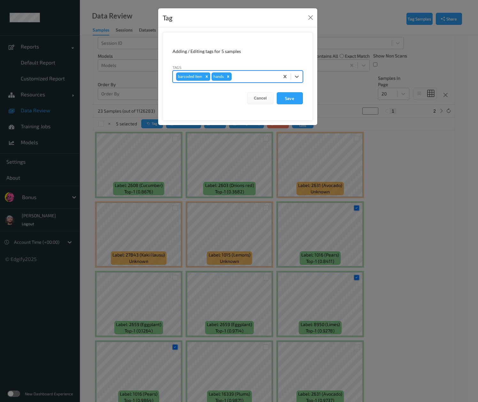
click at [206, 76] on icon "Remove barcoded item" at bounding box center [206, 76] width 2 height 2
click at [286, 94] on button "Save" at bounding box center [290, 98] width 26 height 12
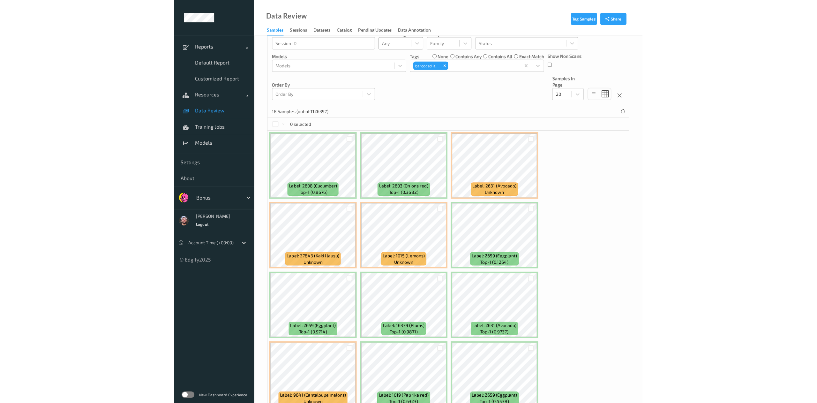
scroll to position [0, 0]
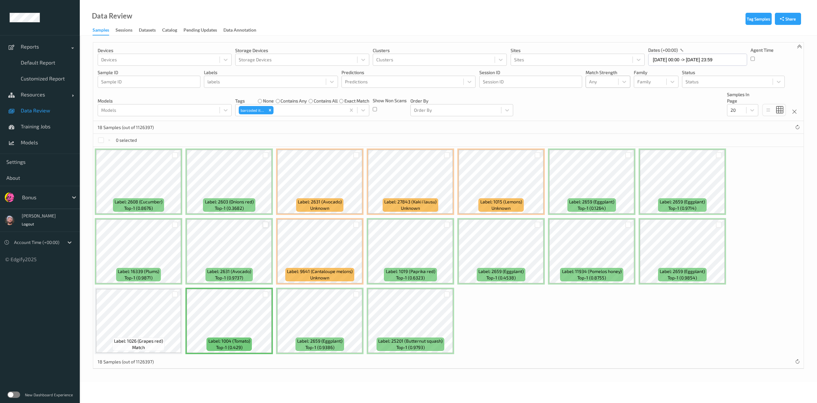
click at [265, 222] on div at bounding box center [266, 225] width 6 height 6
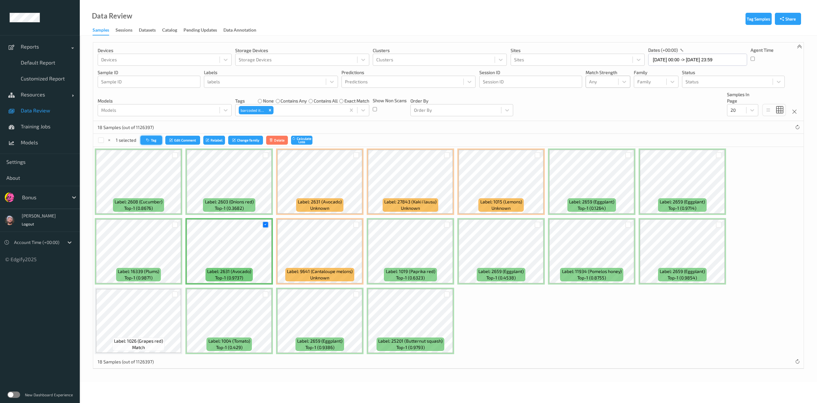
click at [147, 138] on icon "button" at bounding box center [148, 140] width 5 height 4
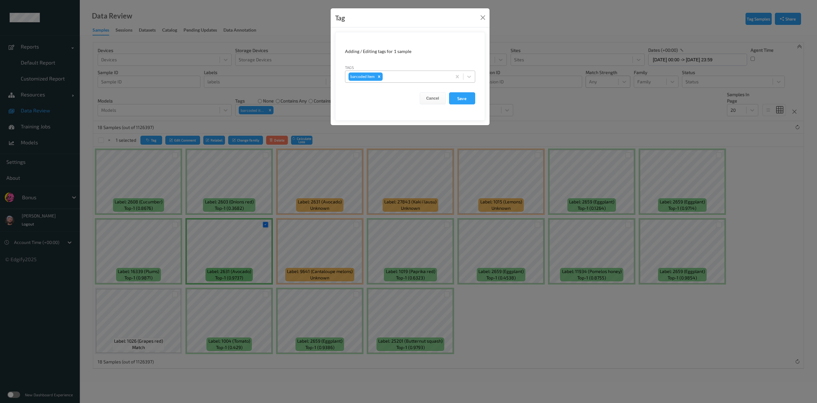
click at [394, 76] on div at bounding box center [416, 77] width 64 height 8
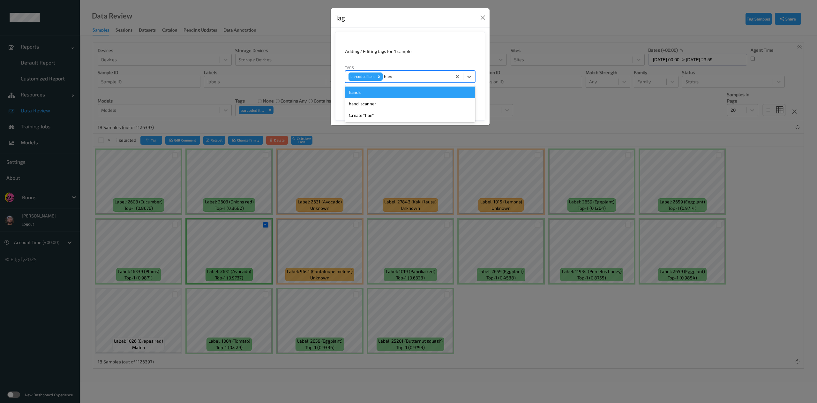
type input "hands"
click at [377, 77] on icon "Remove barcoded item" at bounding box center [379, 76] width 4 height 4
click at [463, 102] on button "Save" at bounding box center [462, 98] width 26 height 12
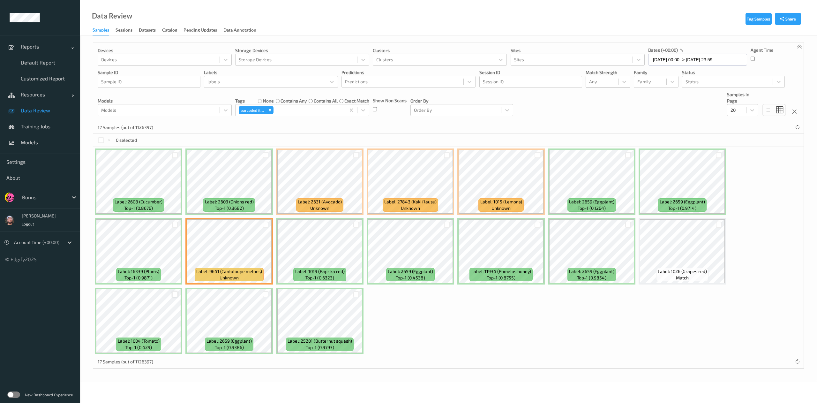
click at [175, 294] on div at bounding box center [175, 294] width 6 height 6
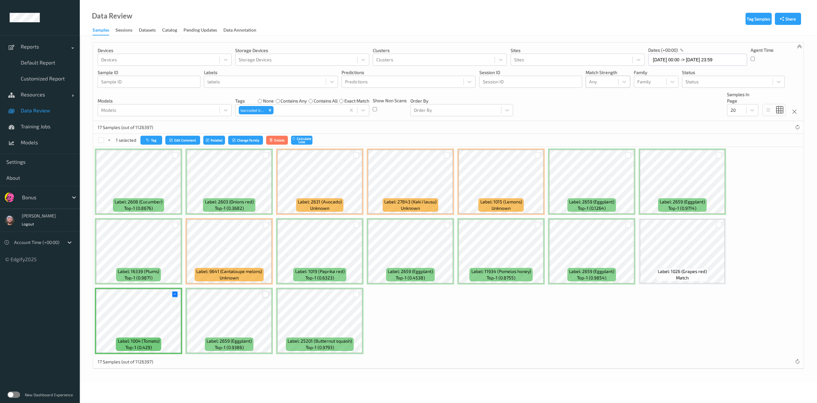
click at [266, 295] on div at bounding box center [266, 294] width 6 height 6
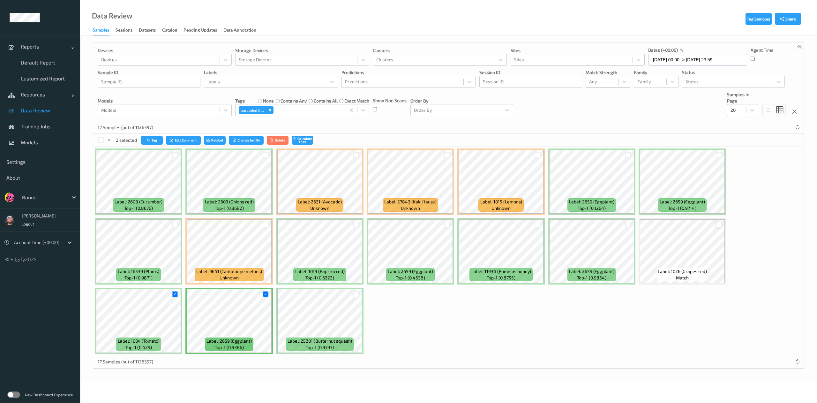
click at [613, 224] on div at bounding box center [719, 225] width 6 height 6
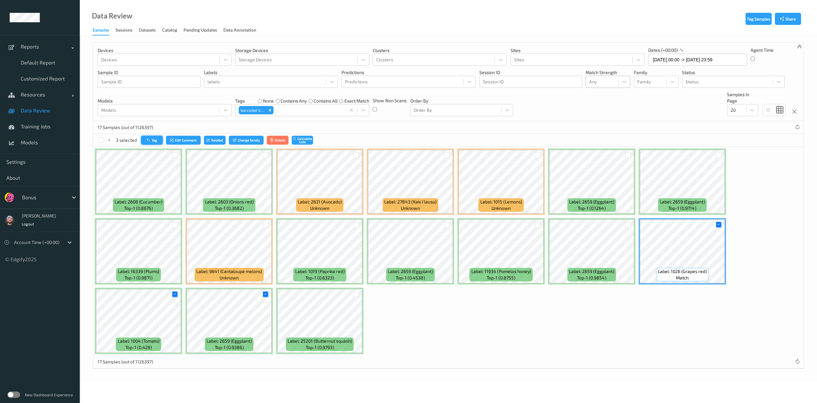
click at [144, 140] on button "Tag" at bounding box center [152, 140] width 22 height 9
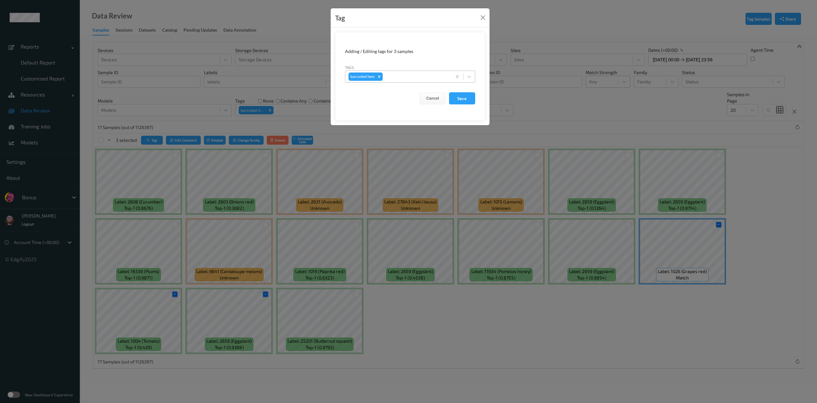
click at [380, 74] on div "Remove barcoded item" at bounding box center [379, 76] width 7 height 8
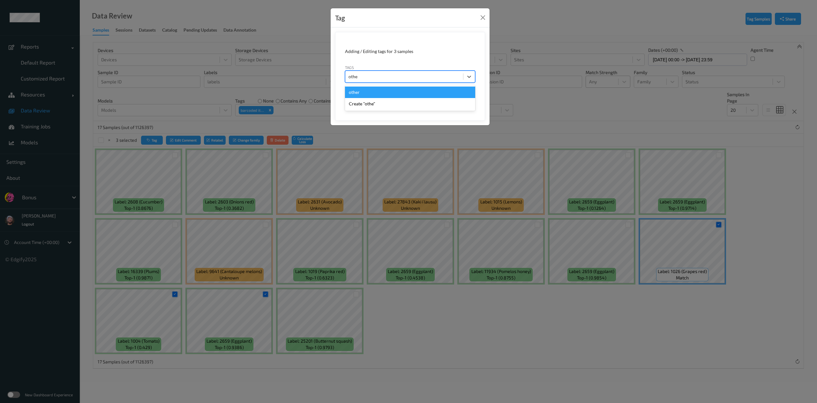
type input "other"
click at [449, 92] on button "Save" at bounding box center [462, 98] width 26 height 12
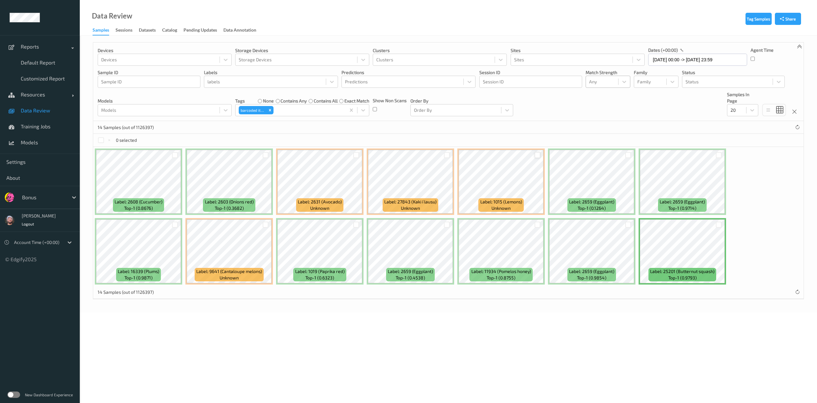
click at [537, 153] on div at bounding box center [538, 155] width 6 height 6
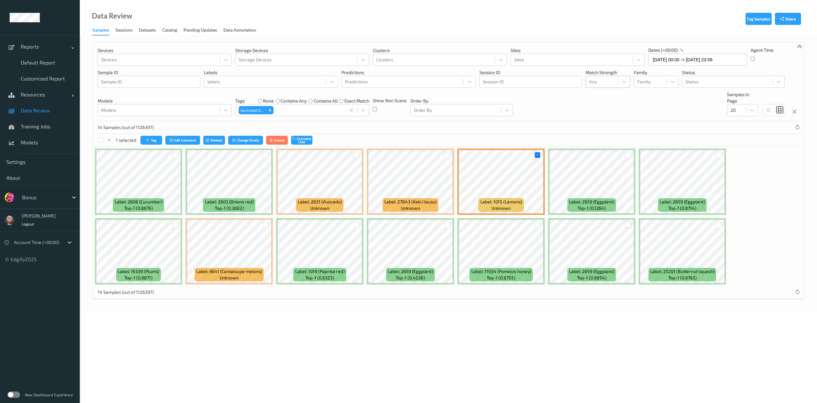
click at [613, 226] on div at bounding box center [629, 225] width 6 height 6
click at [151, 147] on div "2 selected Tag Edit Comment Relabel Change family Delete Calculate Loss" at bounding box center [448, 140] width 711 height 13
click at [172, 139] on icon "submit" at bounding box center [172, 140] width 5 height 4
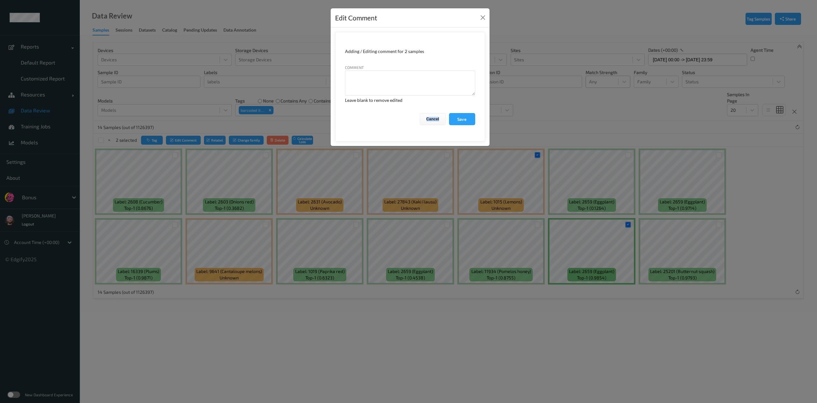
click at [163, 140] on div "Edit Comment Adding / Editing comment for 2 samples Comment Leave blank to remo…" at bounding box center [408, 201] width 817 height 403
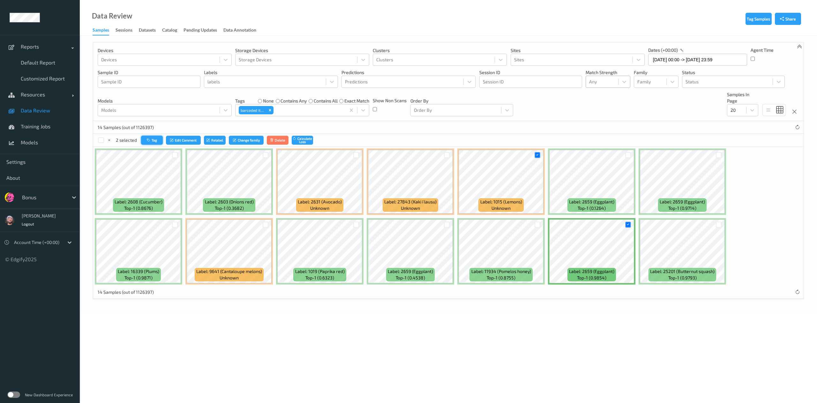
click at [160, 140] on button "Tag" at bounding box center [152, 140] width 22 height 9
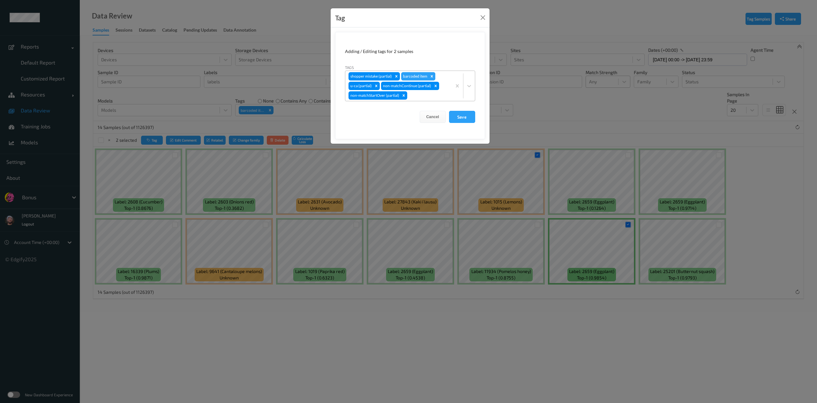
click at [432, 74] on div "Remove barcoded item" at bounding box center [432, 76] width 7 height 8
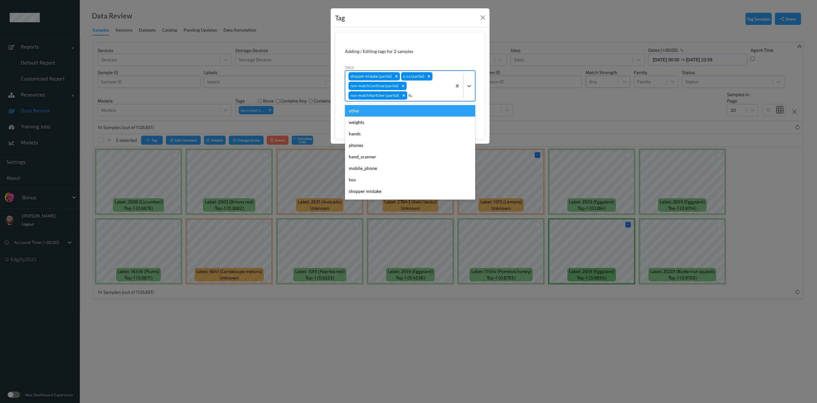
type input "hand"
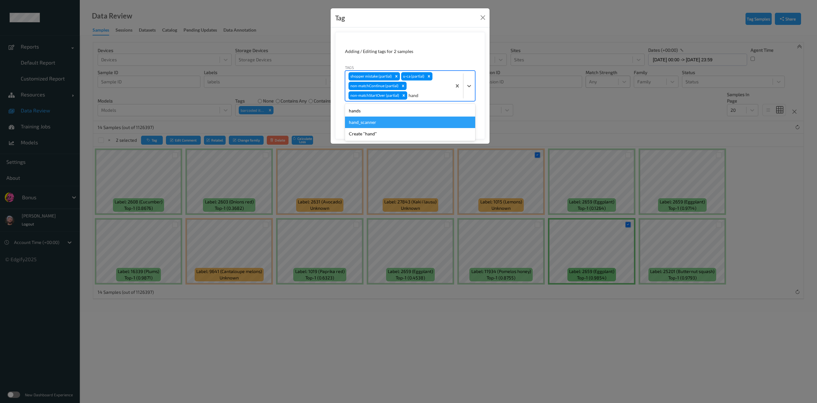
click at [418, 119] on div "hand_scanner" at bounding box center [410, 122] width 130 height 11
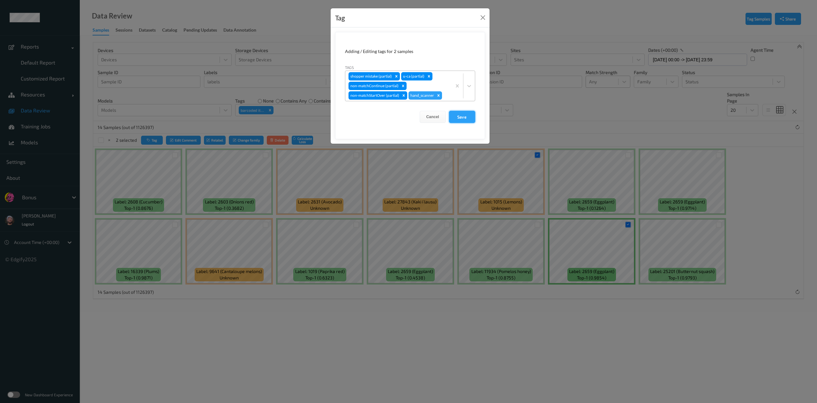
click at [458, 117] on button "Save" at bounding box center [462, 117] width 26 height 12
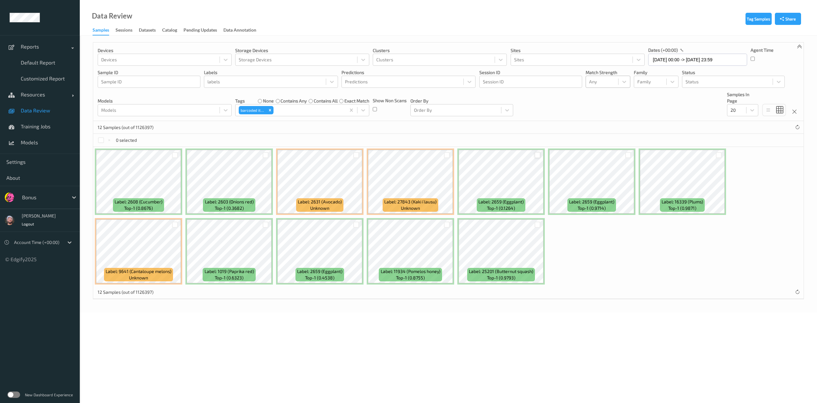
click at [538, 154] on div at bounding box center [538, 155] width 6 height 6
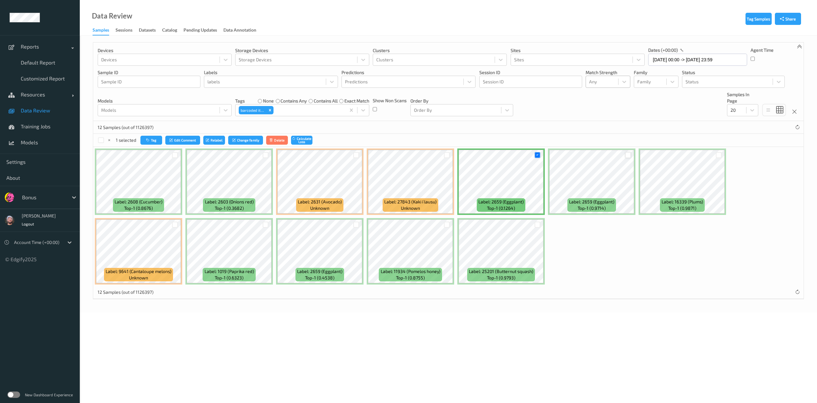
click at [613, 154] on div at bounding box center [629, 155] width 6 height 6
click at [145, 147] on div "2 selected Tag Edit Comment Relabel Change family Delete Calculate Loss" at bounding box center [448, 140] width 711 height 13
click at [156, 137] on button "Tag" at bounding box center [152, 140] width 22 height 9
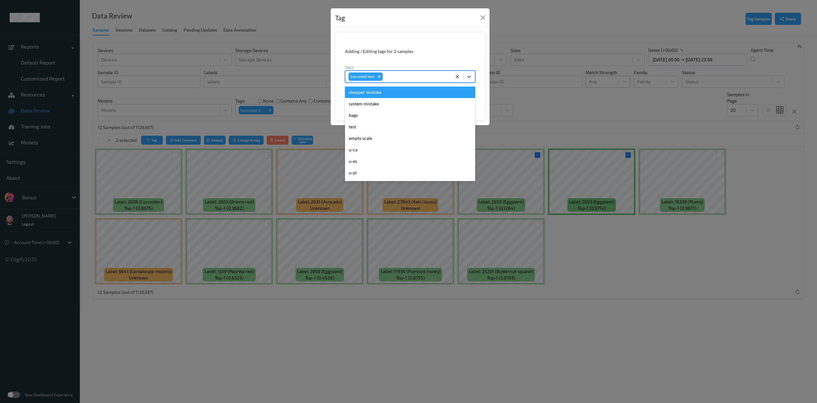
click at [421, 78] on div at bounding box center [416, 77] width 64 height 8
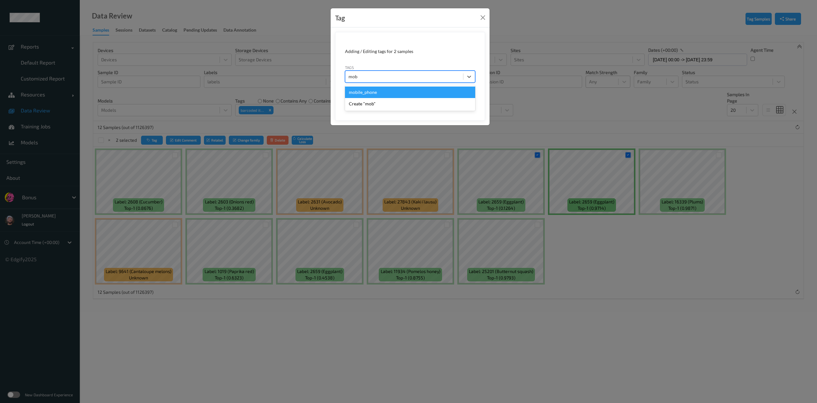
type input "mobi"
click at [449, 92] on button "Save" at bounding box center [462, 98] width 26 height 12
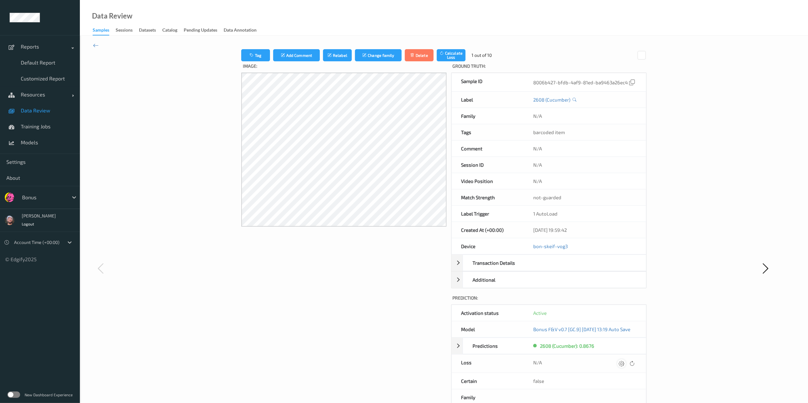
click at [613, 302] on icon at bounding box center [621, 363] width 6 height 6
type input "410.1"
click at [609, 302] on button "submit" at bounding box center [613, 365] width 9 height 9
click at [613, 302] on icon at bounding box center [619, 363] width 6 height 6
click at [609, 302] on button "submit" at bounding box center [613, 365] width 9 height 9
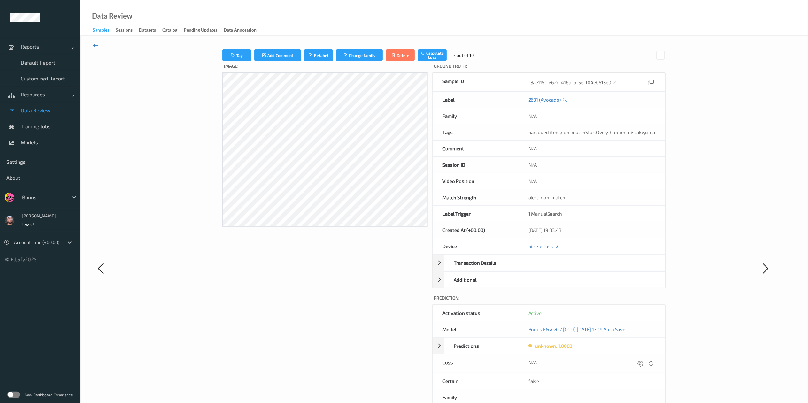
click at [613, 302] on div "N/A" at bounding box center [591, 363] width 127 height 9
click at [613, 302] on div at bounding box center [645, 363] width 19 height 9
click at [613, 302] on icon at bounding box center [640, 363] width 6 height 6
click at [613, 302] on button "submit" at bounding box center [627, 365] width 9 height 9
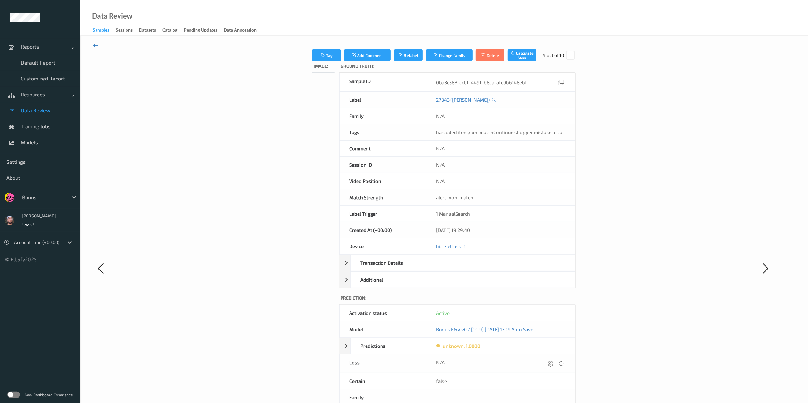
click at [553, 302] on icon at bounding box center [550, 363] width 6 height 6
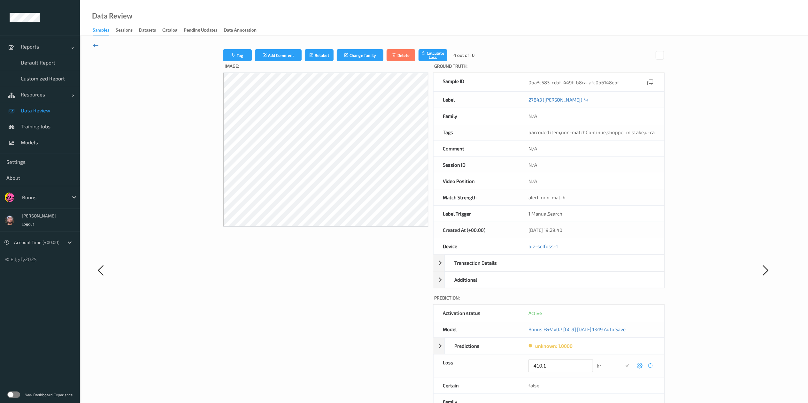
click at [613, 302] on button "submit" at bounding box center [627, 365] width 9 height 9
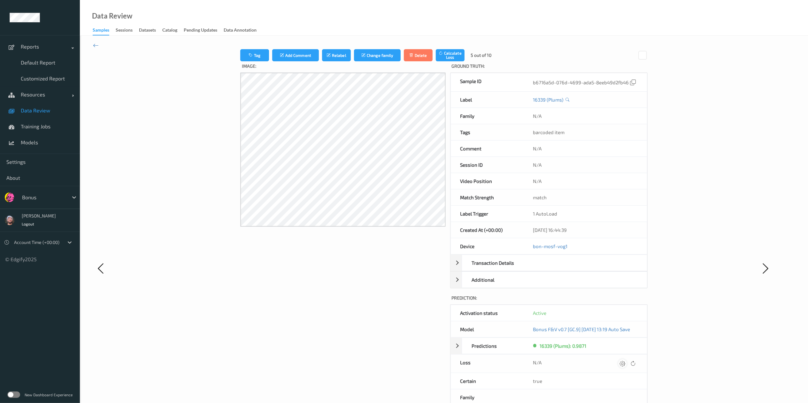
drag, startPoint x: 638, startPoint y: 366, endPoint x: 626, endPoint y: 366, distance: 11.5
click at [613, 302] on div at bounding box center [627, 363] width 19 height 9
click at [613, 302] on icon at bounding box center [622, 363] width 6 height 6
click at [609, 302] on button "submit" at bounding box center [613, 365] width 9 height 9
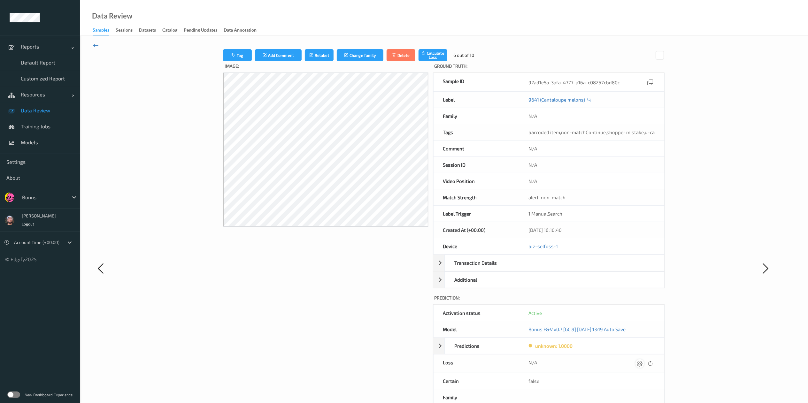
click at [613, 302] on icon at bounding box center [640, 363] width 6 height 6
click at [613, 302] on button "submit" at bounding box center [627, 365] width 9 height 9
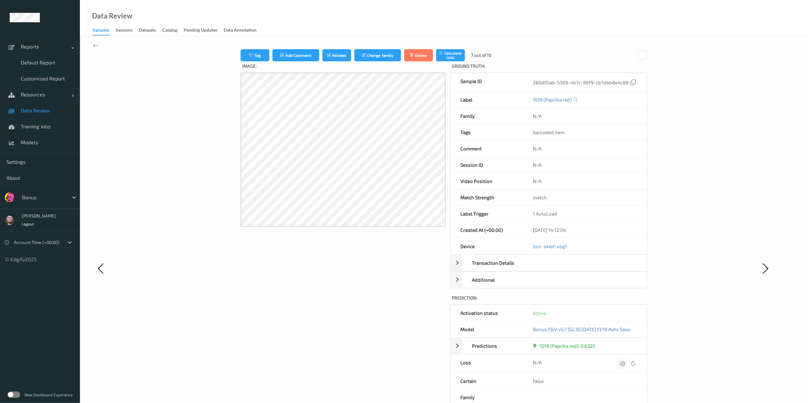
click at [613, 302] on icon at bounding box center [622, 363] width 6 height 6
click at [609, 302] on button "submit" at bounding box center [613, 365] width 9 height 9
click at [613, 302] on icon at bounding box center [623, 363] width 6 height 6
click at [609, 302] on button "submit" at bounding box center [613, 365] width 9 height 9
click at [613, 302] on icon at bounding box center [616, 363] width 6 height 6
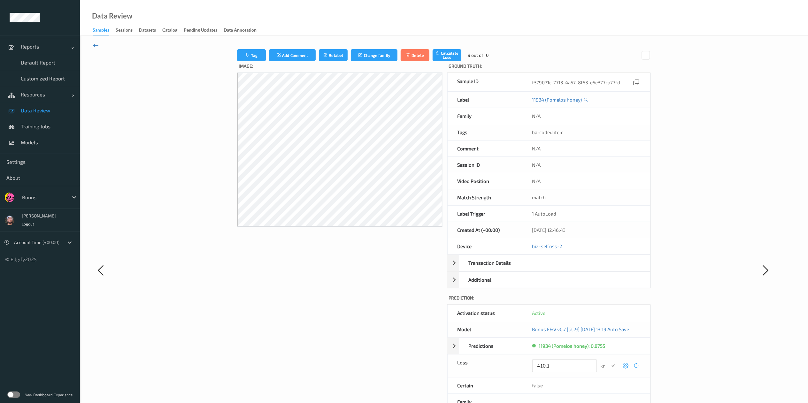
click at [609, 302] on button "submit" at bounding box center [613, 365] width 9 height 9
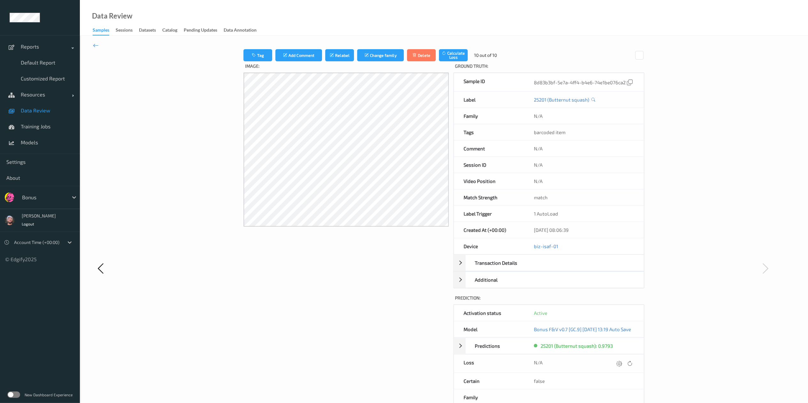
click at [613, 302] on icon at bounding box center [619, 363] width 6 height 6
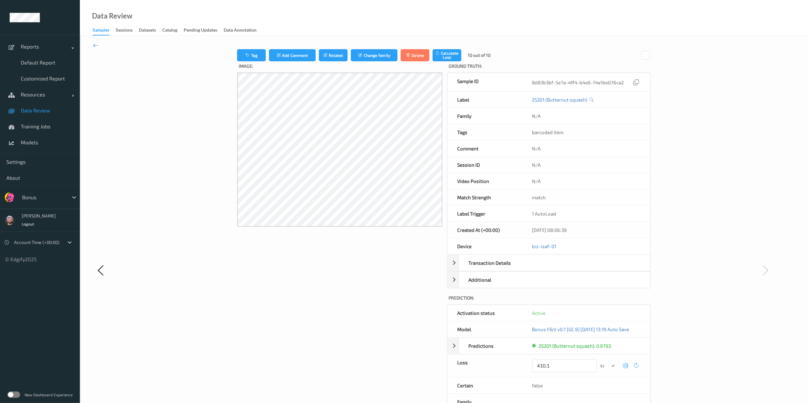
click at [609, 302] on button "submit" at bounding box center [613, 365] width 9 height 9
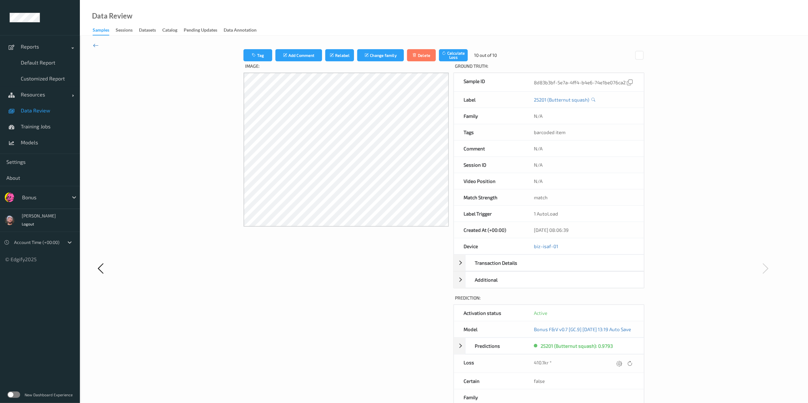
click at [96, 47] on icon at bounding box center [96, 45] width 6 height 7
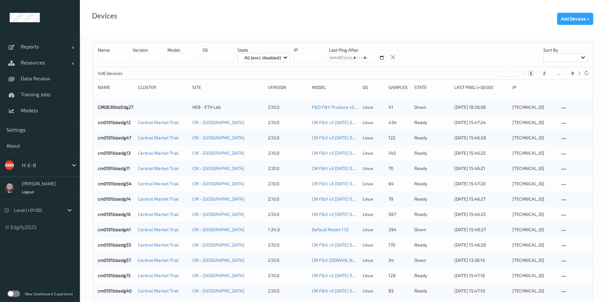
click at [572, 75] on button "9" at bounding box center [572, 74] width 6 height 6
type input "*"
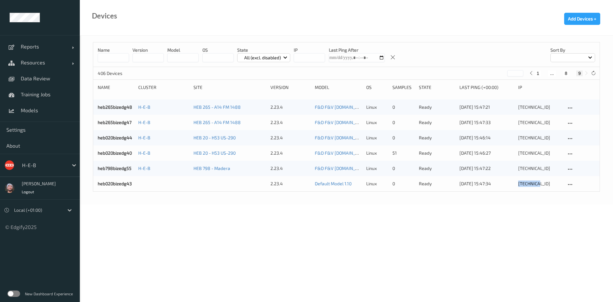
copy div "[TECHNICAL_ID]"
drag, startPoint x: 543, startPoint y: 186, endPoint x: 365, endPoint y: 236, distance: 185.2
click at [365, 236] on body "Reports Default Report Customized Report Resources Devices Clusters Sites Data …" at bounding box center [306, 151] width 613 height 302
click at [293, 231] on body "Reports Default Report Customized Report Resources Devices Clusters Sites Data …" at bounding box center [306, 151] width 613 height 302
click at [38, 62] on span "Resources" at bounding box center [46, 62] width 51 height 6
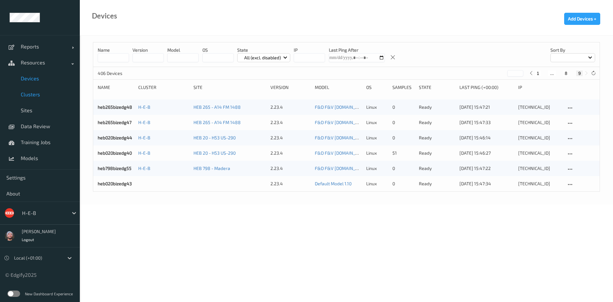
click at [34, 94] on span "Clusters" at bounding box center [47, 94] width 53 height 6
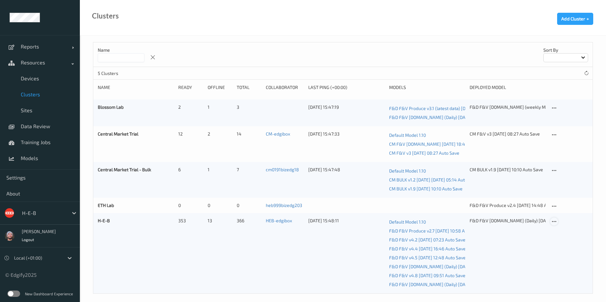
click at [554, 221] on icon at bounding box center [553, 222] width 5 height 6
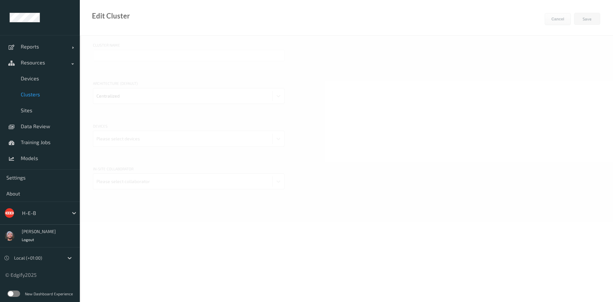
type input "H-E-B"
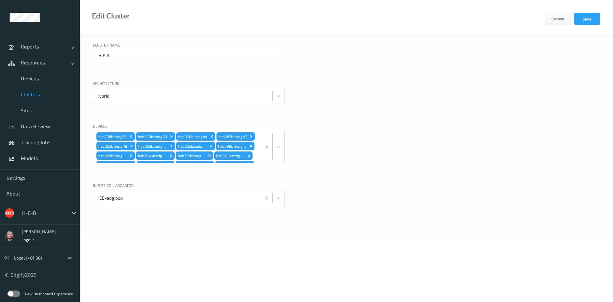
click at [225, 138] on div "heb798bizedg55 heb020bizedg40 heb020bizedg44 heb265bizedg47 heb265bizedg48 heb2…" at bounding box center [177, 147] width 168 height 32
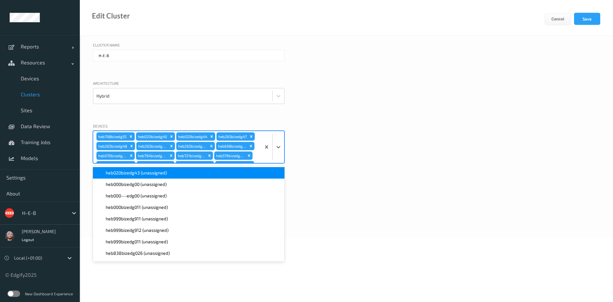
scroll to position [884, 0]
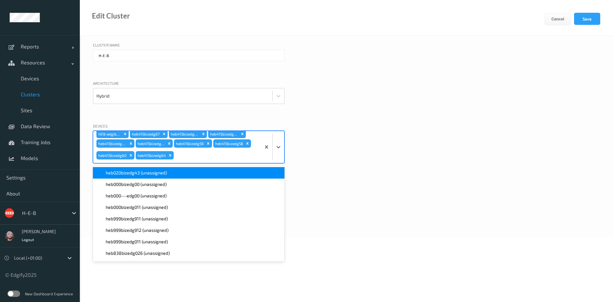
click at [193, 172] on div "heb020bizedg43 (unassigned)" at bounding box center [189, 173] width 184 height 6
click at [587, 19] on button "Save" at bounding box center [587, 19] width 26 height 12
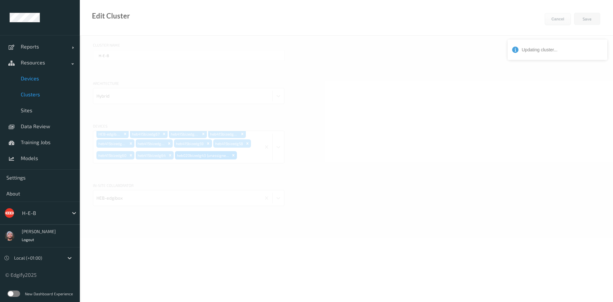
click at [34, 82] on link "Devices" at bounding box center [40, 79] width 80 height 16
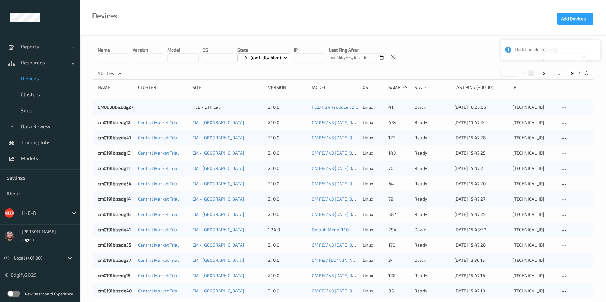
click at [302, 56] on input "string" at bounding box center [309, 57] width 31 height 9
paste input "*********"
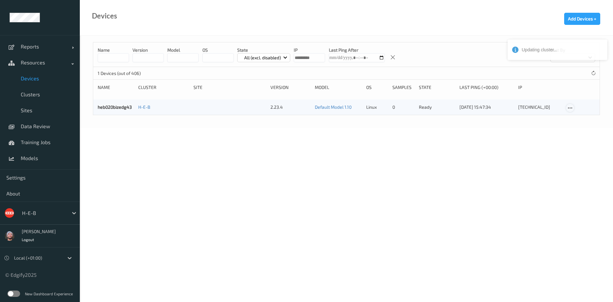
type input "*********"
click at [570, 109] on icon at bounding box center [569, 108] width 5 height 6
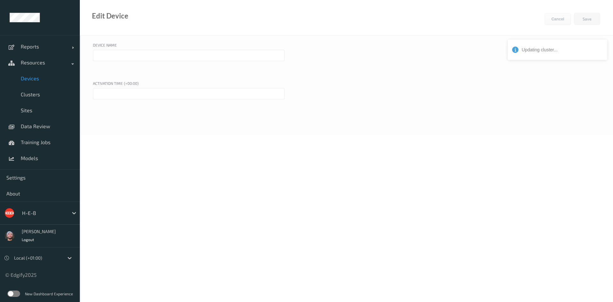
type input "heb020bizedg43"
click at [201, 92] on input "text" at bounding box center [189, 93] width 192 height 11
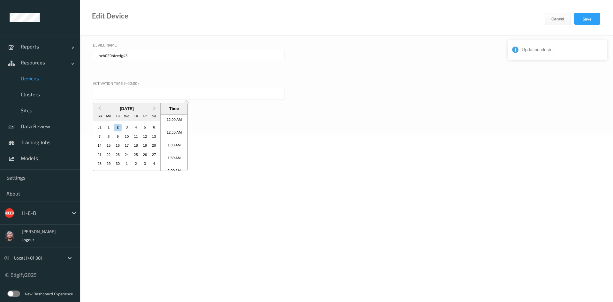
scroll to position [400, 0]
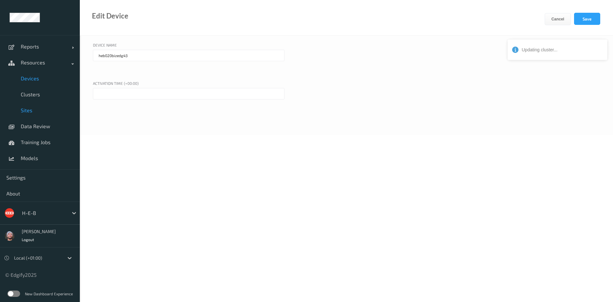
click at [16, 112] on span at bounding box center [11, 110] width 11 height 11
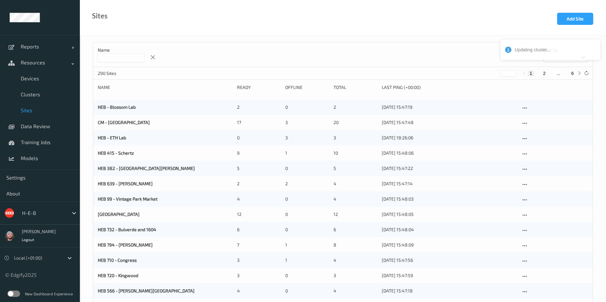
click at [112, 54] on input at bounding box center [121, 57] width 47 height 9
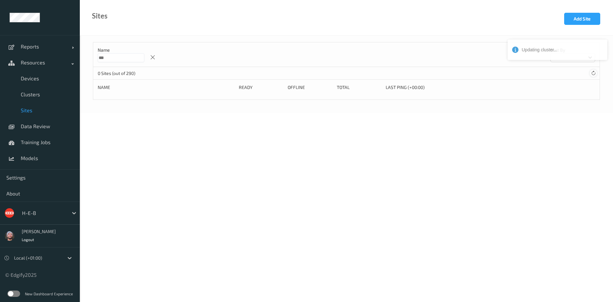
click at [595, 74] on icon at bounding box center [593, 73] width 5 height 5
click at [142, 64] on div "Name *** Sort by" at bounding box center [346, 54] width 506 height 25
click at [138, 61] on input "***" at bounding box center [121, 57] width 47 height 9
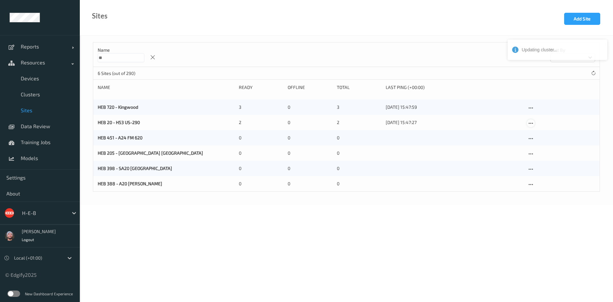
type input "**"
click at [533, 121] on icon at bounding box center [530, 124] width 5 height 6
click at [539, 134] on div "Edit Site" at bounding box center [545, 134] width 15 height 6
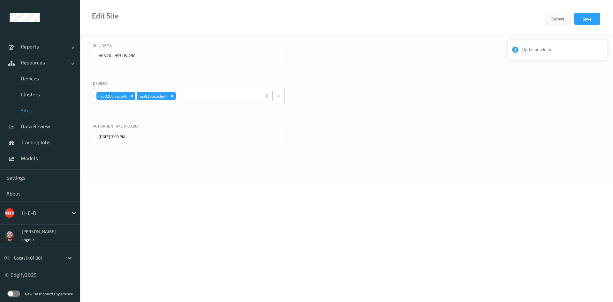
click at [202, 95] on div at bounding box center [217, 96] width 80 height 13
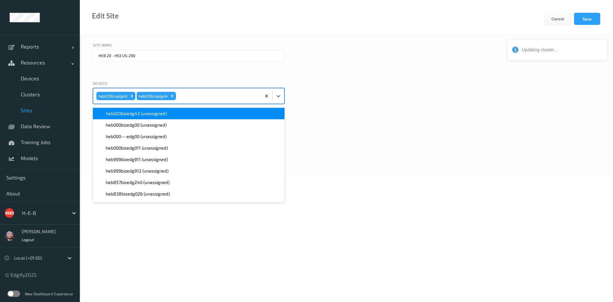
click at [193, 111] on div "heb020bizedg43 (unassigned)" at bounding box center [189, 113] width 184 height 6
click at [589, 17] on button "Save" at bounding box center [587, 19] width 26 height 12
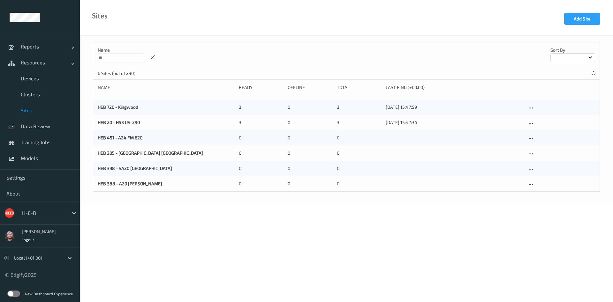
click at [43, 206] on div "H-E-B" at bounding box center [40, 213] width 80 height 23
click at [47, 211] on div at bounding box center [43, 213] width 43 height 8
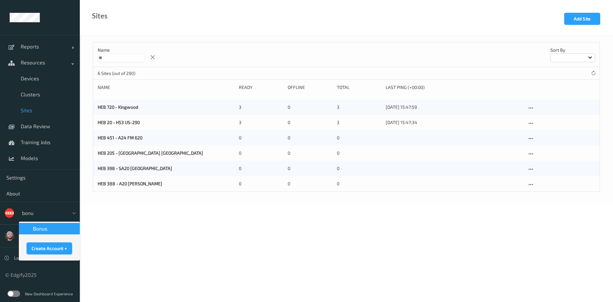
type input "bonus"
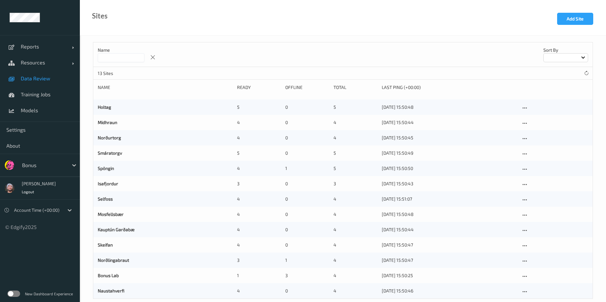
click at [35, 81] on span "Data Review" at bounding box center [47, 78] width 53 height 6
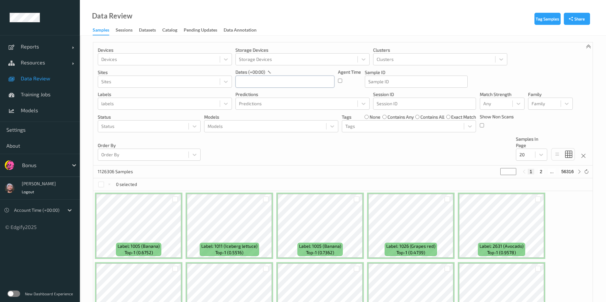
click at [306, 82] on input "text" at bounding box center [284, 82] width 99 height 12
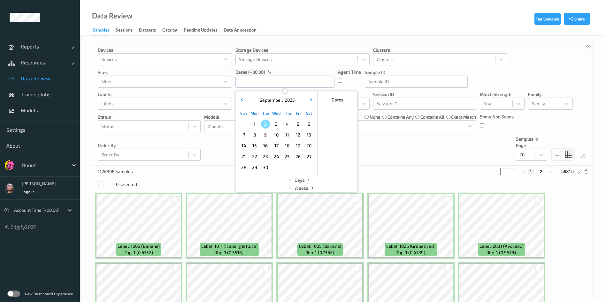
click at [255, 122] on span "1" at bounding box center [254, 124] width 9 height 9
type input "[DATE] 00:00 -> [DATE] 23:59"
click at [430, 160] on div "Devices Devices Storage Devices Storage Devices Clusters Clusters Sites Sites d…" at bounding box center [342, 103] width 499 height 123
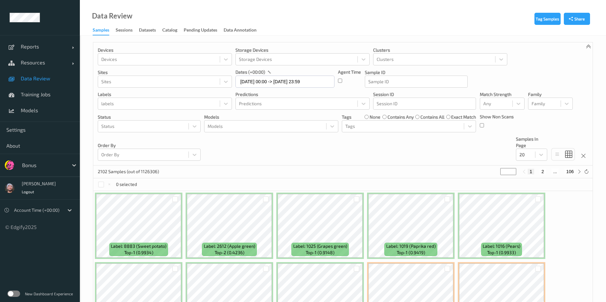
click at [313, 14] on div "Data Review Samples Sessions Datasets Catalog Pending Updates Data Annotation" at bounding box center [343, 18] width 526 height 36
click at [218, 137] on div "Devices Devices Storage Devices Storage Devices Clusters Clusters Sites Sites d…" at bounding box center [342, 103] width 499 height 123
click at [540, 159] on div at bounding box center [540, 154] width 11 height 11
click at [531, 216] on span "200" at bounding box center [532, 216] width 8 height 6
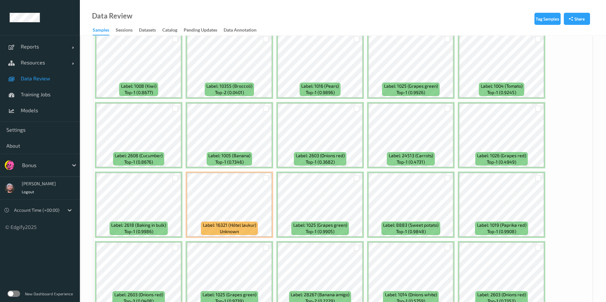
scroll to position [878, 0]
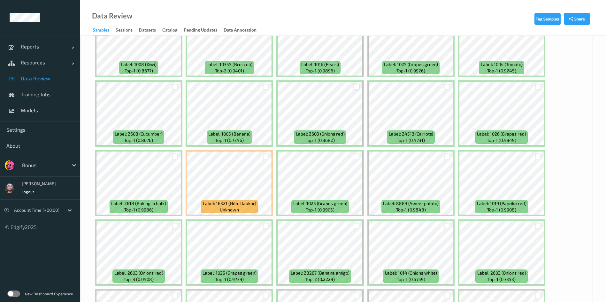
click at [354, 85] on div at bounding box center [356, 87] width 6 height 6
click at [174, 88] on div at bounding box center [175, 87] width 6 height 6
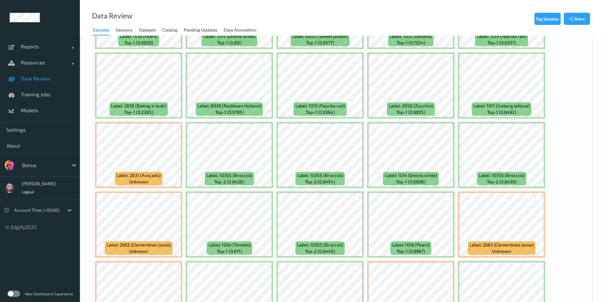
scroll to position [1401, 0]
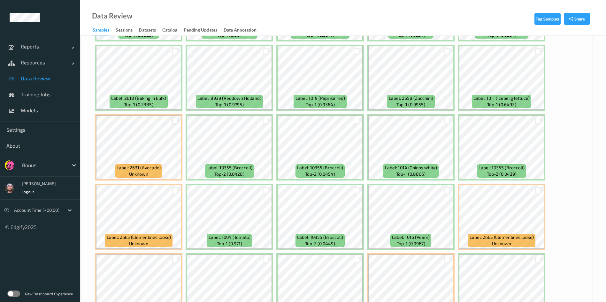
click at [176, 123] on div at bounding box center [175, 121] width 6 height 6
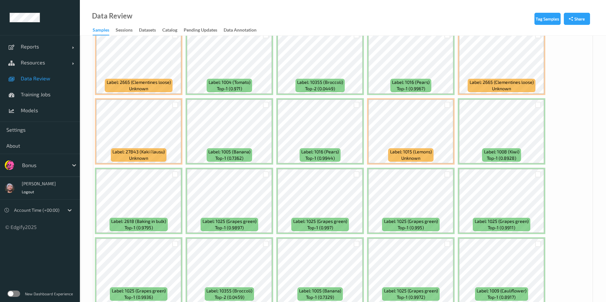
scroll to position [1555, 0]
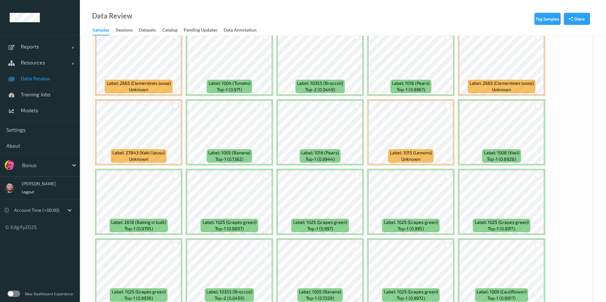
click at [173, 106] on div at bounding box center [175, 106] width 6 height 6
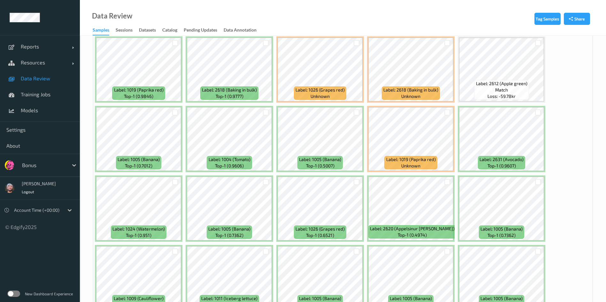
scroll to position [2699, 0]
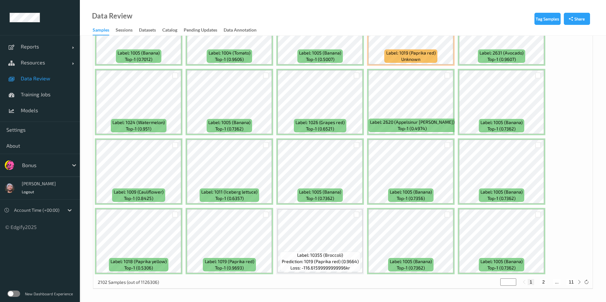
click at [544, 281] on button "2" at bounding box center [543, 282] width 6 height 6
type input "*"
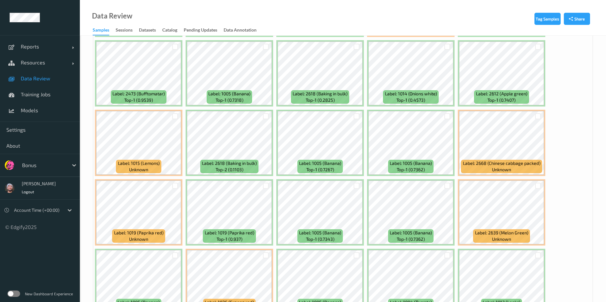
scroll to position [223, 0]
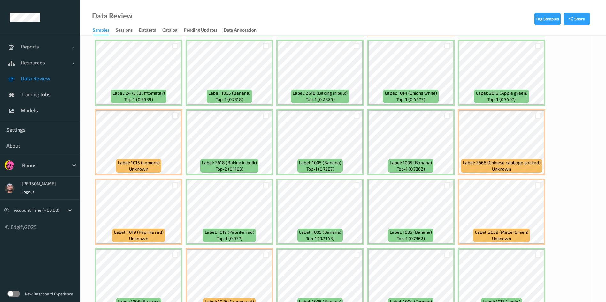
click at [174, 115] on div at bounding box center [175, 116] width 6 height 6
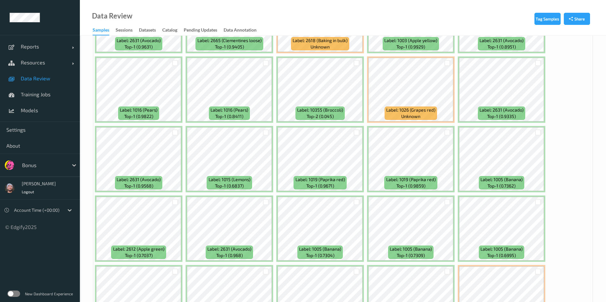
scroll to position [620, 0]
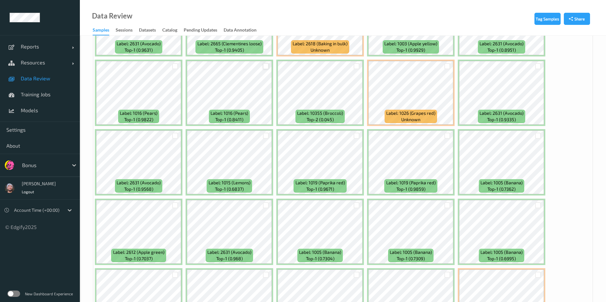
click at [267, 67] on div at bounding box center [266, 66] width 6 height 6
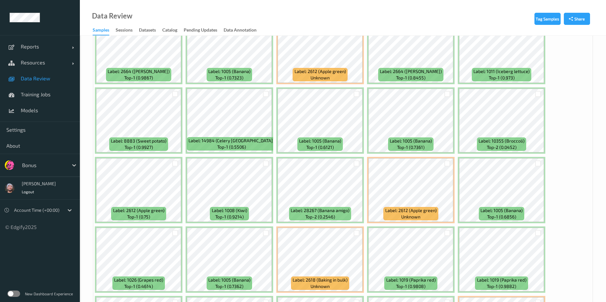
scroll to position [2699, 0]
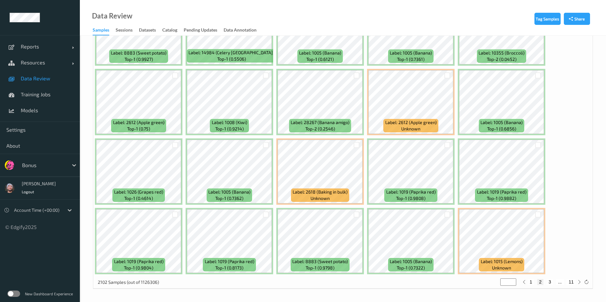
click at [548, 283] on button "3" at bounding box center [549, 282] width 6 height 6
type input "*"
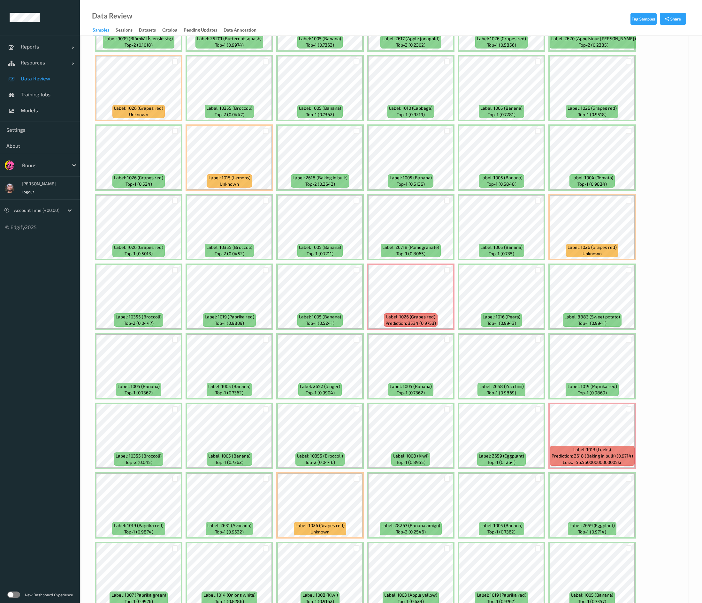
scroll to position [255, 0]
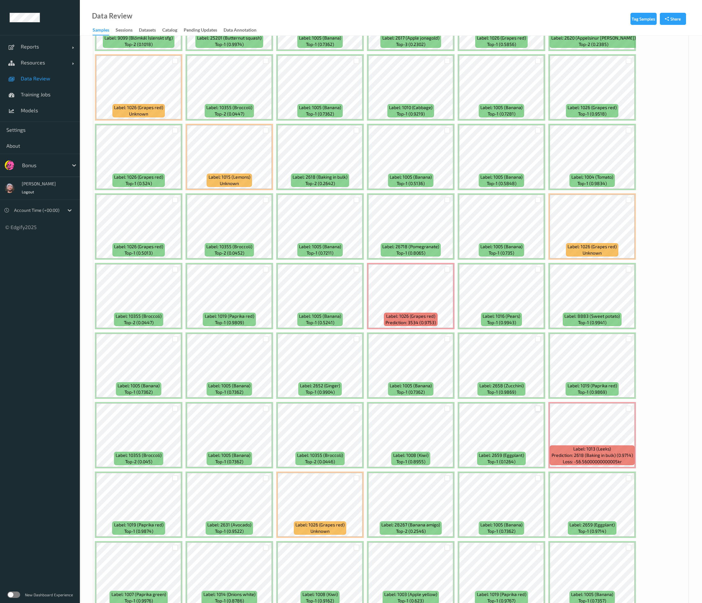
click at [535, 302] on div at bounding box center [538, 409] width 12 height 11
click at [613, 302] on div at bounding box center [629, 478] width 6 height 6
click at [538, 302] on div at bounding box center [538, 409] width 6 height 6
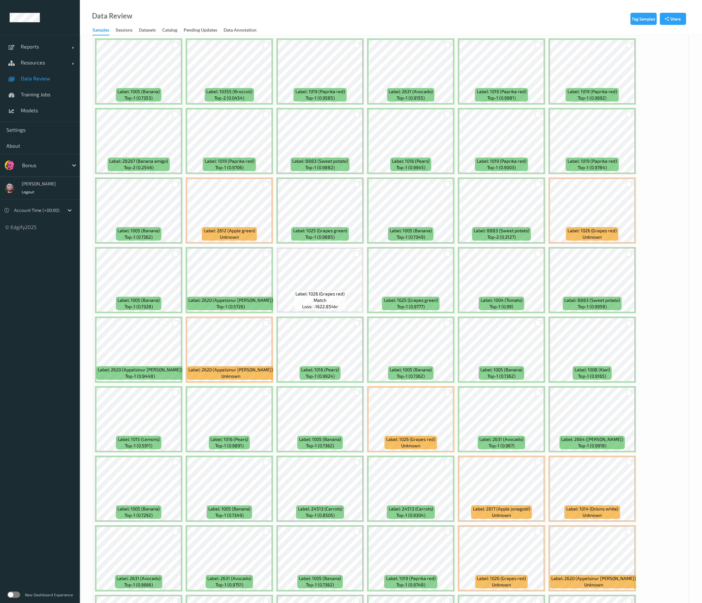
scroll to position [1962, 0]
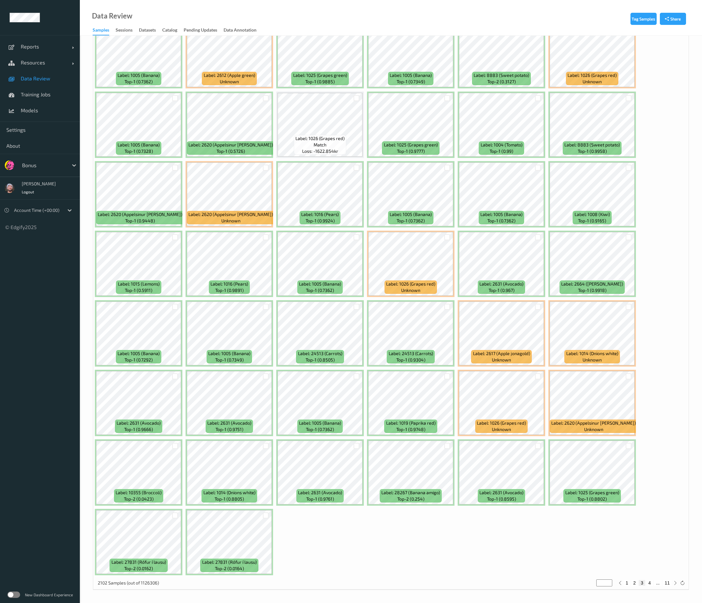
click at [613, 302] on button "4" at bounding box center [649, 583] width 6 height 6
type input "*"
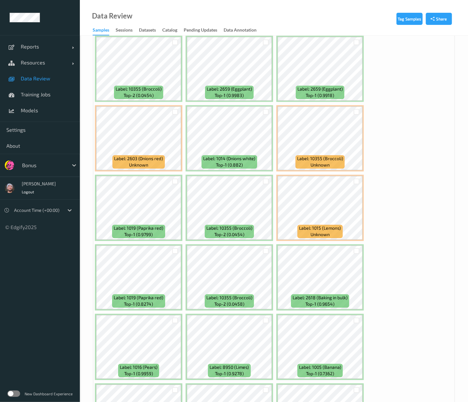
scroll to position [602, 0]
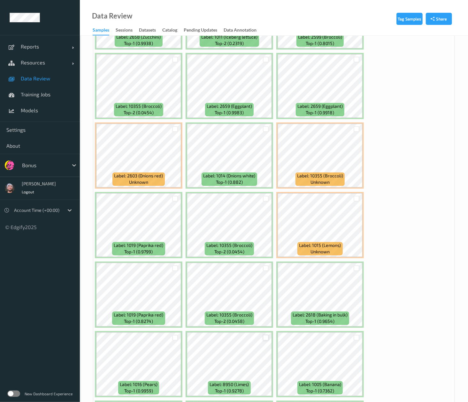
click at [267, 302] on div at bounding box center [266, 338] width 6 height 6
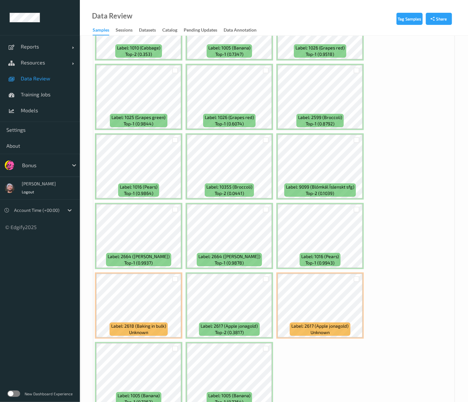
scroll to position [4498, 0]
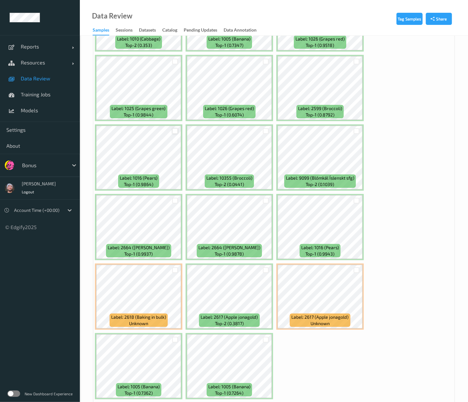
click at [175, 131] on div at bounding box center [175, 131] width 6 height 6
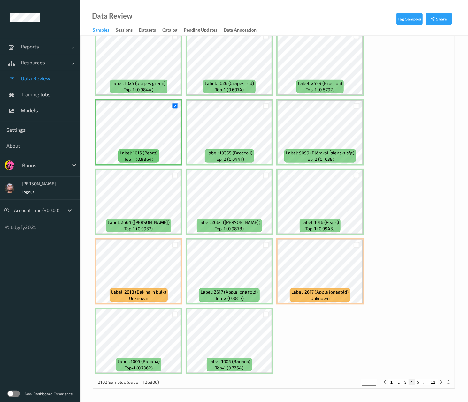
click at [417, 302] on button "5" at bounding box center [418, 383] width 6 height 6
type input "*"
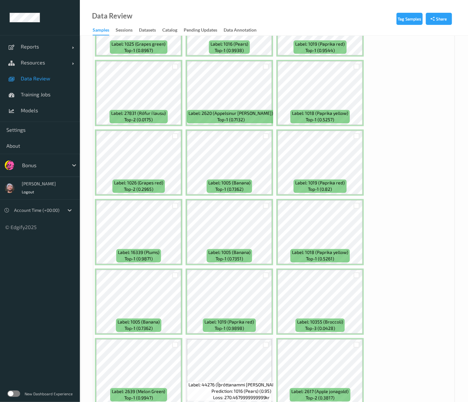
scroll to position [594, 0]
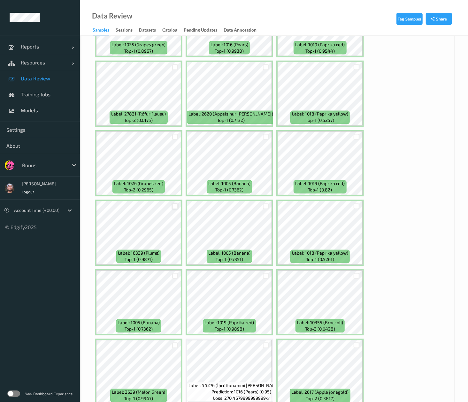
click at [174, 208] on div at bounding box center [175, 207] width 6 height 6
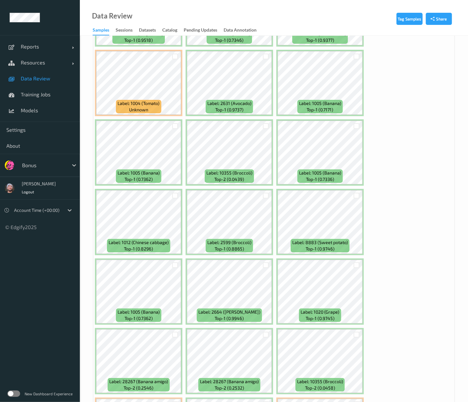
scroll to position [2766, 0]
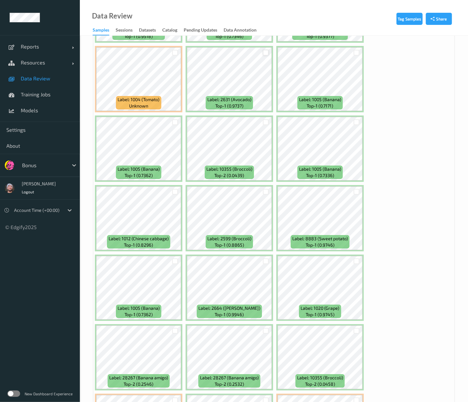
click at [266, 56] on div at bounding box center [266, 53] width 6 height 6
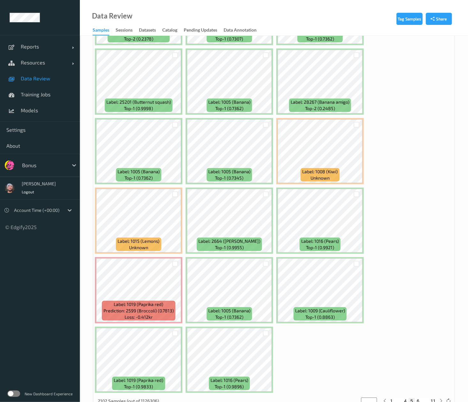
scroll to position [4524, 0]
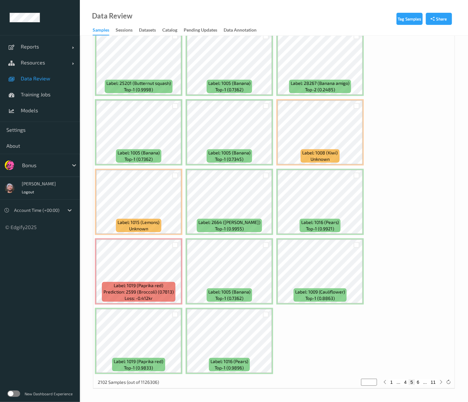
click at [419, 302] on button "6" at bounding box center [418, 383] width 6 height 6
type input "*"
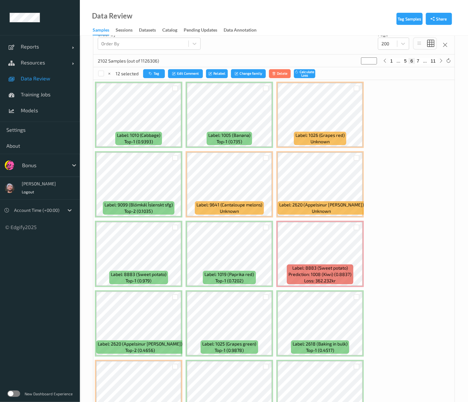
scroll to position [156, 0]
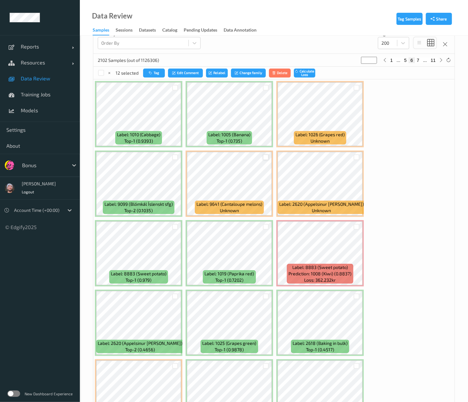
click at [263, 157] on div at bounding box center [266, 158] width 6 height 6
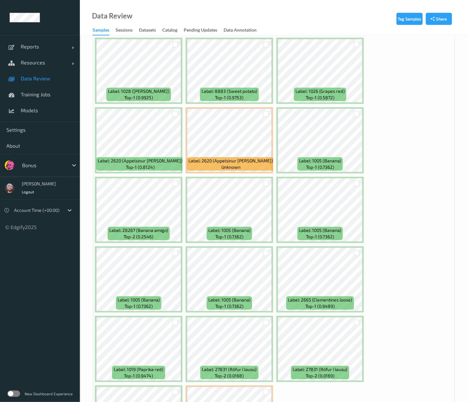
scroll to position [4524, 0]
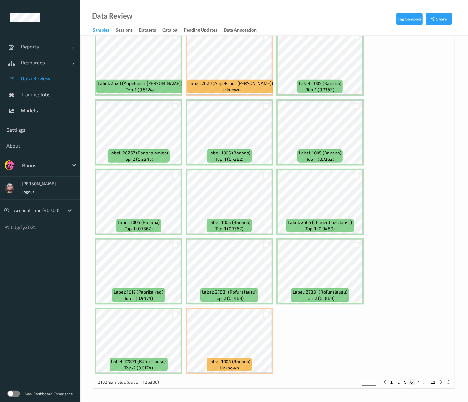
click at [419, 302] on button "7" at bounding box center [418, 383] width 6 height 6
type input "*"
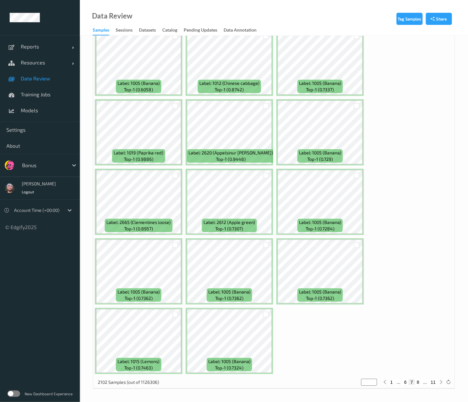
scroll to position [4515, 0]
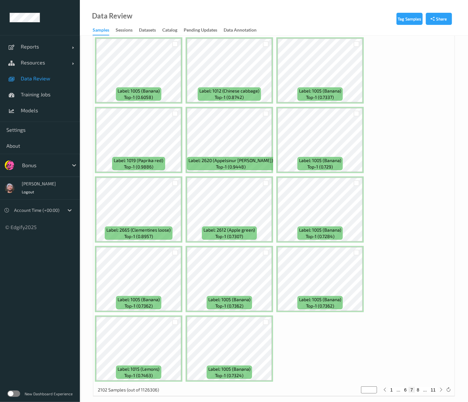
click at [418, 302] on button "8" at bounding box center [418, 390] width 6 height 6
type input "*"
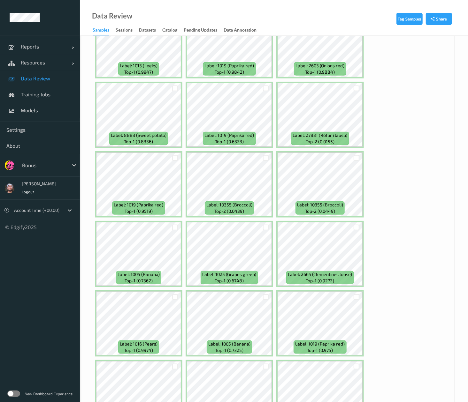
scroll to position [1616, 0]
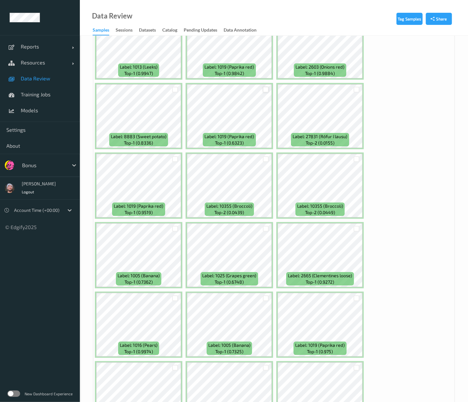
click at [266, 91] on div at bounding box center [266, 90] width 6 height 6
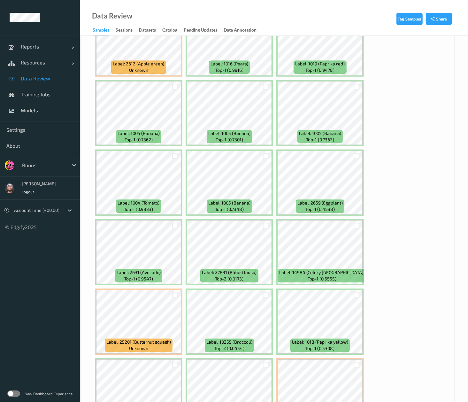
scroll to position [2179, 0]
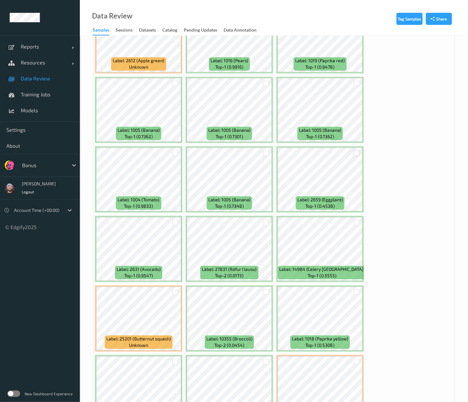
click at [357, 156] on div at bounding box center [356, 153] width 6 height 6
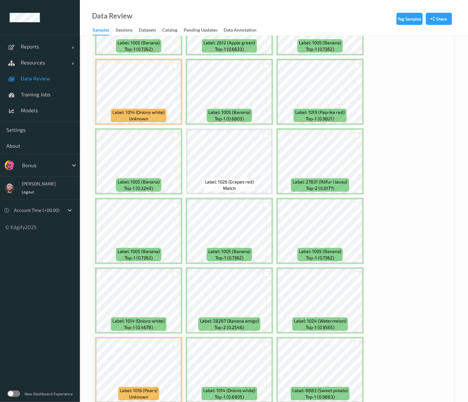
scroll to position [4524, 0]
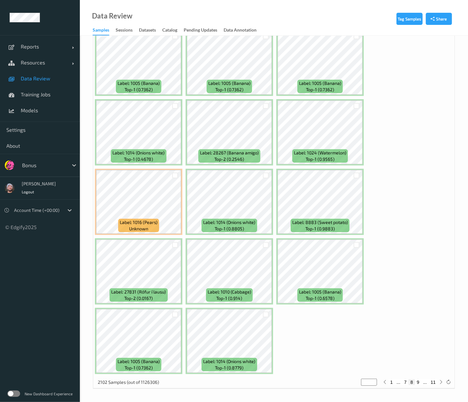
drag, startPoint x: 418, startPoint y: 381, endPoint x: 477, endPoint y: 265, distance: 129.5
click at [418, 302] on button "9" at bounding box center [418, 383] width 6 height 6
type input "*"
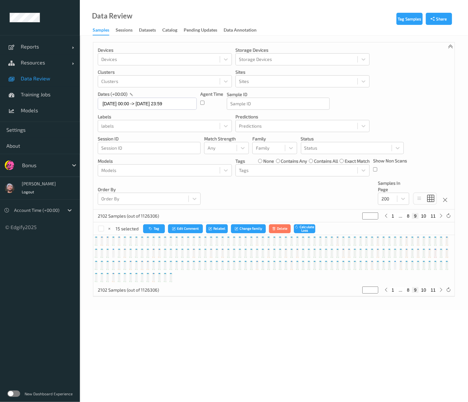
scroll to position [0, 0]
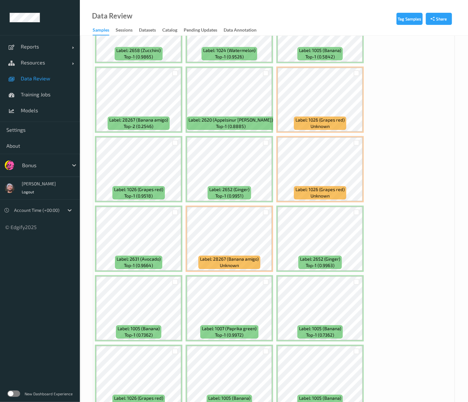
scroll to position [2302, 0]
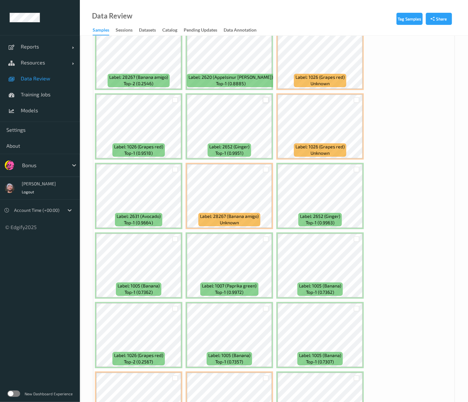
click at [263, 101] on div at bounding box center [266, 100] width 6 height 6
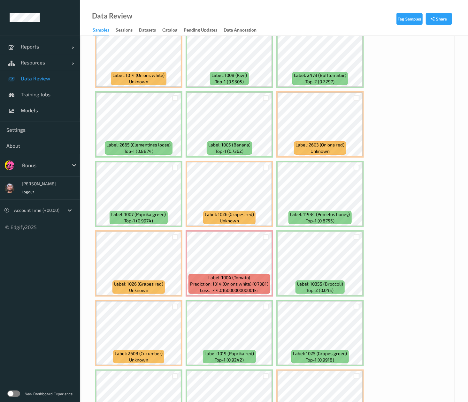
scroll to position [2770, 0]
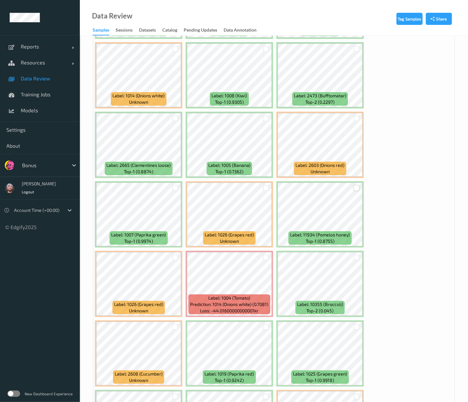
click at [358, 190] on div at bounding box center [356, 188] width 6 height 6
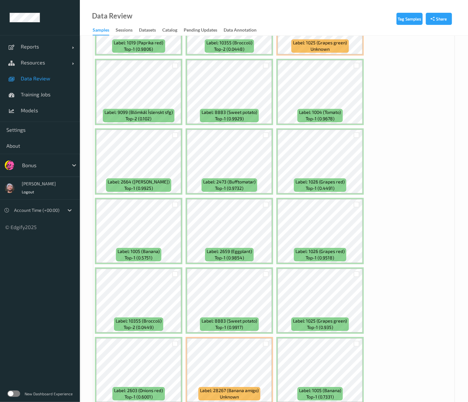
scroll to position [3883, 0]
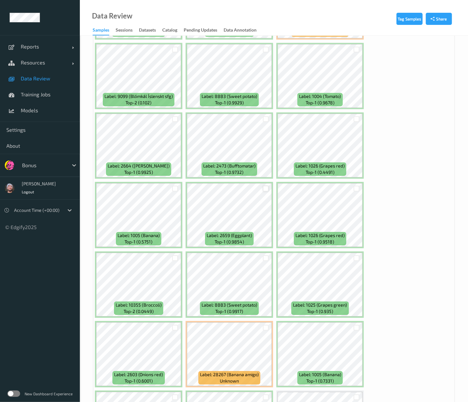
click at [263, 188] on div at bounding box center [266, 189] width 6 height 6
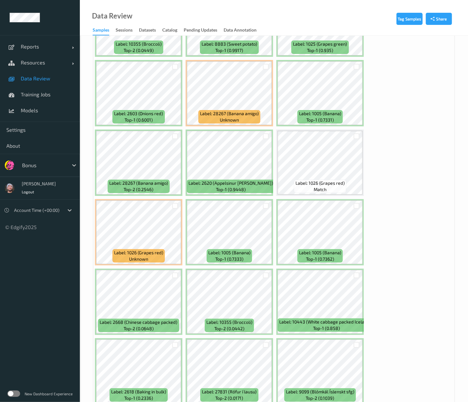
scroll to position [4171, 0]
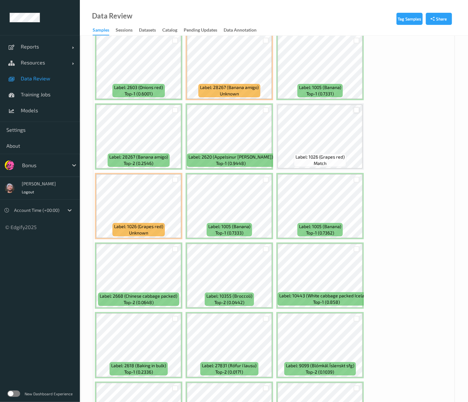
click at [354, 111] on div at bounding box center [356, 110] width 6 height 6
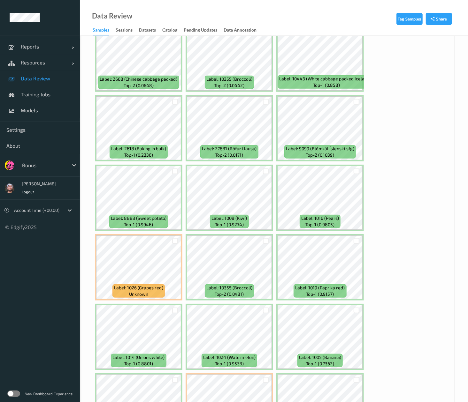
scroll to position [4524, 0]
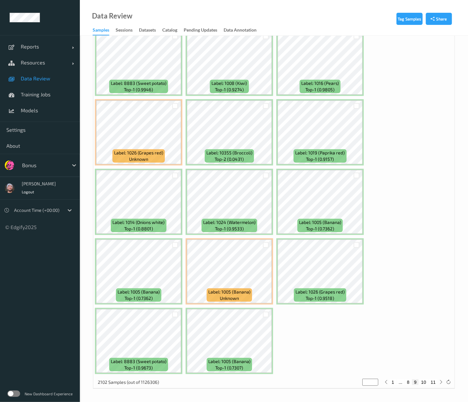
click at [424, 302] on button "10" at bounding box center [423, 383] width 9 height 6
type input "**"
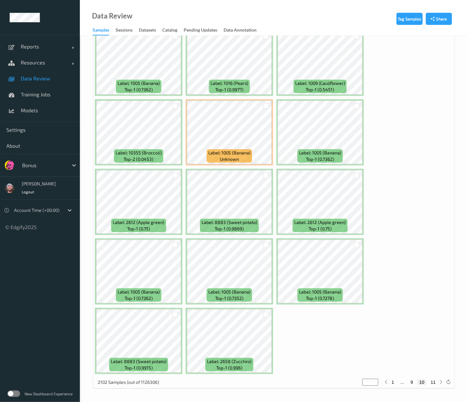
click at [429, 302] on button "11" at bounding box center [433, 383] width 9 height 6
type input "**"
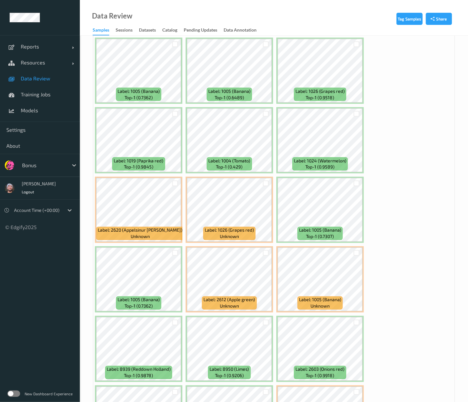
scroll to position [1940, 0]
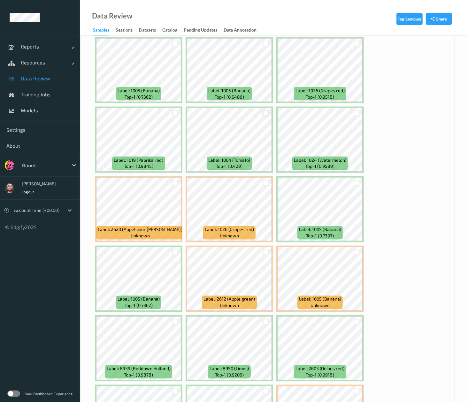
click at [266, 116] on div at bounding box center [266, 113] width 6 height 6
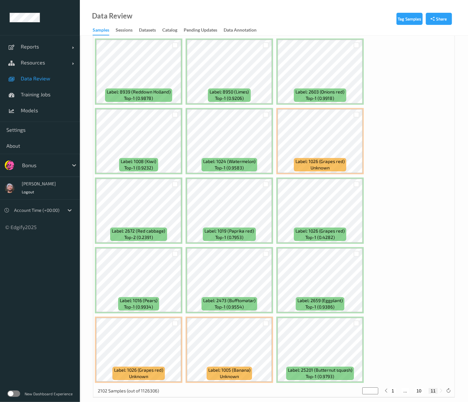
scroll to position [2228, 0]
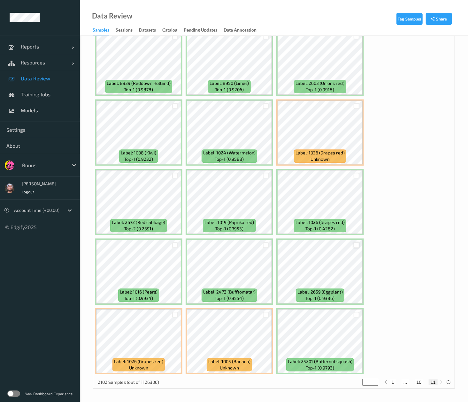
click at [358, 246] on div at bounding box center [356, 245] width 6 height 6
click at [358, 302] on div at bounding box center [356, 315] width 6 height 6
click at [366, 302] on input "**" at bounding box center [370, 382] width 16 height 7
type input "*"
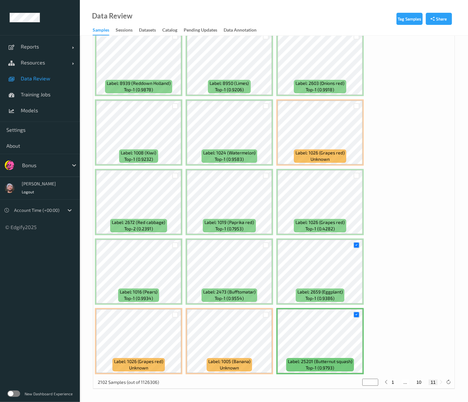
type input "*"
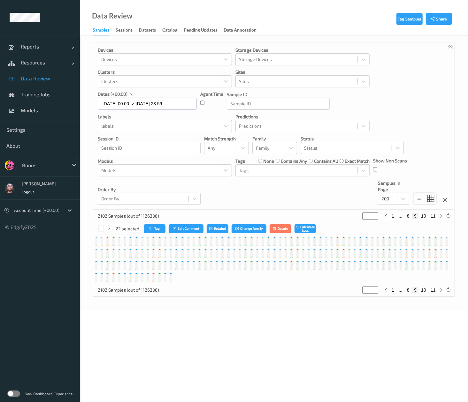
scroll to position [0, 0]
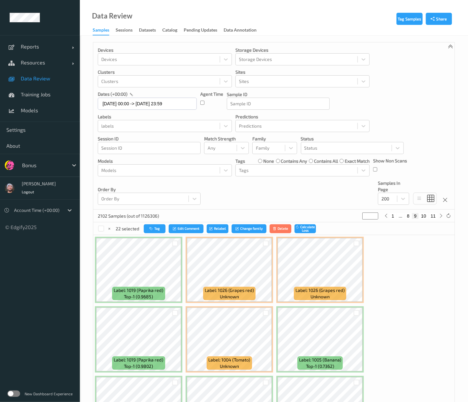
type input "*"
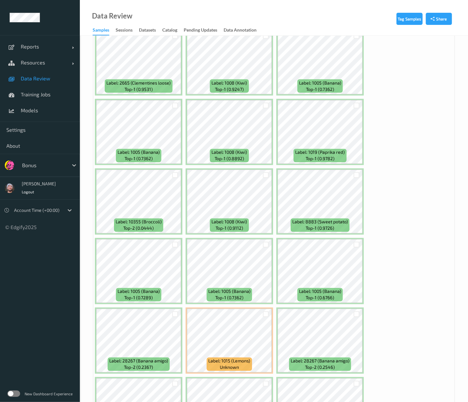
scroll to position [566, 0]
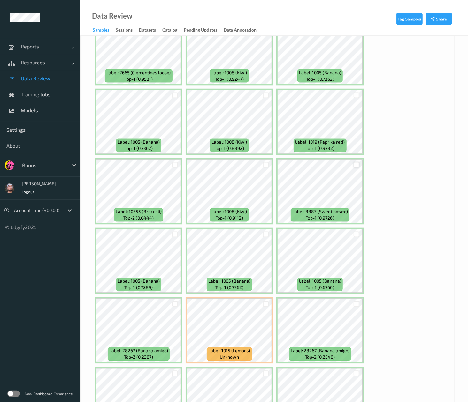
click at [357, 166] on div at bounding box center [356, 165] width 6 height 6
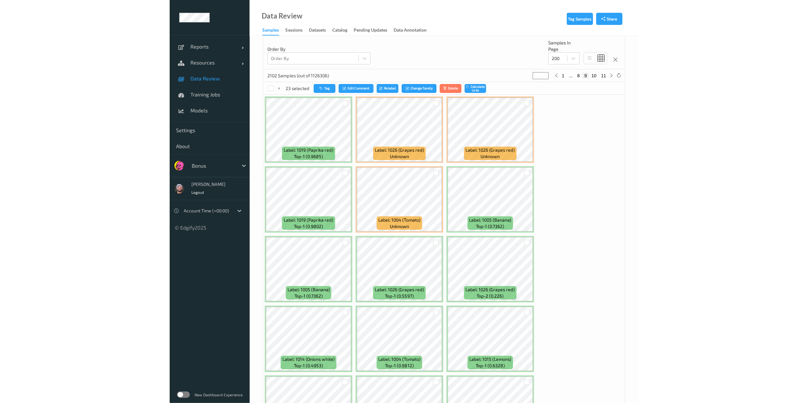
scroll to position [0, 0]
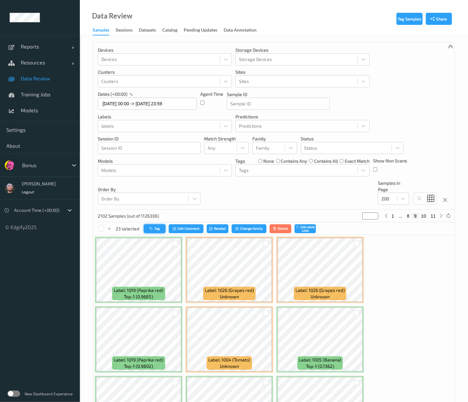
click at [148, 230] on button "Tag" at bounding box center [155, 228] width 22 height 9
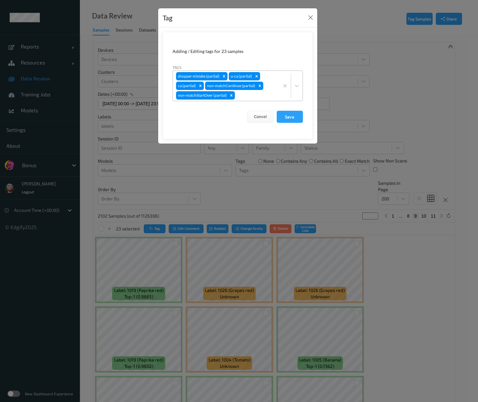
click at [246, 99] on div at bounding box center [256, 96] width 40 height 8
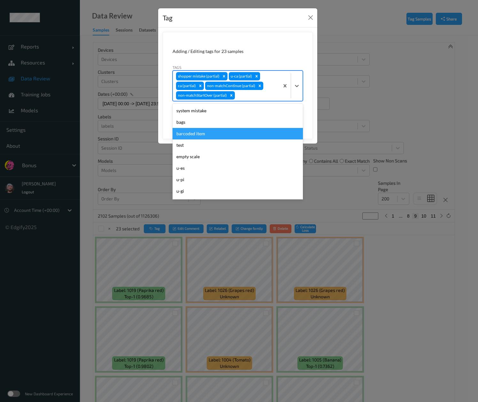
click at [246, 133] on div "barcoded item" at bounding box center [237, 133] width 130 height 11
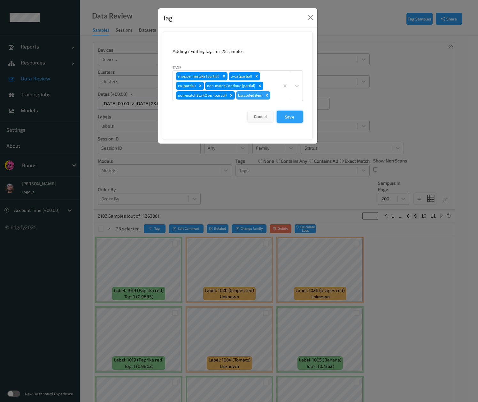
click at [285, 118] on button "Save" at bounding box center [290, 117] width 26 height 12
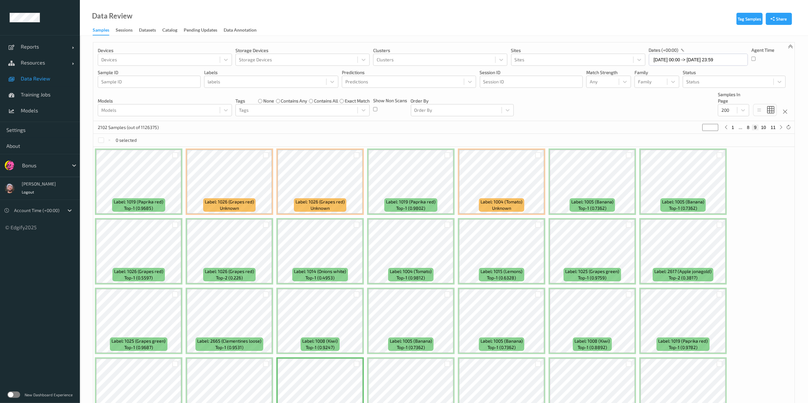
click at [34, 165] on div at bounding box center [43, 166] width 43 height 8
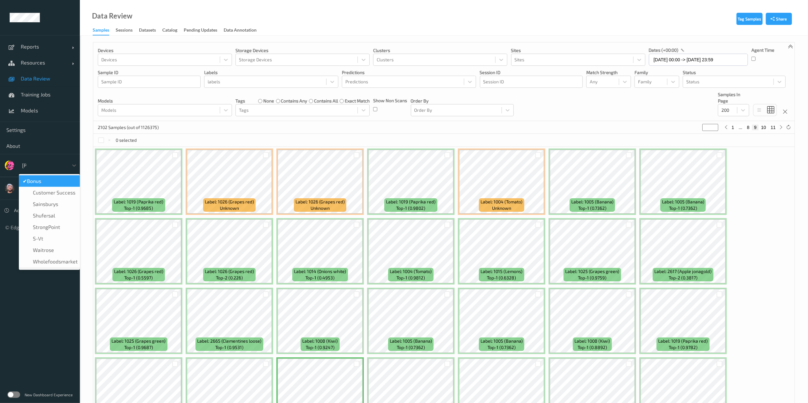
type input "sains"
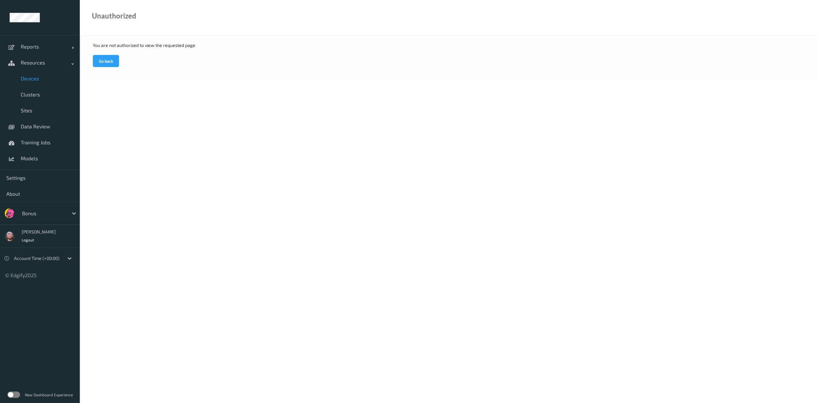
click at [37, 75] on link "Devices" at bounding box center [40, 79] width 80 height 16
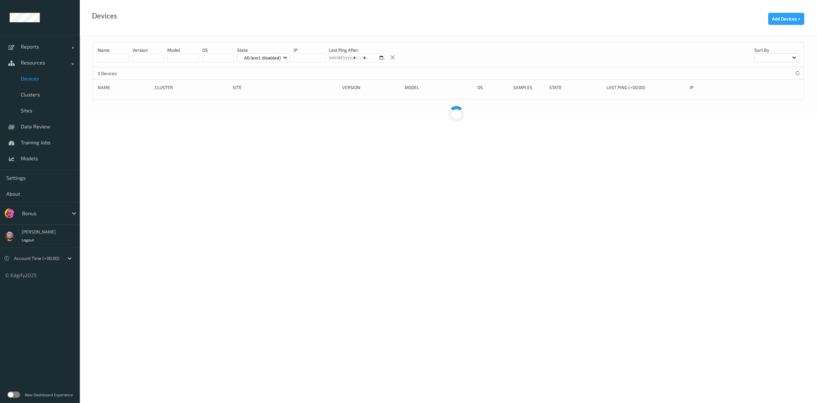
click at [54, 212] on div at bounding box center [43, 213] width 43 height 8
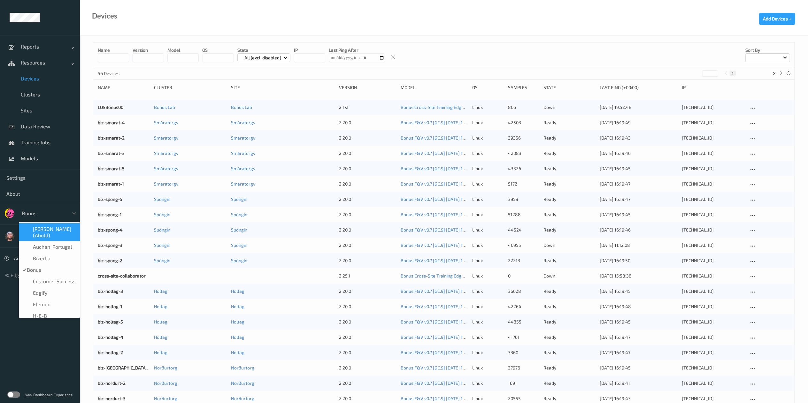
type input "h-"
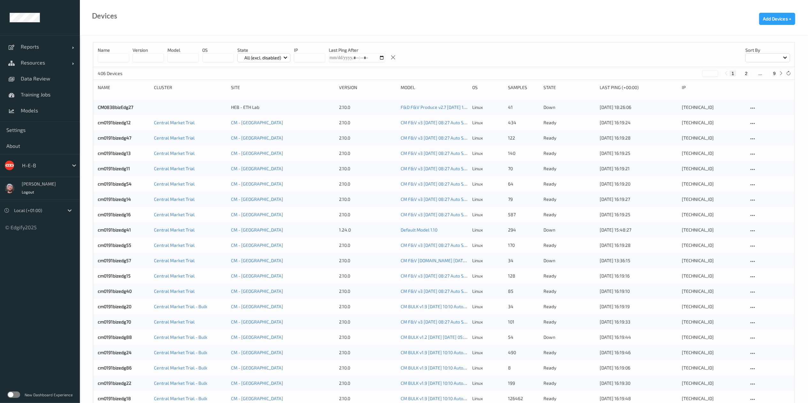
click at [771, 73] on button "9" at bounding box center [774, 74] width 6 height 6
type input "*"
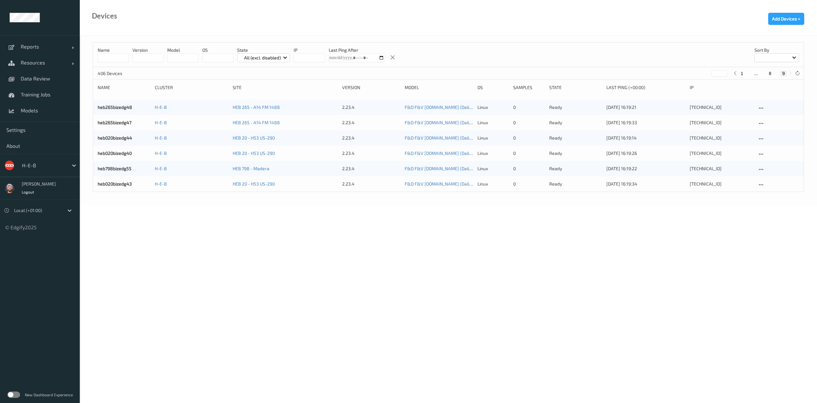
click at [802, 74] on div "406 Devices * 1 ... 8 9" at bounding box center [448, 73] width 711 height 13
drag, startPoint x: 787, startPoint y: 74, endPoint x: 798, endPoint y: 73, distance: 10.3
click at [798, 73] on div "406 Devices * 1 ... 8 9" at bounding box center [448, 73] width 711 height 13
click at [798, 73] on icon at bounding box center [797, 73] width 5 height 5
click at [799, 77] on div "406 Devices * 1 ... 8 9" at bounding box center [448, 73] width 711 height 13
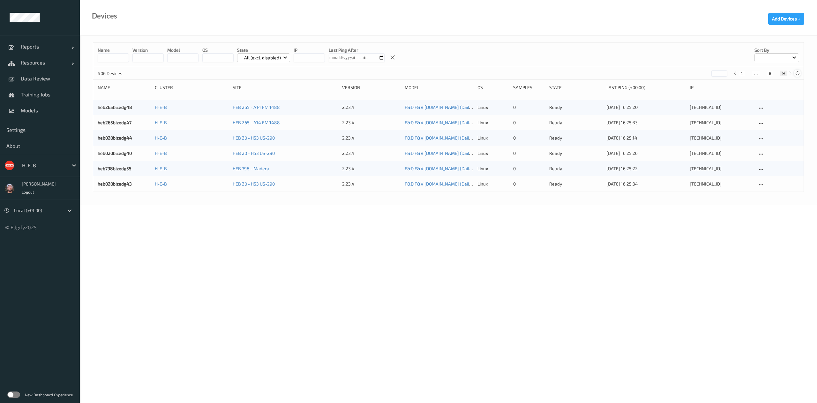
click at [798, 75] on icon at bounding box center [797, 73] width 5 height 5
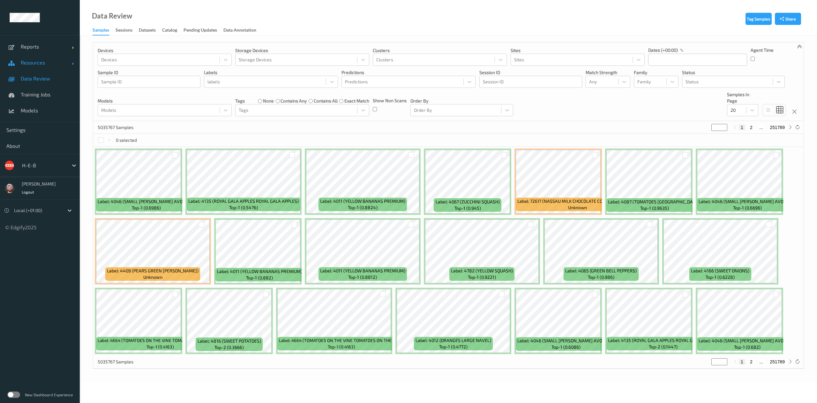
click at [21, 63] on span "Resources" at bounding box center [46, 62] width 51 height 6
click at [36, 73] on link "Devices" at bounding box center [40, 79] width 80 height 16
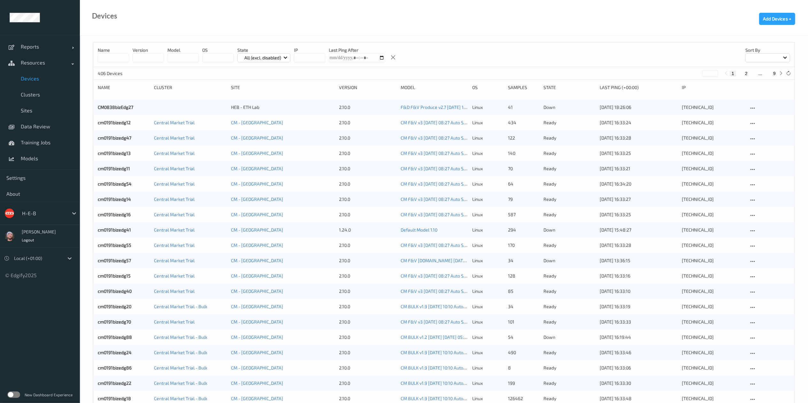
click at [773, 77] on div "406 Devices * 1 2 ... 9" at bounding box center [443, 73] width 701 height 13
click at [774, 73] on button "9" at bounding box center [774, 74] width 6 height 6
type input "*"
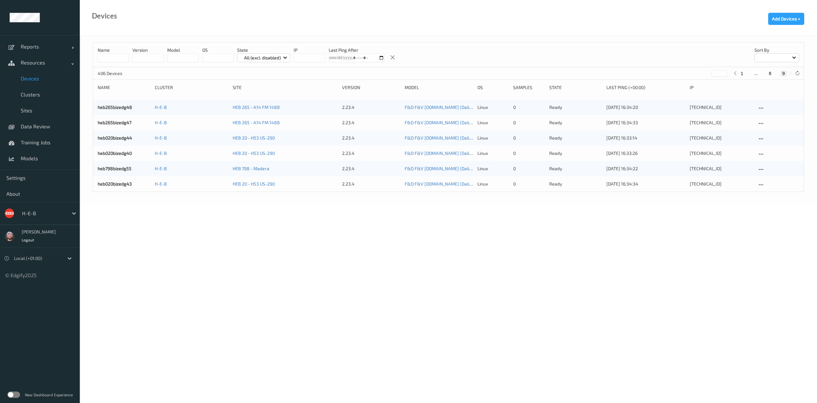
click at [45, 206] on div "H-E-B" at bounding box center [40, 213] width 80 height 23
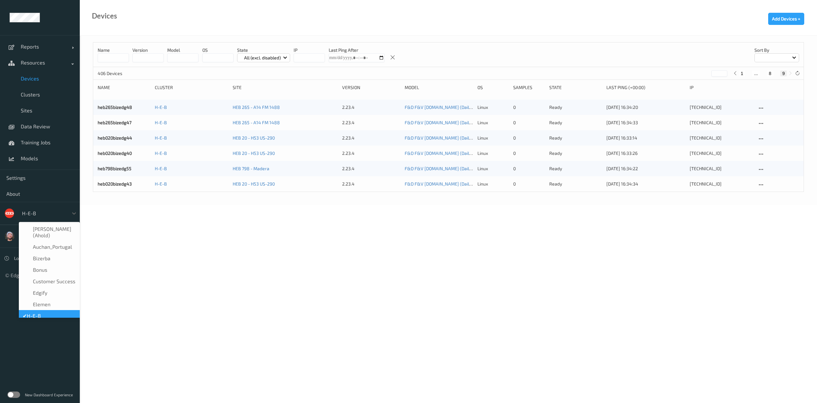
click at [51, 213] on div at bounding box center [43, 213] width 43 height 8
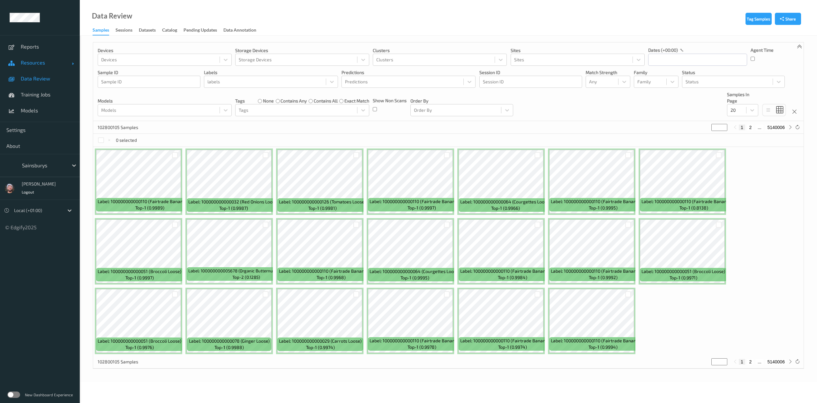
click at [47, 64] on span "Resources" at bounding box center [46, 62] width 51 height 6
click at [47, 82] on link "Devices" at bounding box center [40, 79] width 80 height 16
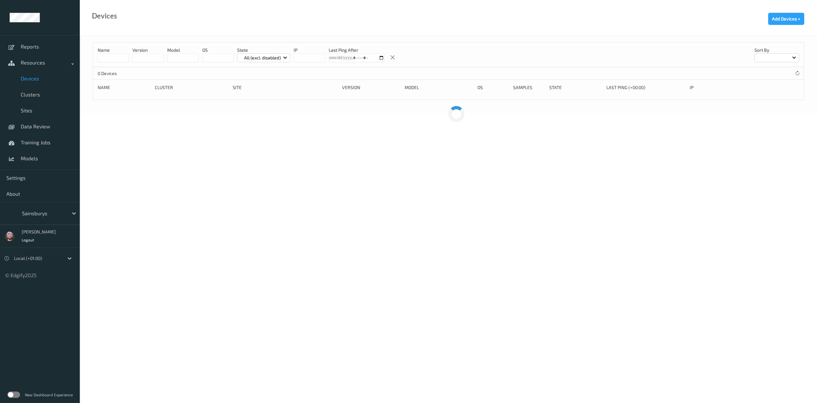
click at [41, 218] on div "Sainsburys" at bounding box center [43, 213] width 49 height 10
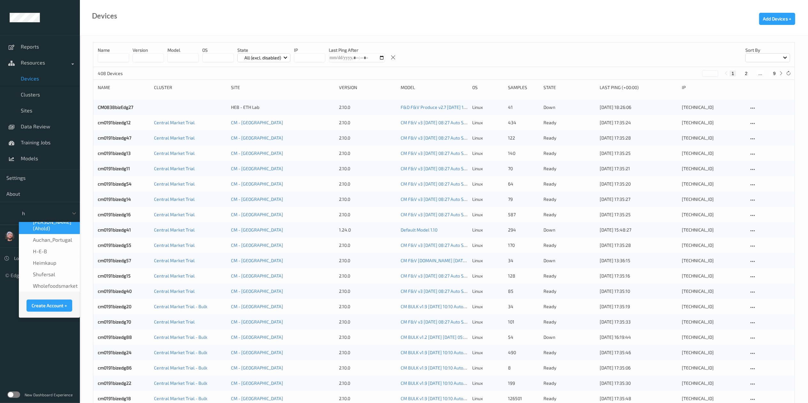
scroll to position [4, 0]
type input "h-"
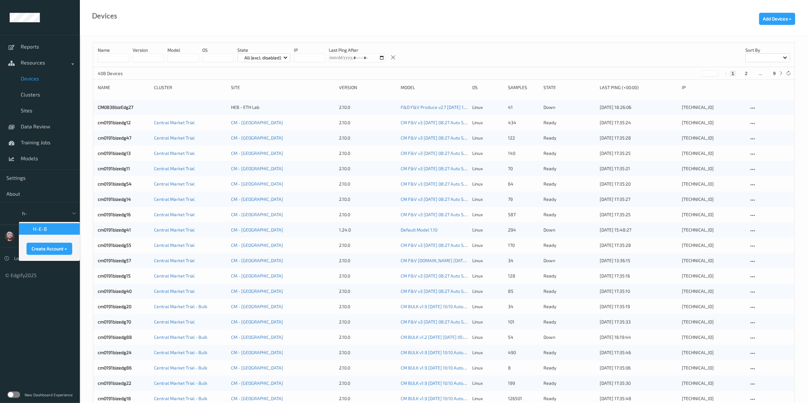
scroll to position [0, 0]
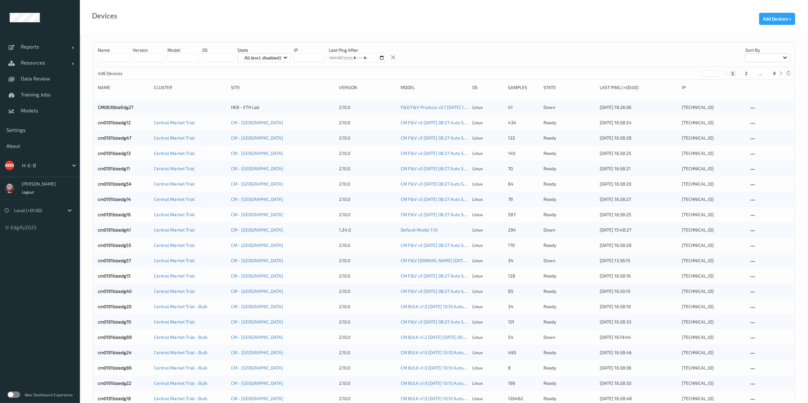
click at [772, 73] on button "9" at bounding box center [774, 74] width 6 height 6
type input "*"
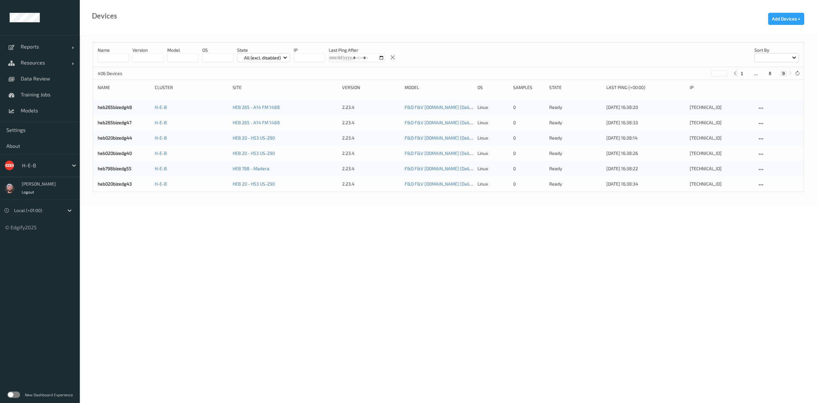
click at [37, 167] on div at bounding box center [43, 166] width 43 height 8
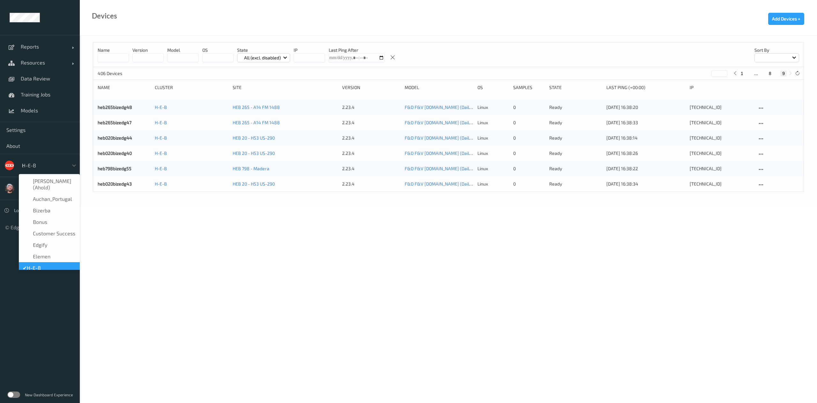
type input "bur"
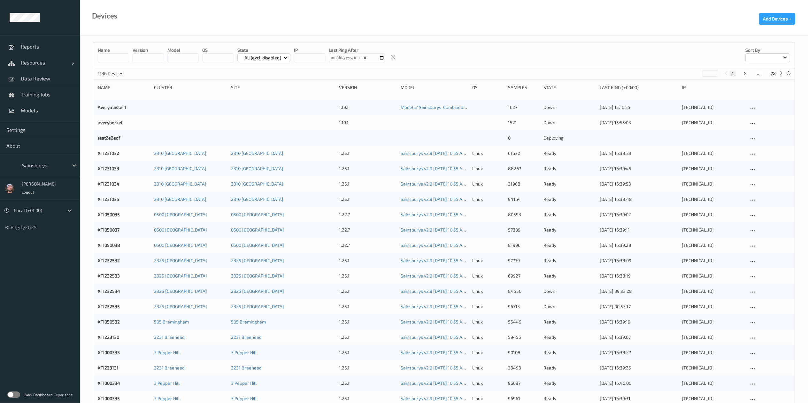
click at [47, 165] on div at bounding box center [43, 166] width 43 height 8
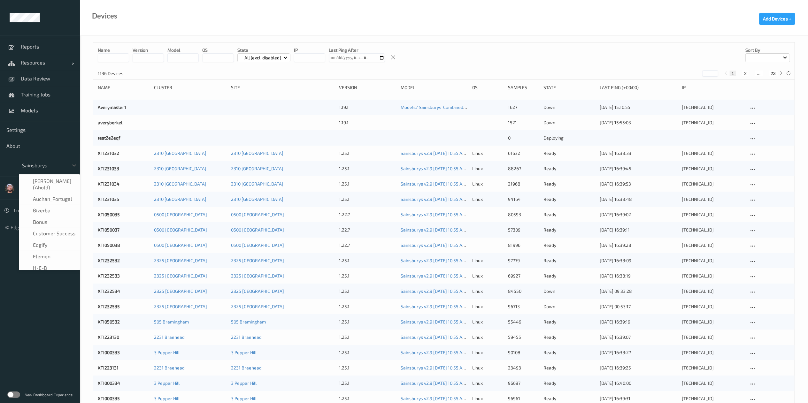
scroll to position [77, 0]
type input "h-"
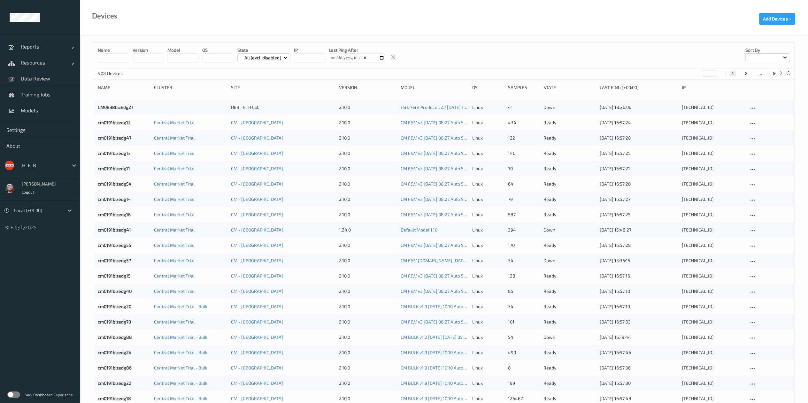
click at [776, 73] on button "9" at bounding box center [774, 74] width 6 height 6
type input "*"
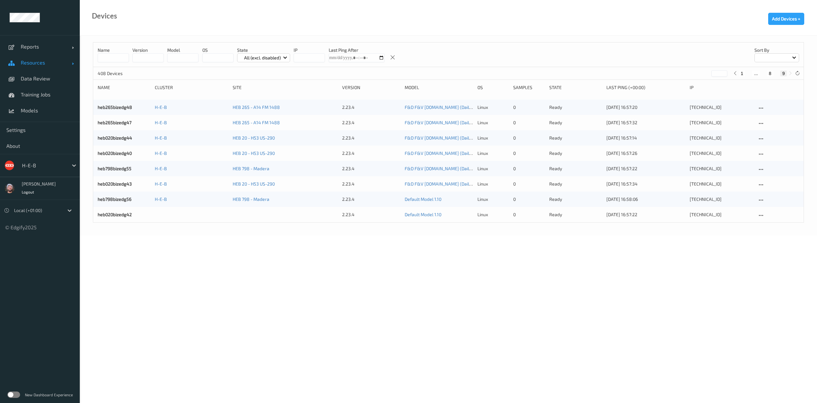
click at [37, 63] on span "Resources" at bounding box center [46, 62] width 51 height 6
click at [38, 92] on span "Clusters" at bounding box center [47, 94] width 53 height 6
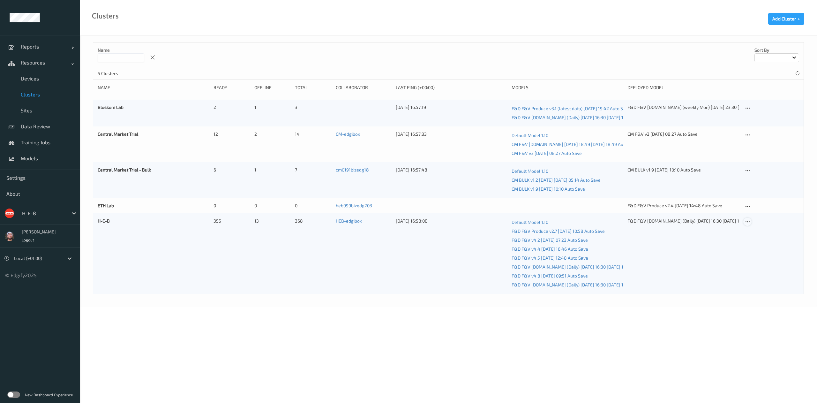
click at [749, 220] on icon at bounding box center [747, 222] width 5 height 6
click at [750, 228] on link "Edit Cluster" at bounding box center [763, 233] width 39 height 12
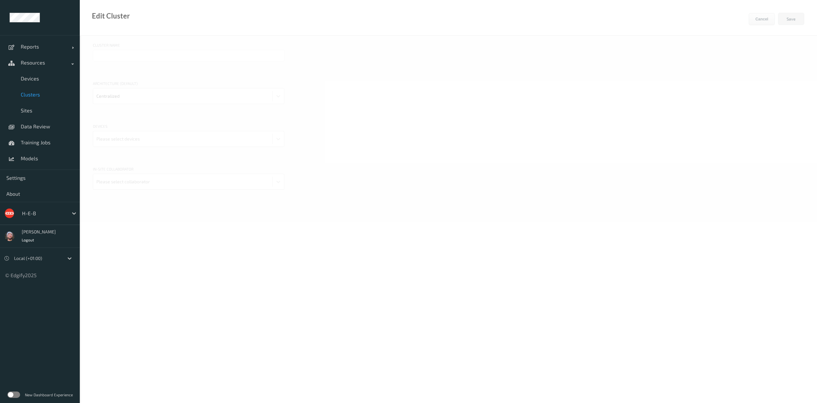
type input "H-E-B"
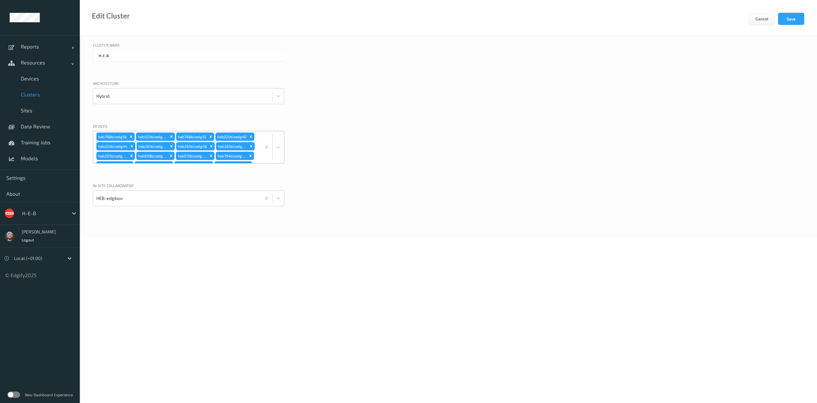
click at [240, 139] on div "heb798bizedg56 heb020bizedg43 heb798bizedg55 heb020bizedg40 heb020bizedg44 heb2…" at bounding box center [177, 147] width 168 height 32
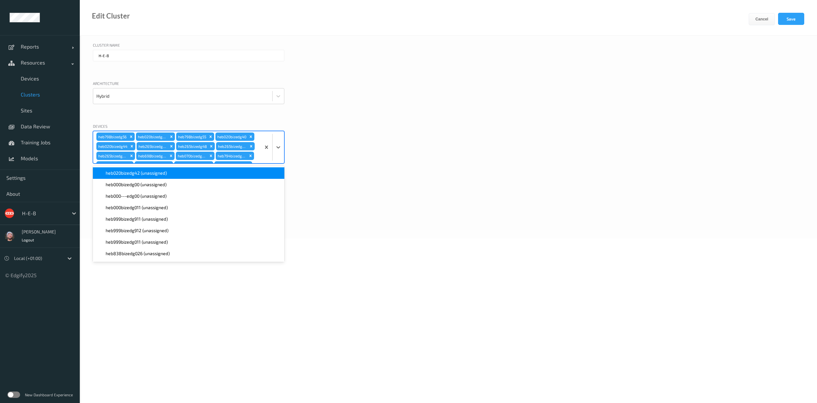
scroll to position [893, 0]
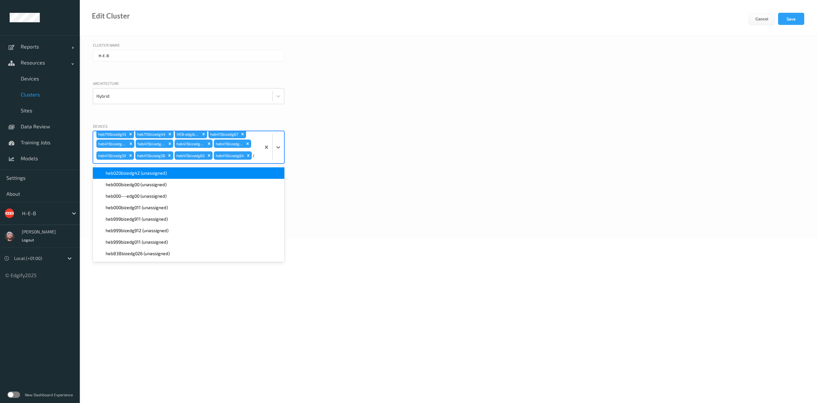
type input "020"
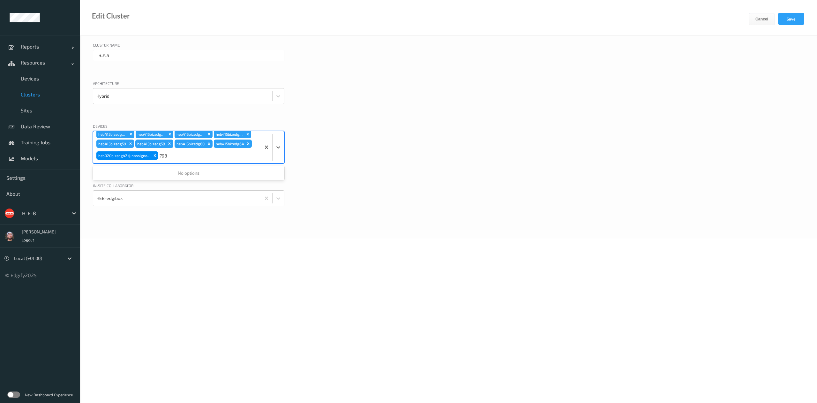
scroll to position [898, 0]
type input "7"
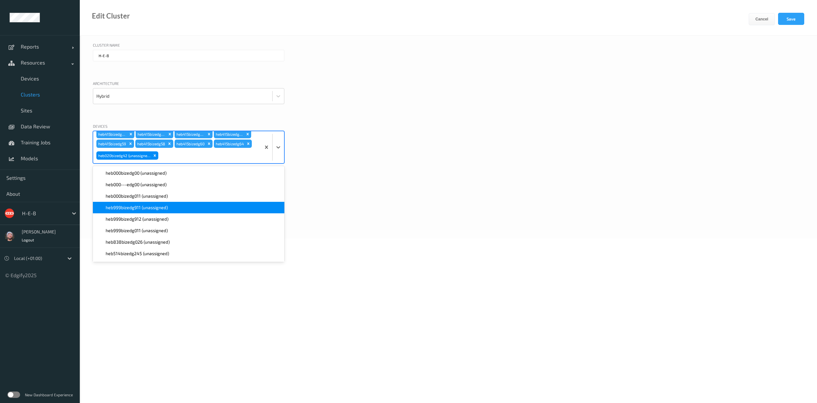
click at [403, 223] on div "Cluster Name H-E-B Architecture Hybrid Devices option heb020bizedg42 (unassigne…" at bounding box center [449, 137] width 738 height 203
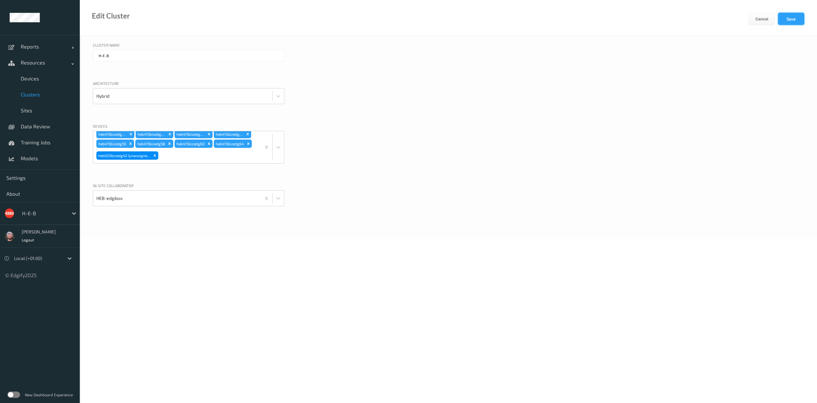
click at [782, 21] on button "Save" at bounding box center [791, 19] width 26 height 12
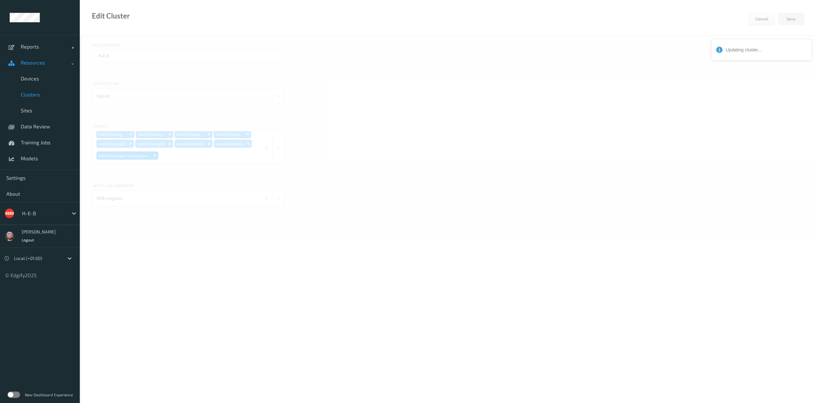
click at [35, 69] on link "Resources" at bounding box center [40, 63] width 80 height 16
click at [55, 66] on link "Resources" at bounding box center [40, 63] width 80 height 16
click at [56, 76] on span "Devices" at bounding box center [47, 78] width 53 height 6
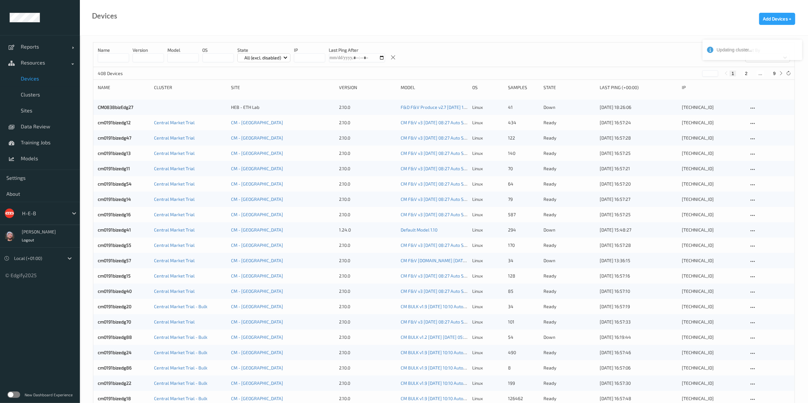
click at [774, 73] on button "9" at bounding box center [774, 74] width 6 height 6
type input "*"
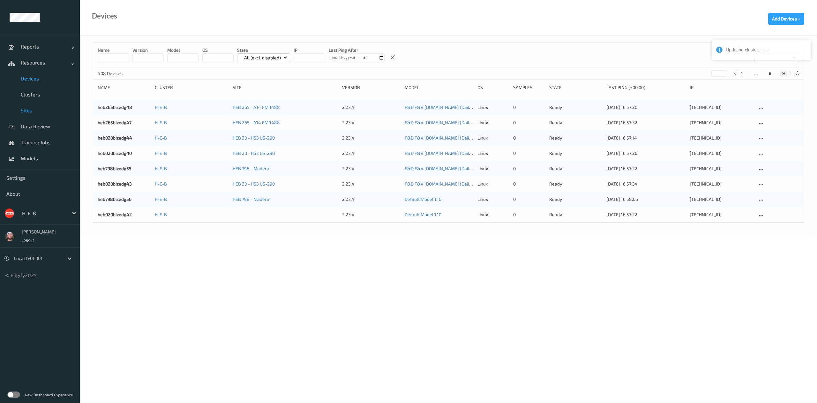
click at [40, 107] on span "Sites" at bounding box center [47, 110] width 53 height 6
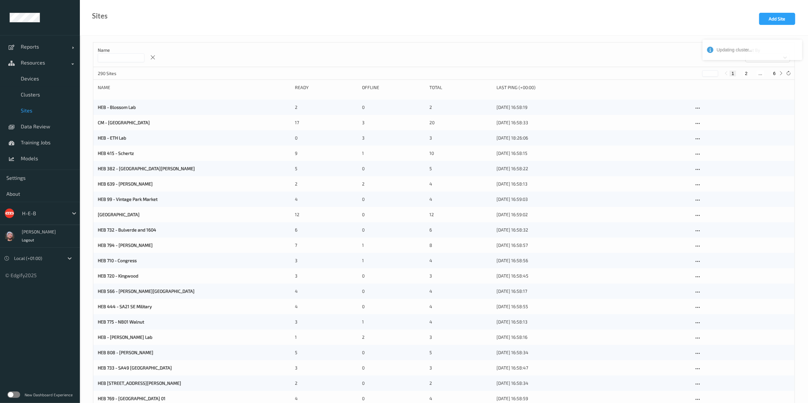
click at [134, 60] on input at bounding box center [121, 57] width 47 height 9
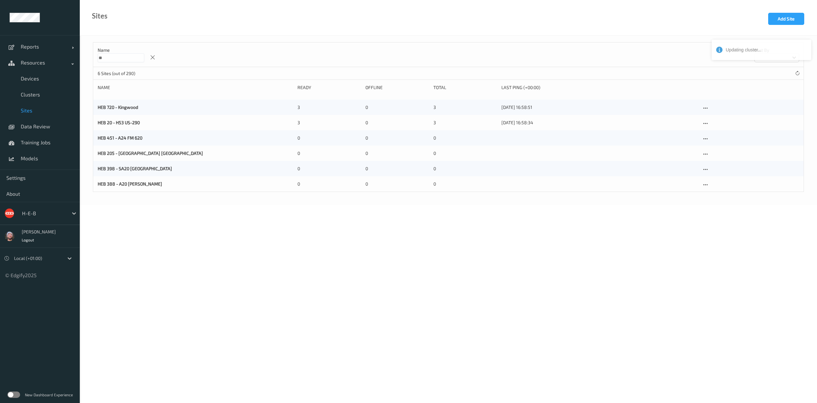
type input "**"
click at [499, 232] on body "Updating cluster... Reports Default Report Customized Report Resources Devices …" at bounding box center [408, 201] width 817 height 403
click at [706, 122] on icon at bounding box center [705, 124] width 5 height 6
click at [714, 131] on div "Edit Site" at bounding box center [720, 134] width 15 height 6
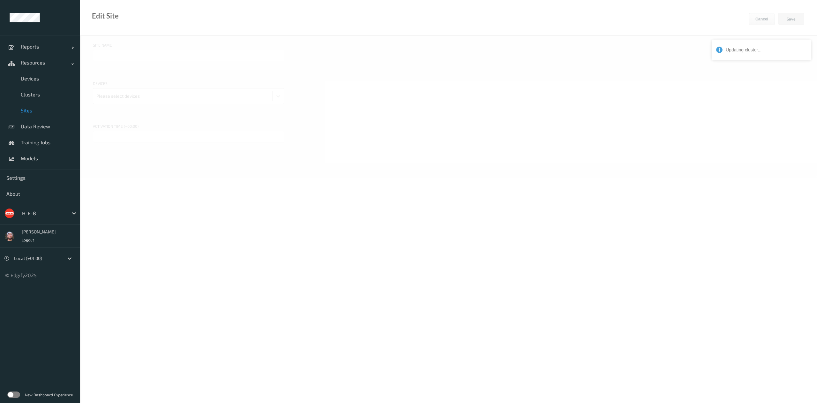
type input "HEB 20 - H53 US-290"
type input "02/09/2025 3:00 PM"
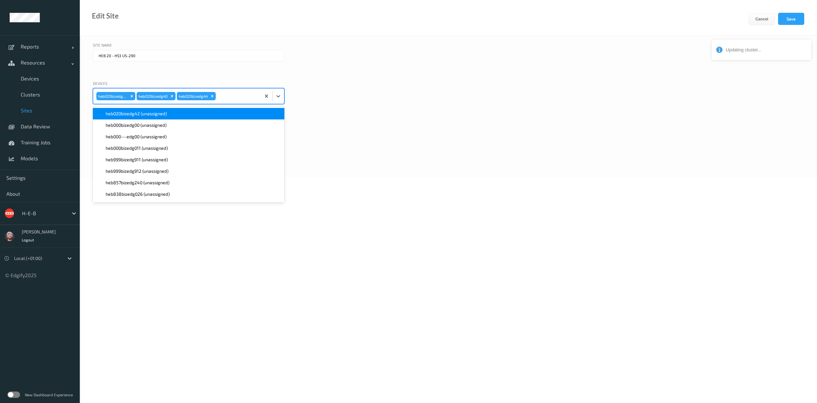
click at [235, 93] on div at bounding box center [237, 96] width 41 height 13
click at [241, 114] on div "heb020bizedg42 (unassigned)" at bounding box center [189, 113] width 184 height 6
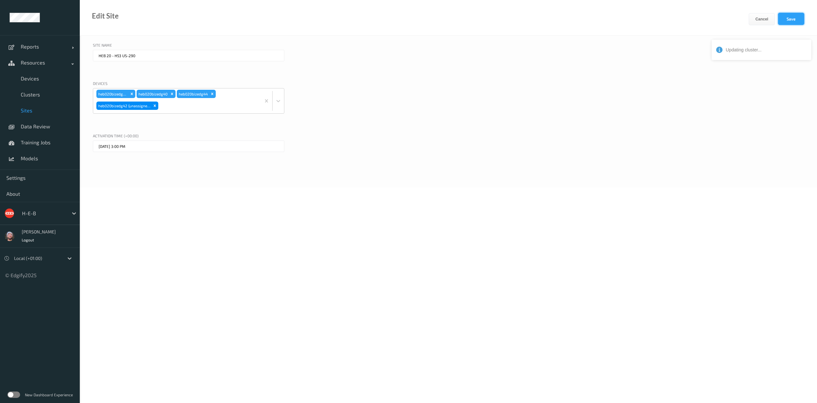
click at [791, 15] on button "Save" at bounding box center [791, 19] width 26 height 12
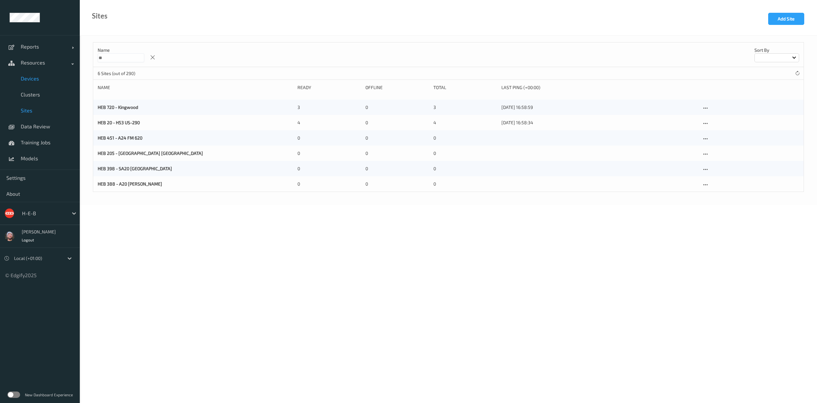
click at [52, 78] on span "Devices" at bounding box center [47, 78] width 53 height 6
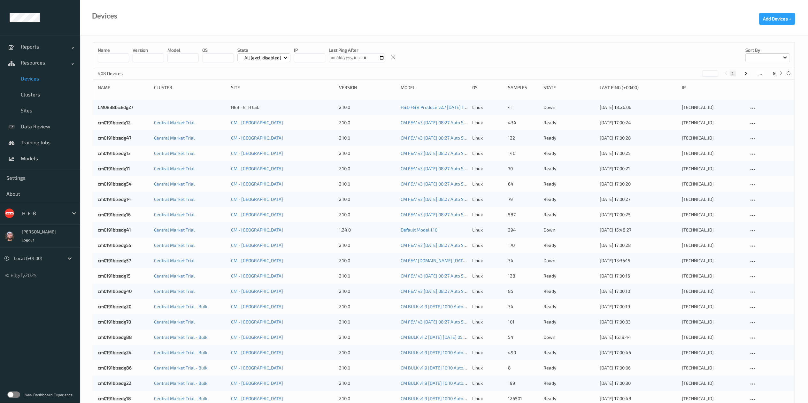
click at [772, 73] on button "9" at bounding box center [774, 74] width 6 height 6
type input "*"
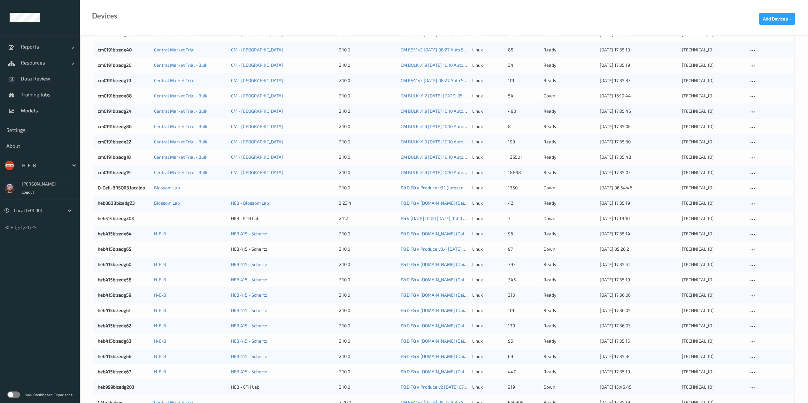
scroll to position [244, 0]
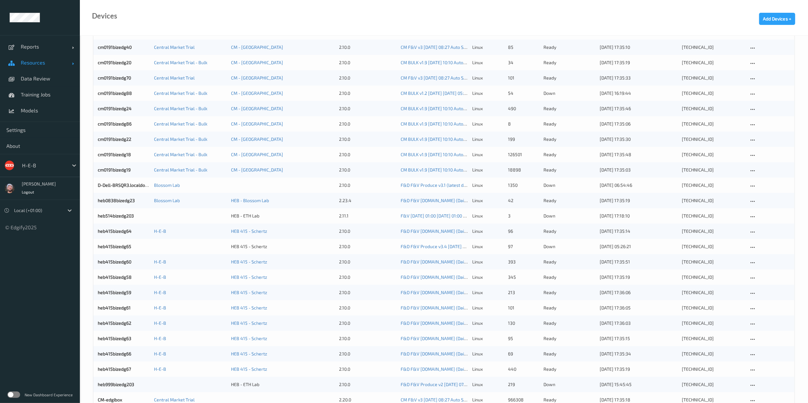
click at [43, 64] on span "Resources" at bounding box center [46, 62] width 51 height 6
click at [43, 94] on span "Clusters" at bounding box center [47, 94] width 53 height 6
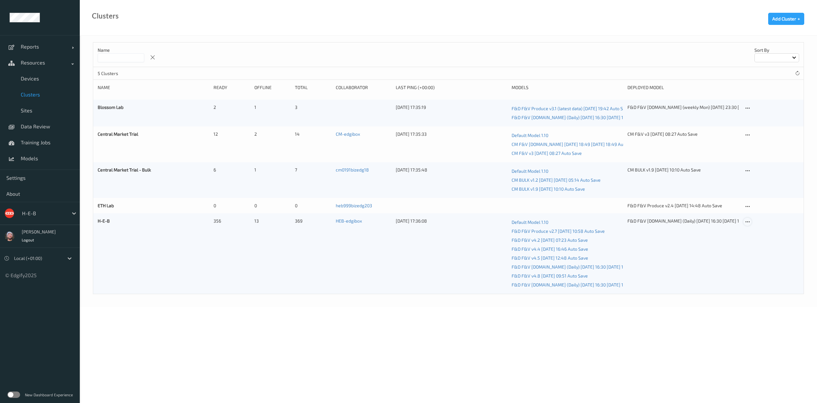
click at [751, 221] on div at bounding box center [748, 222] width 8 height 8
click at [756, 232] on div "Edit Cluster" at bounding box center [765, 232] width 21 height 6
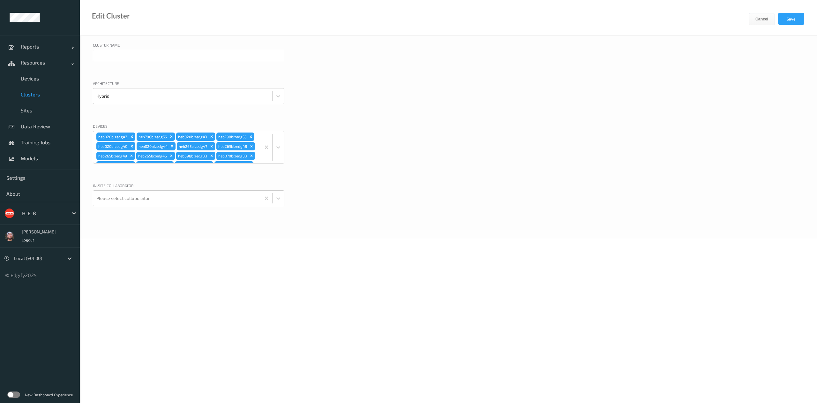
type input "H-E-B"
click at [236, 150] on div "heb020bizedg42 heb798bizedg56 heb020bizedg43 heb798bizedg55 heb020bizedg40 heb0…" at bounding box center [177, 147] width 168 height 32
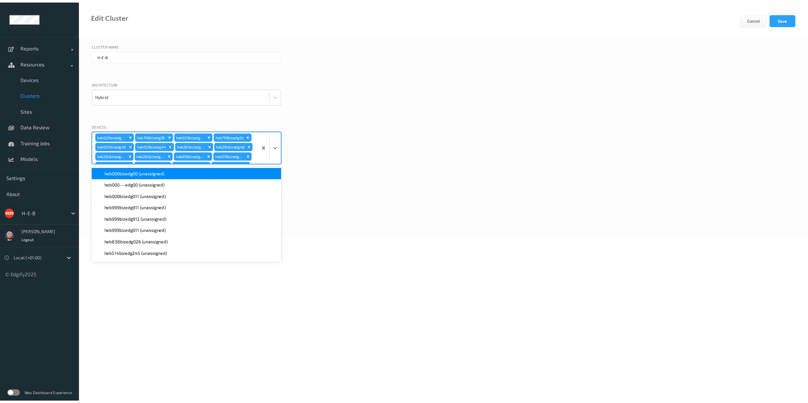
scroll to position [893, 0]
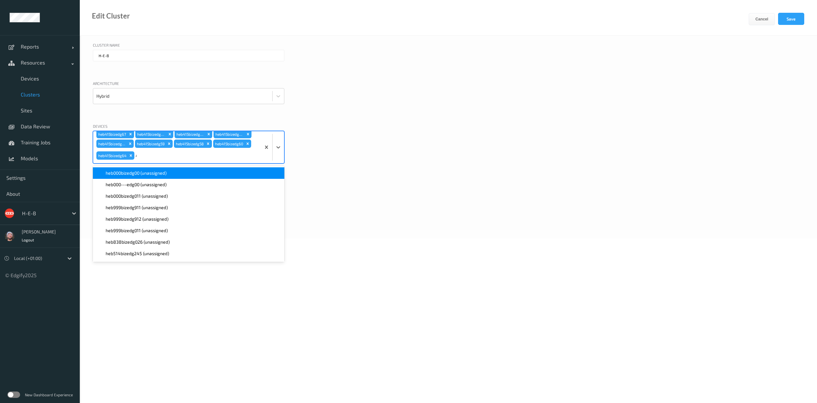
type input "415"
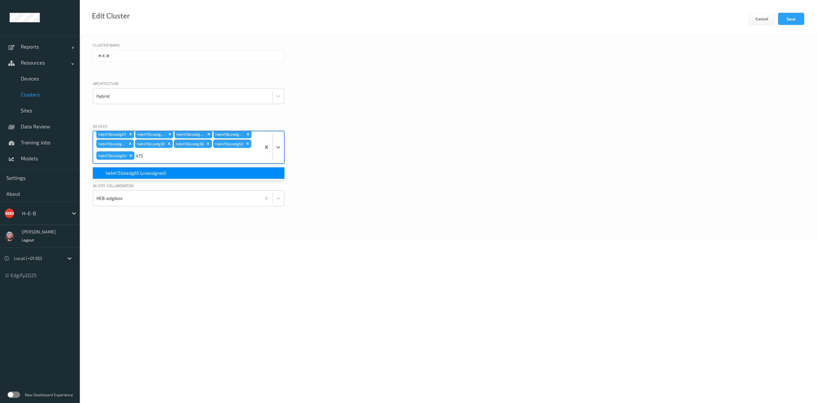
click at [209, 176] on div "heb415bizedg65 (unassigned)" at bounding box center [189, 173] width 184 height 6
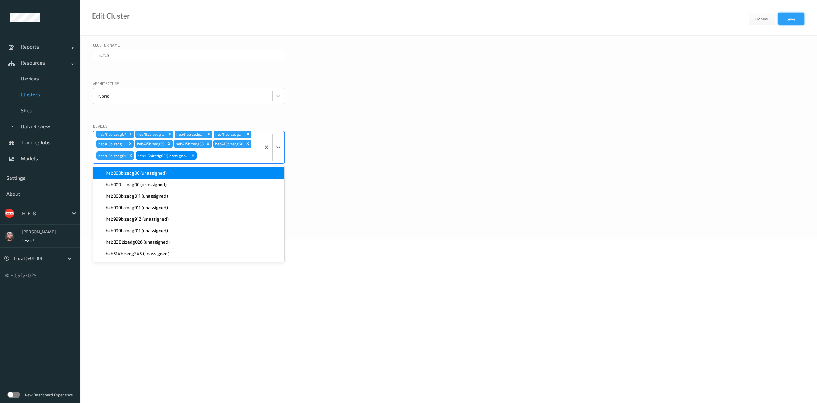
click at [796, 20] on button "Save" at bounding box center [791, 19] width 26 height 12
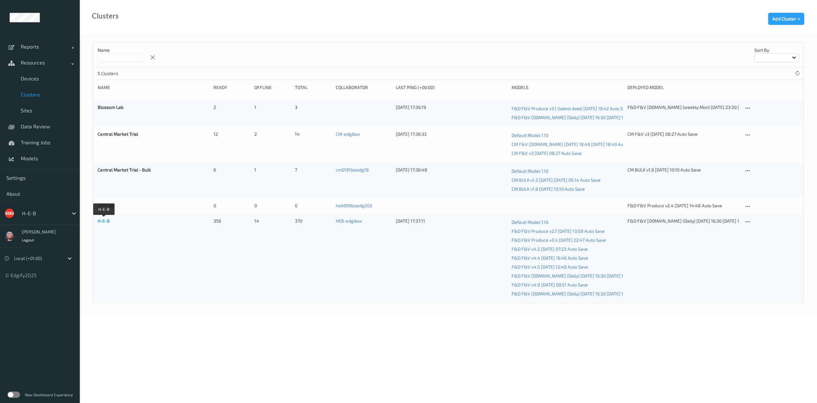
click at [98, 218] on link "H-E-B" at bounding box center [104, 220] width 12 height 5
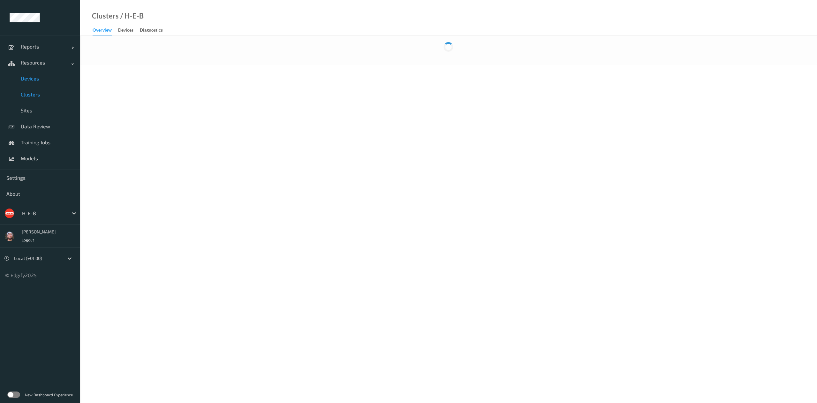
click at [23, 77] on span "Devices" at bounding box center [47, 78] width 53 height 6
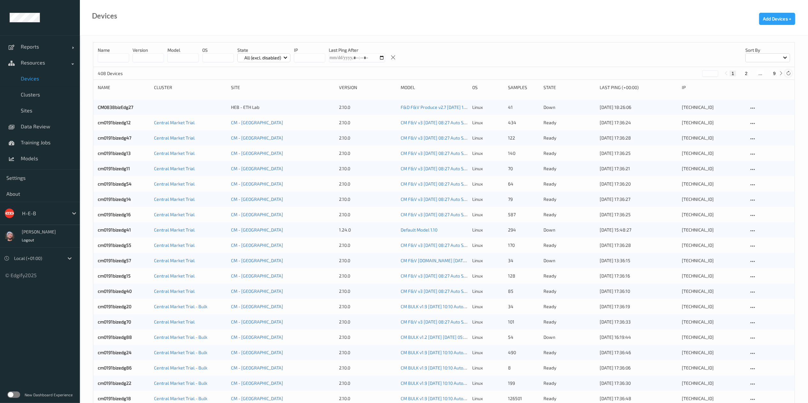
click at [786, 71] on icon at bounding box center [787, 73] width 5 height 5
click at [772, 74] on button "9" at bounding box center [774, 74] width 6 height 6
type input "*"
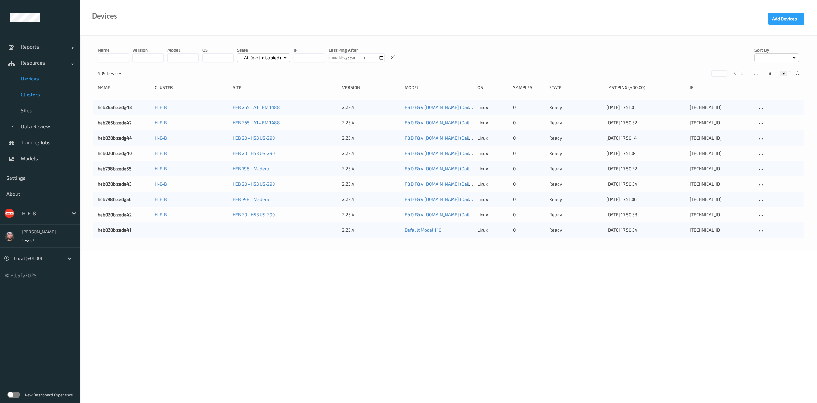
click at [52, 96] on span "Clusters" at bounding box center [47, 94] width 53 height 6
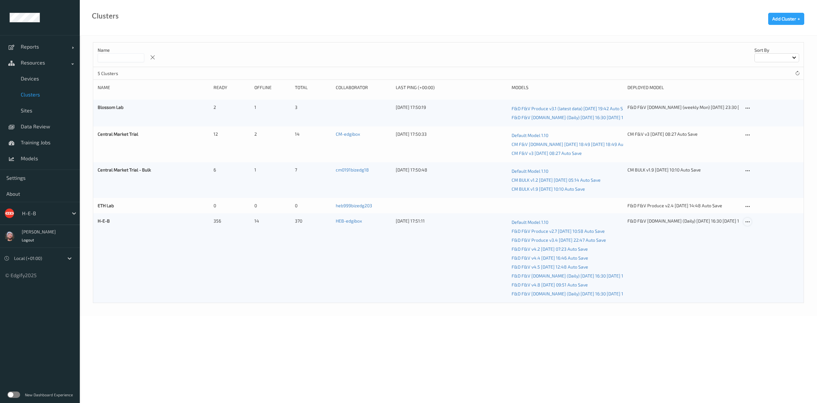
click at [749, 220] on icon at bounding box center [747, 222] width 5 height 6
click at [754, 231] on link "Edit Cluster" at bounding box center [763, 233] width 39 height 12
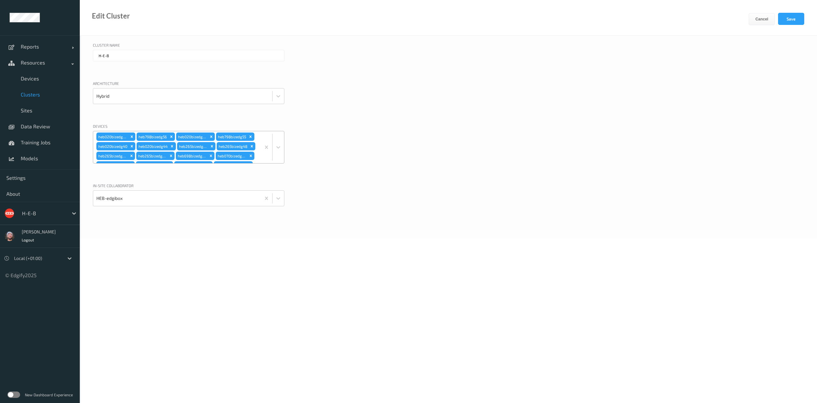
click at [220, 151] on div "heb020bizedg42 heb798bizedg56 heb020bizedg43 heb798bizedg55 heb020bizedg40 heb0…" at bounding box center [177, 147] width 168 height 32
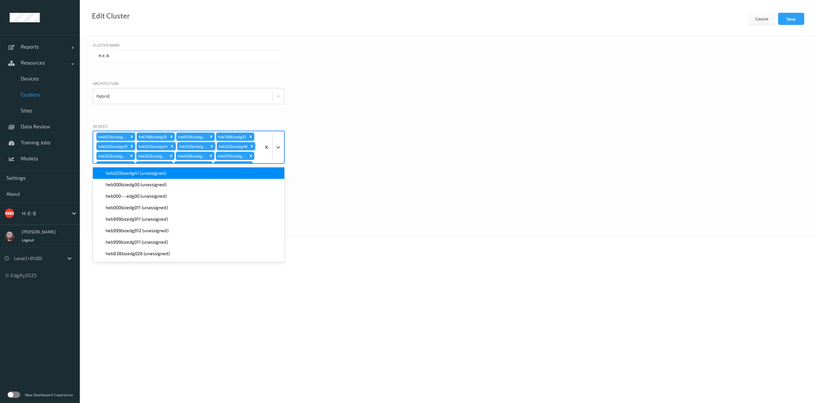
scroll to position [893, 0]
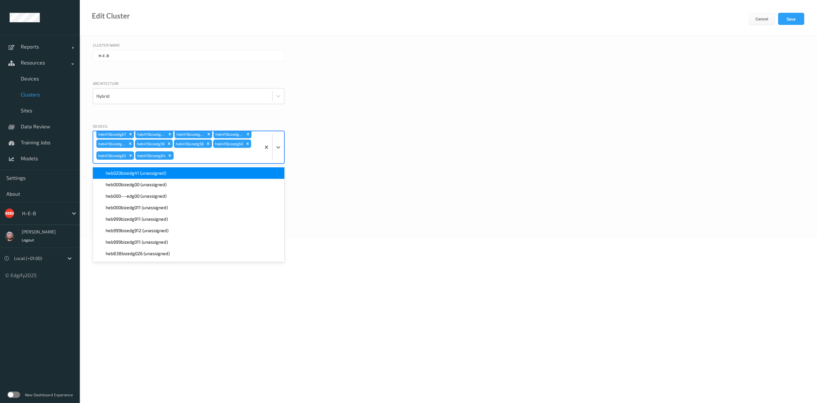
click at [176, 174] on div "heb020bizedg41 (unassigned)" at bounding box center [189, 173] width 184 height 6
click at [783, 18] on button "Save" at bounding box center [791, 19] width 26 height 12
